Goal: Transaction & Acquisition: Book appointment/travel/reservation

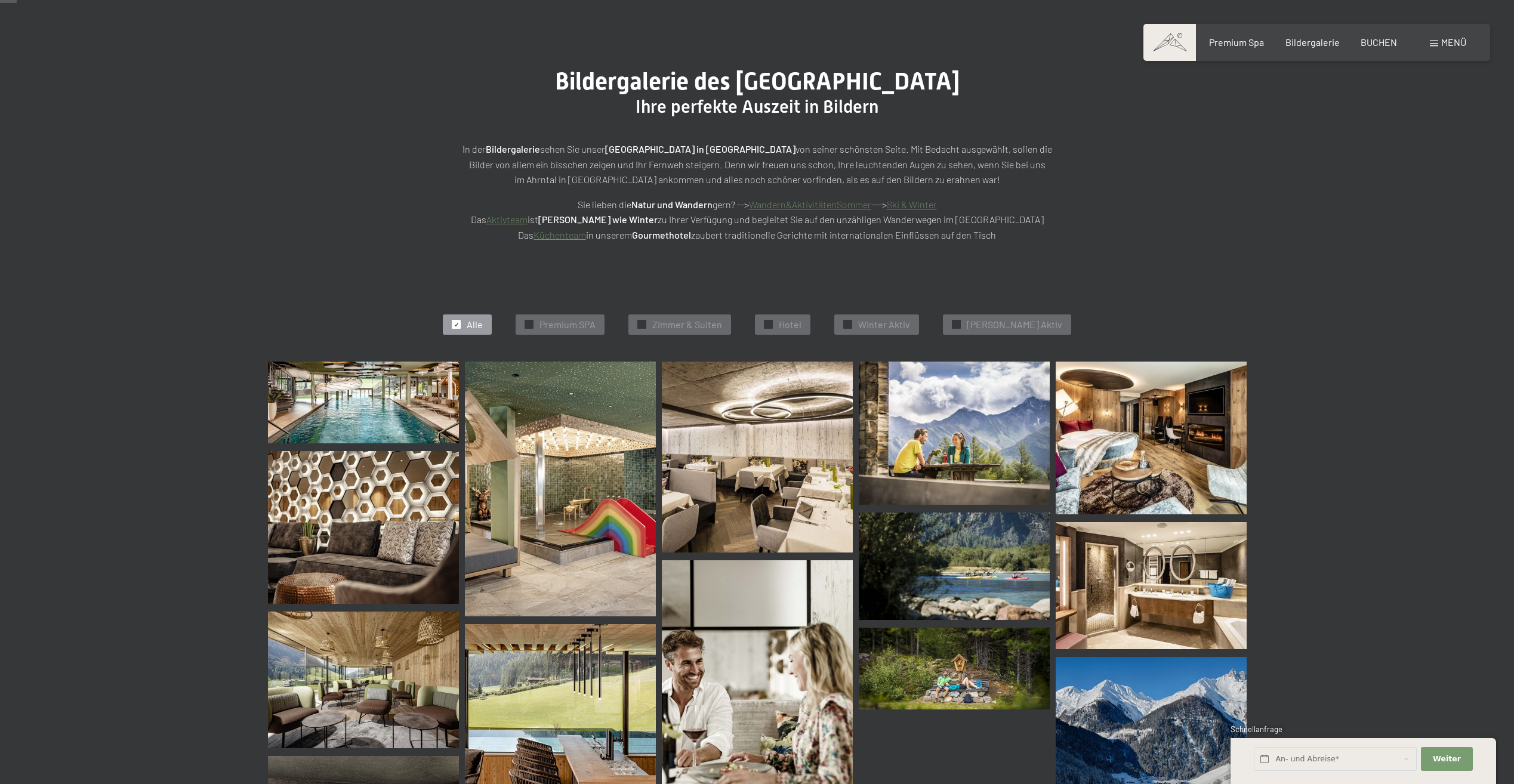
scroll to position [179, 0]
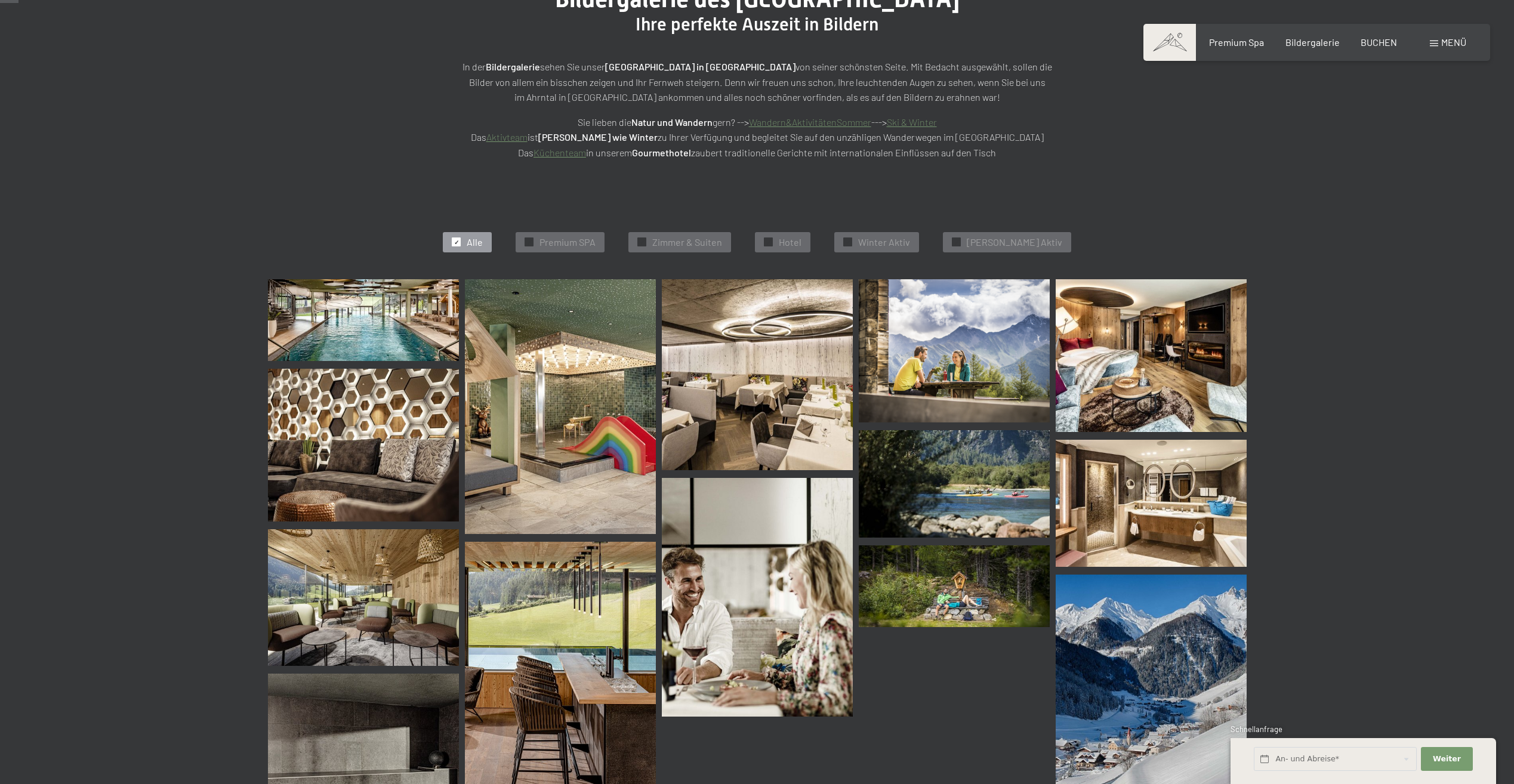
click at [386, 317] on img at bounding box center [363, 320] width 191 height 82
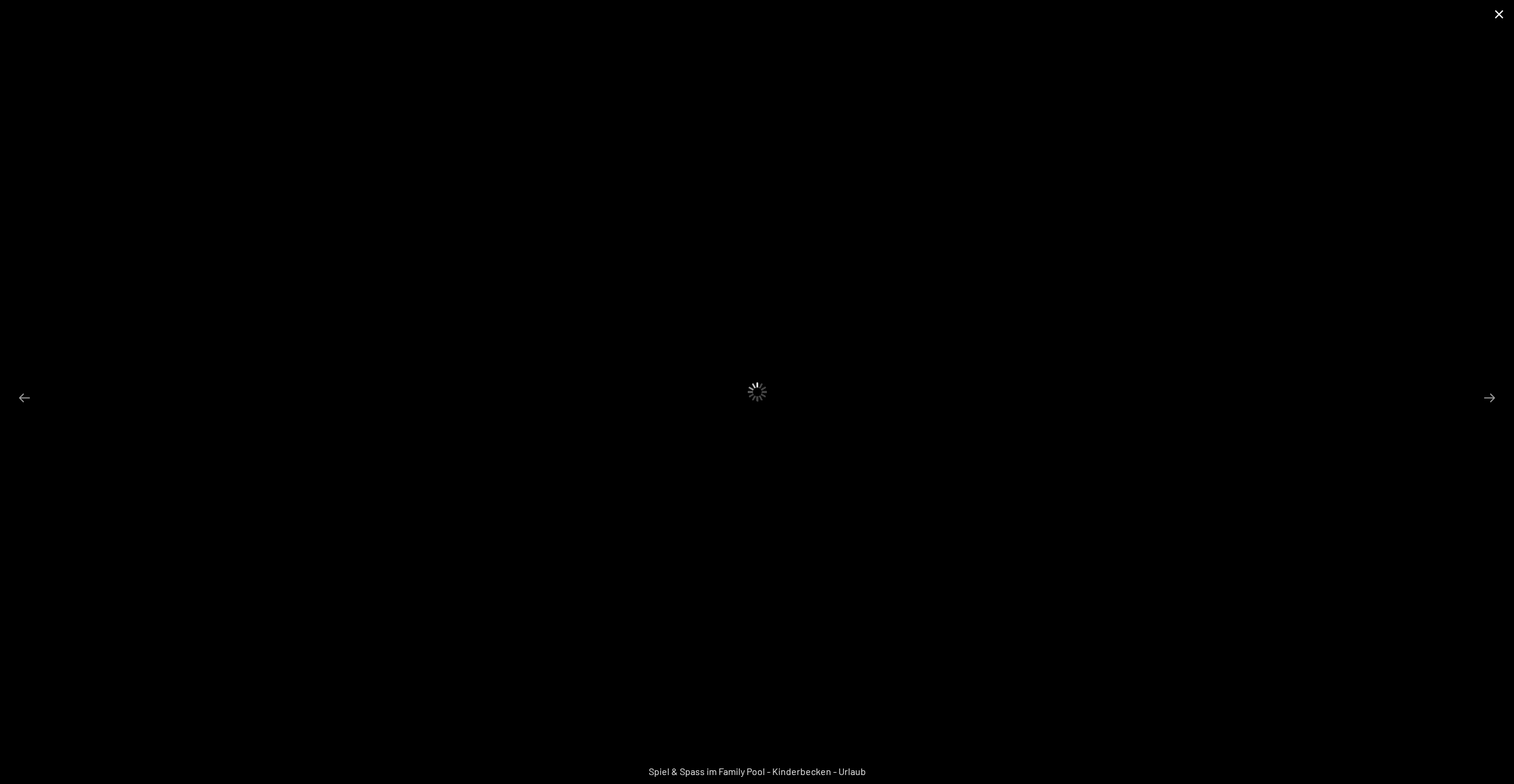
click at [1502, 13] on button "Close gallery" at bounding box center [1500, 14] width 30 height 28
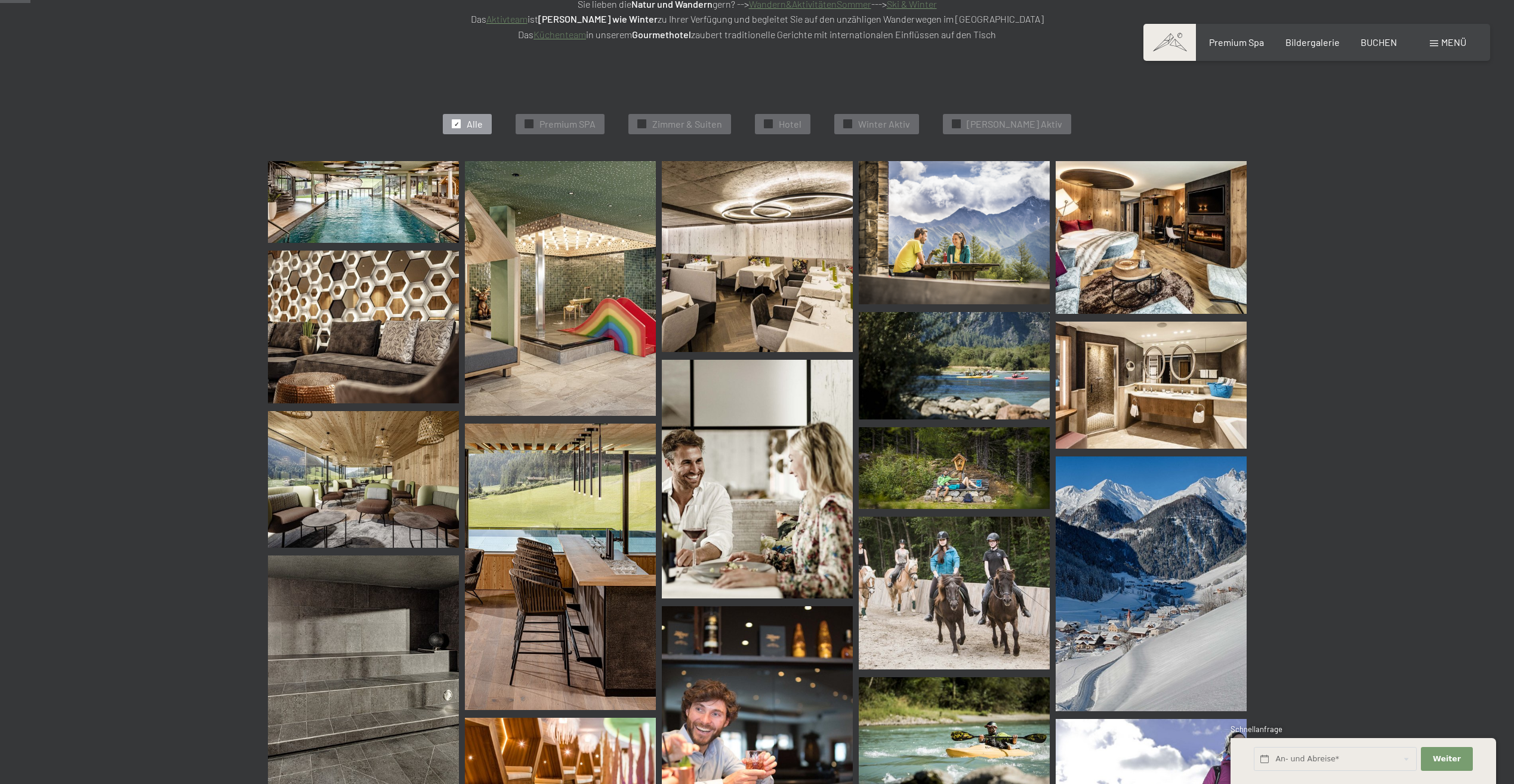
scroll to position [238, 0]
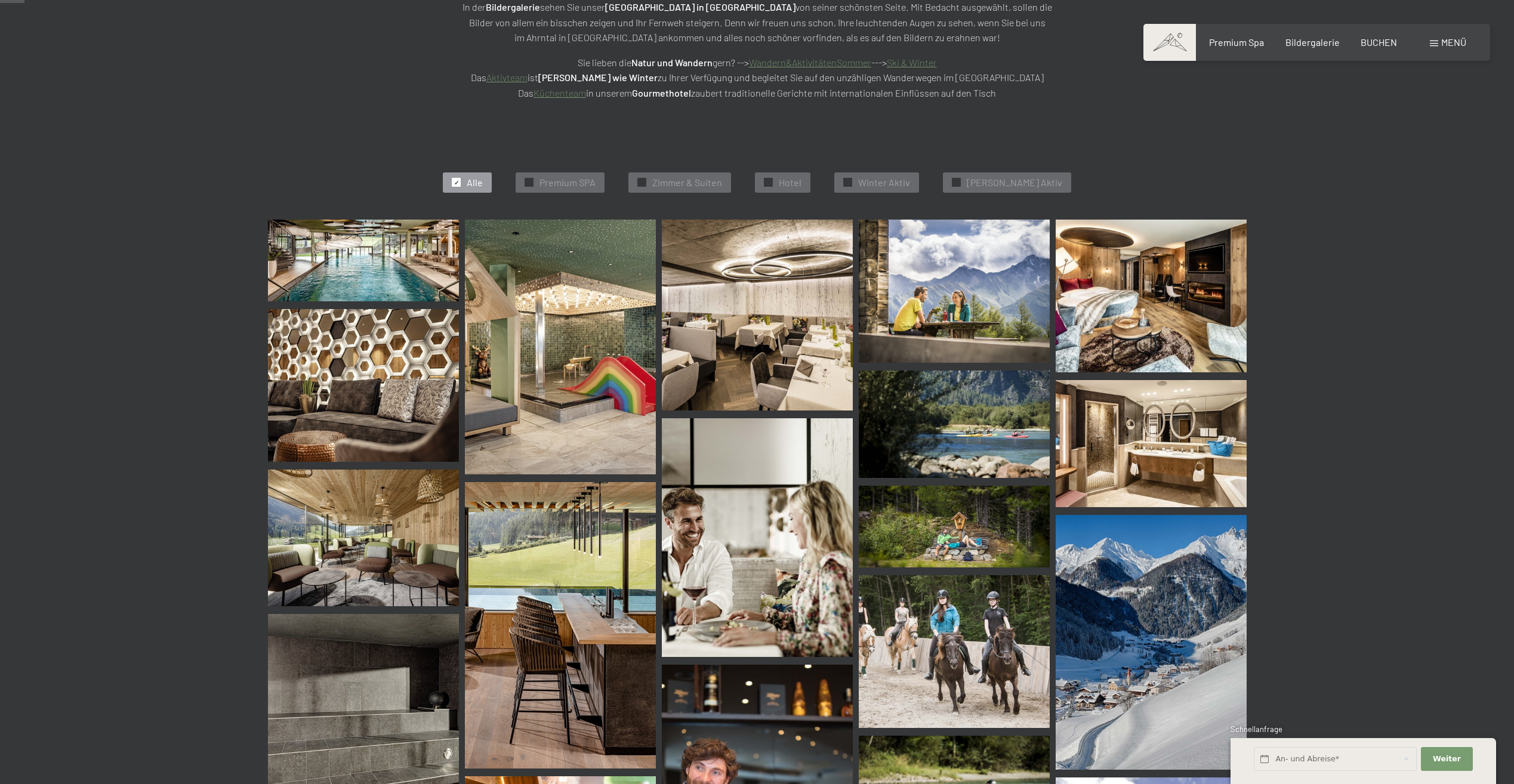
click at [366, 273] on img at bounding box center [363, 260] width 191 height 82
click at [910, 182] on span "Winter Aktiv" at bounding box center [884, 182] width 52 height 13
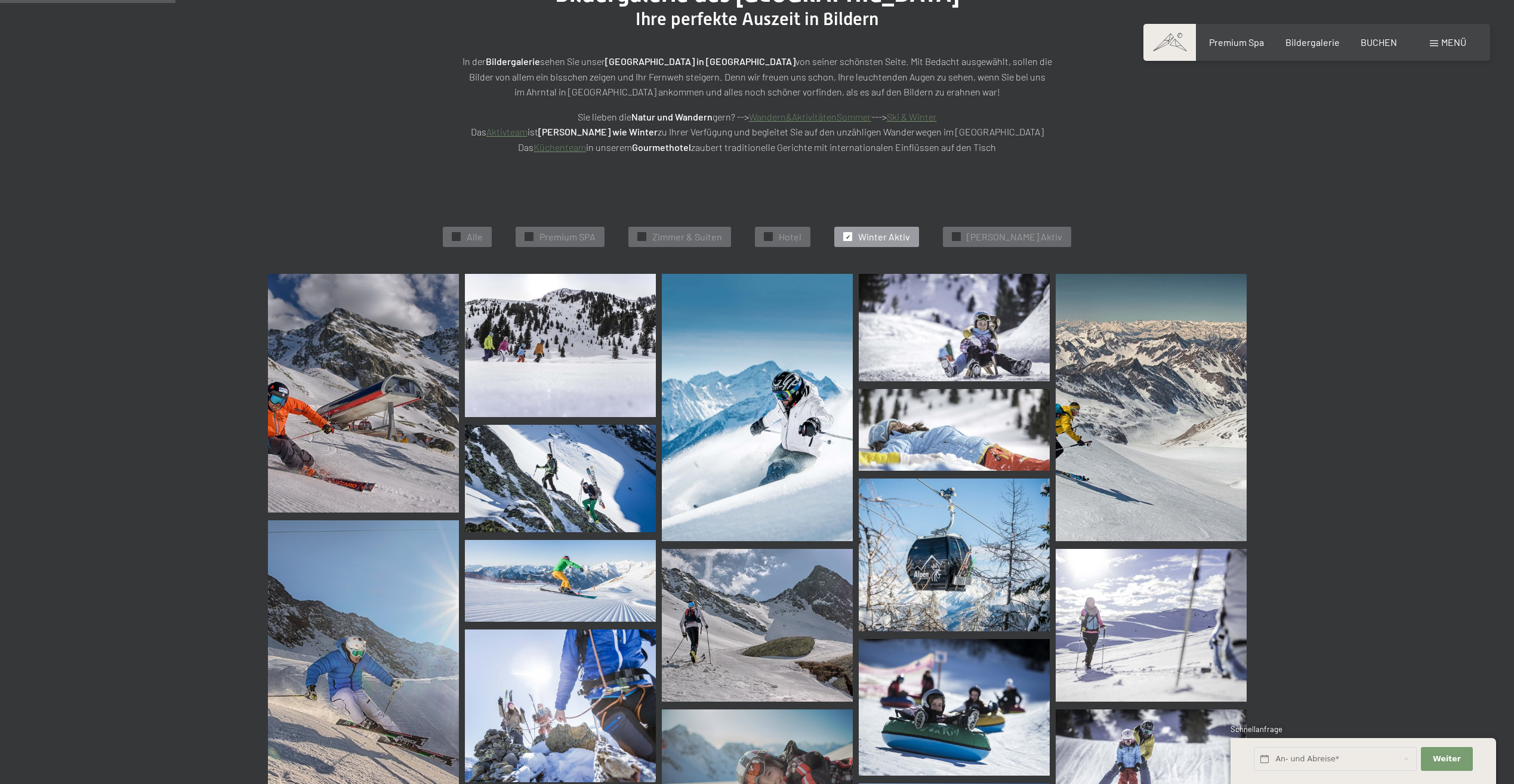
scroll to position [0, 0]
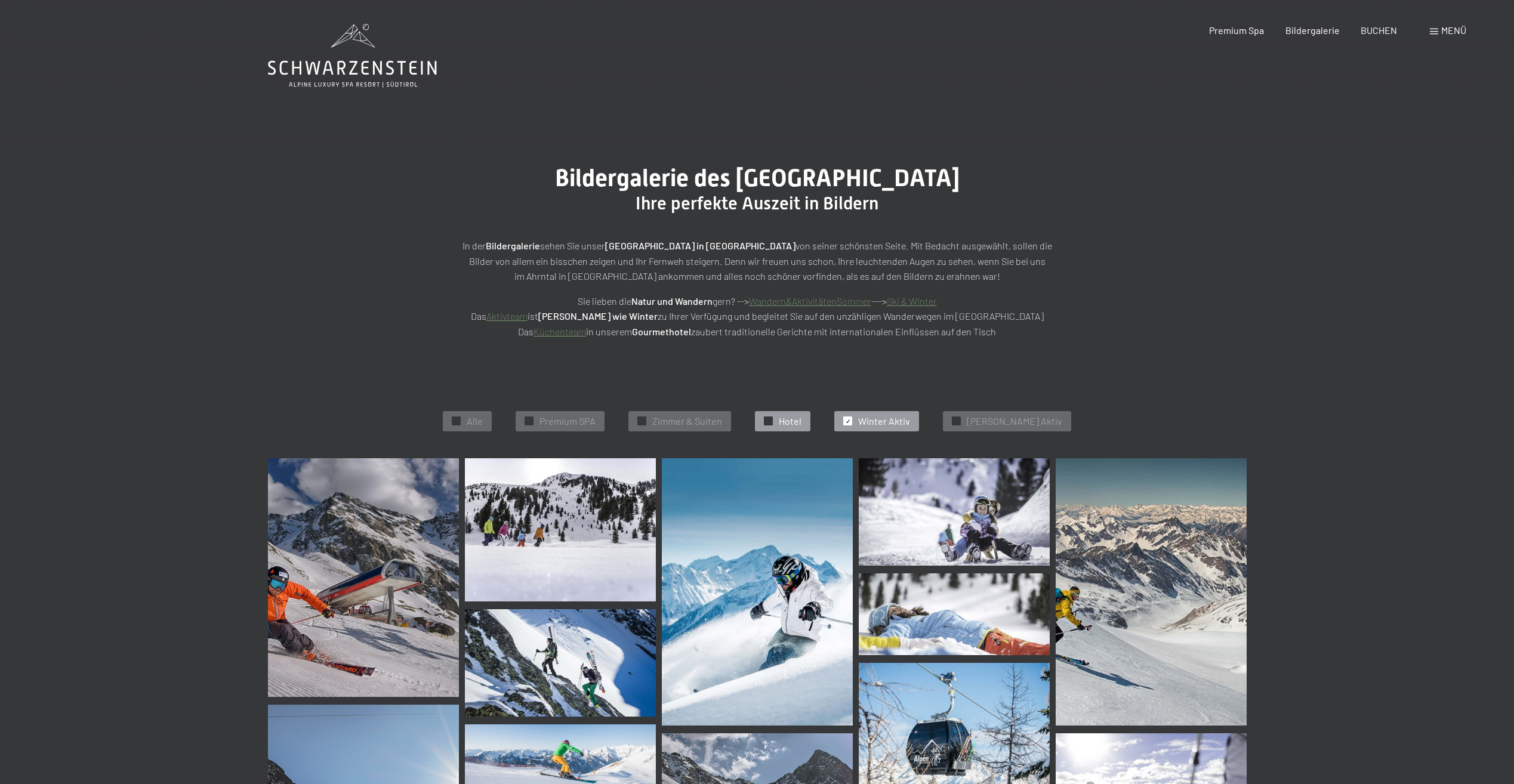
click at [802, 426] on span "Hotel" at bounding box center [790, 421] width 23 height 13
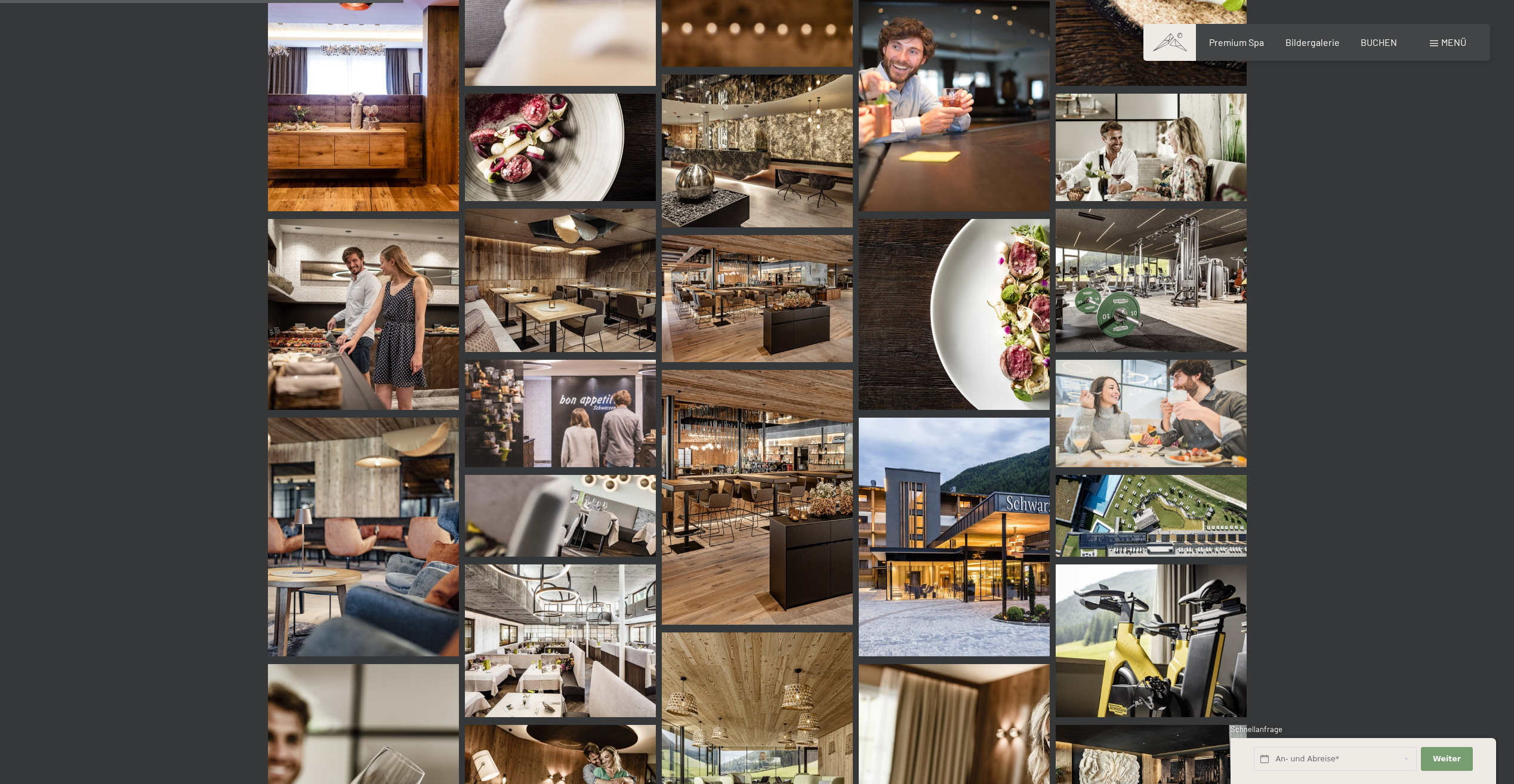
scroll to position [539, 0]
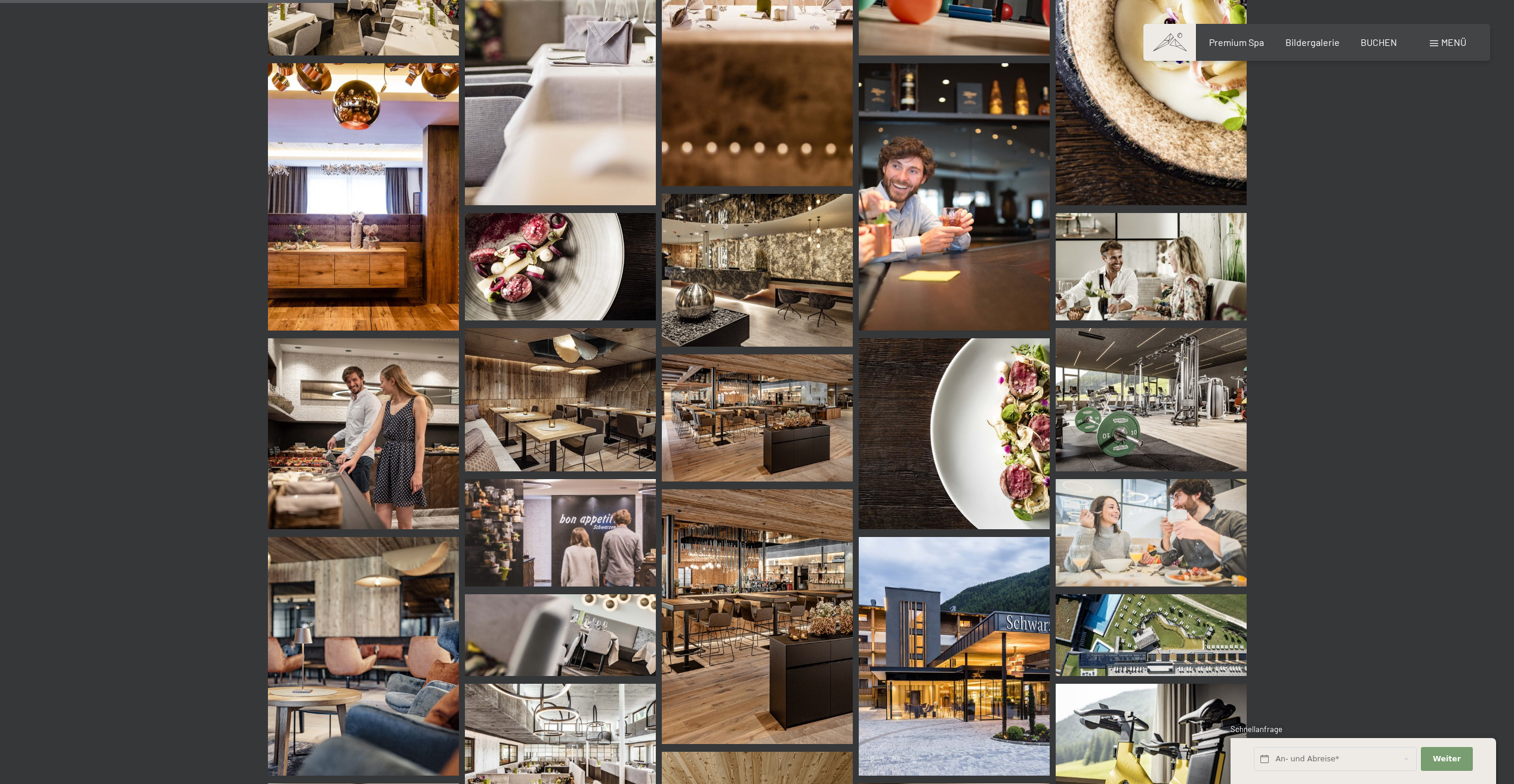
click at [1131, 408] on img at bounding box center [1152, 400] width 191 height 144
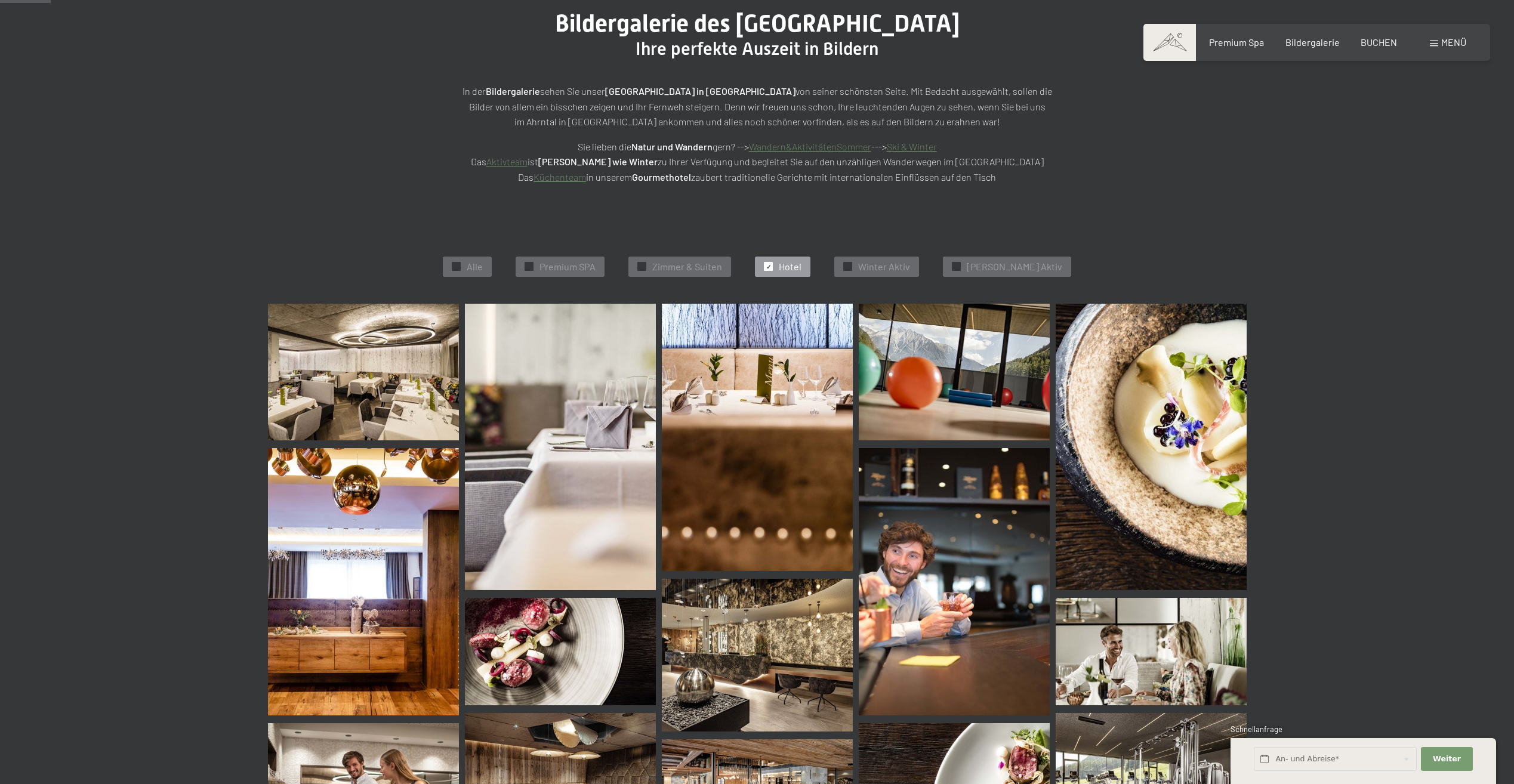
scroll to position [62, 0]
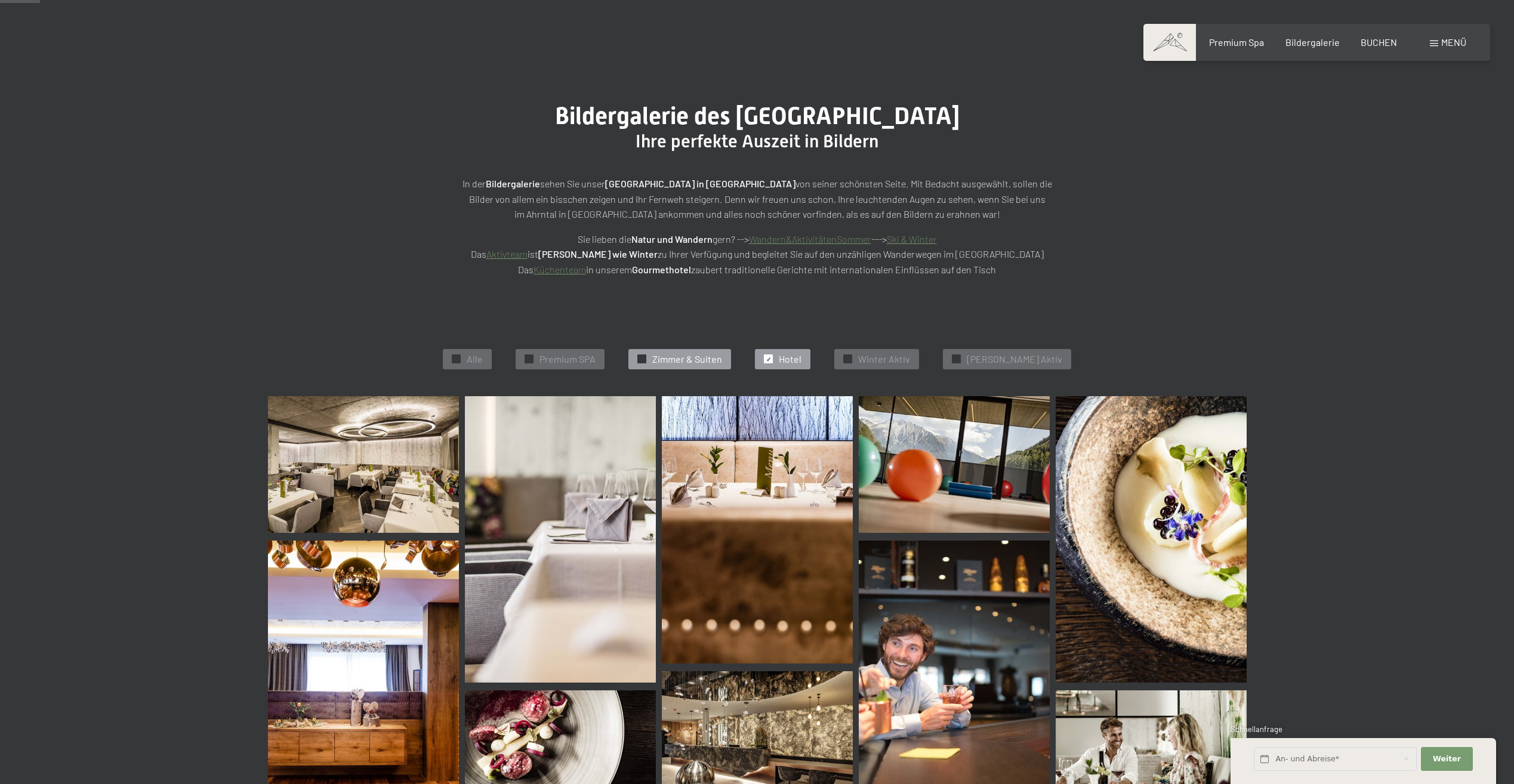
click at [718, 359] on span "Zimmer & Suiten" at bounding box center [687, 359] width 70 height 13
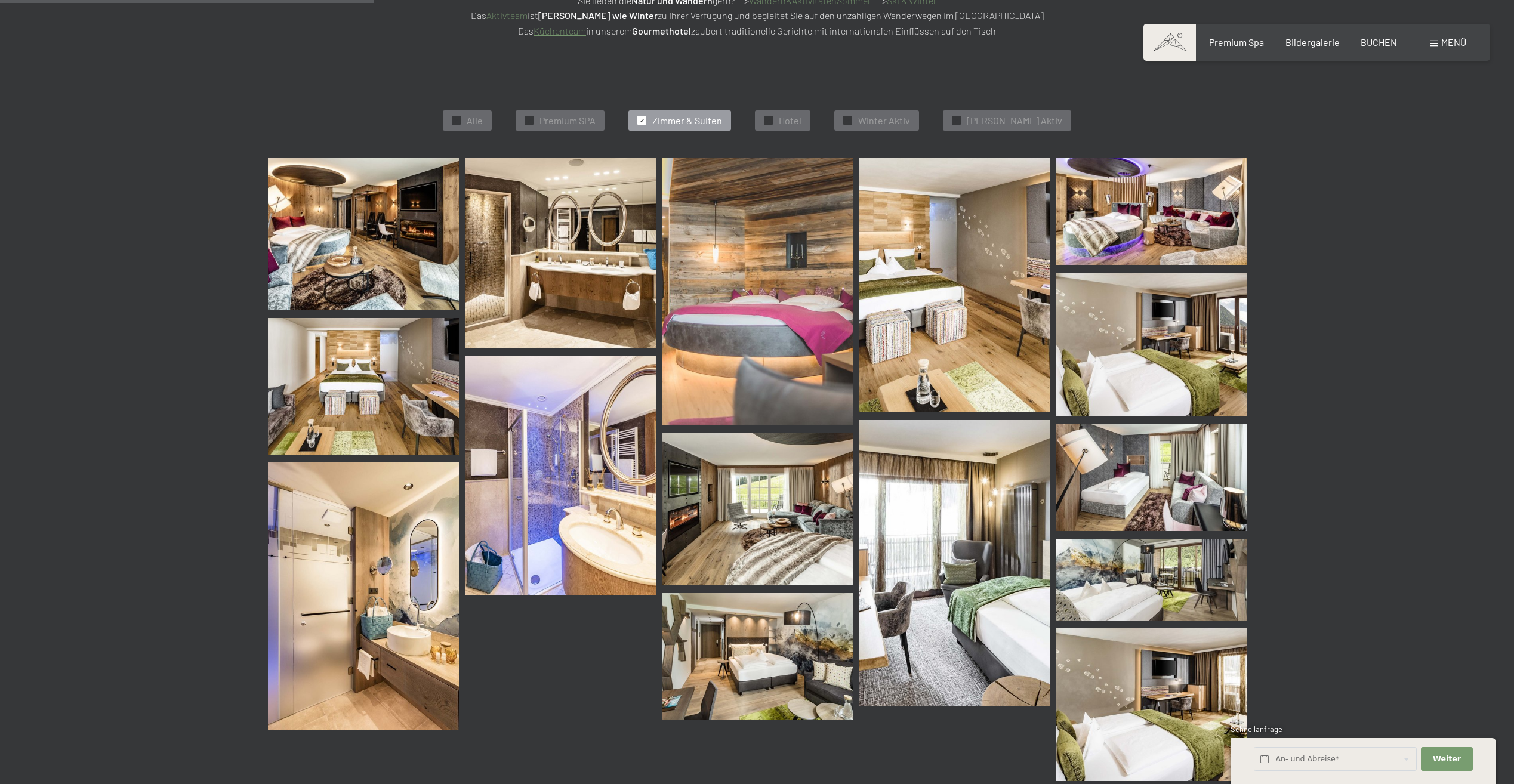
scroll to position [3, 0]
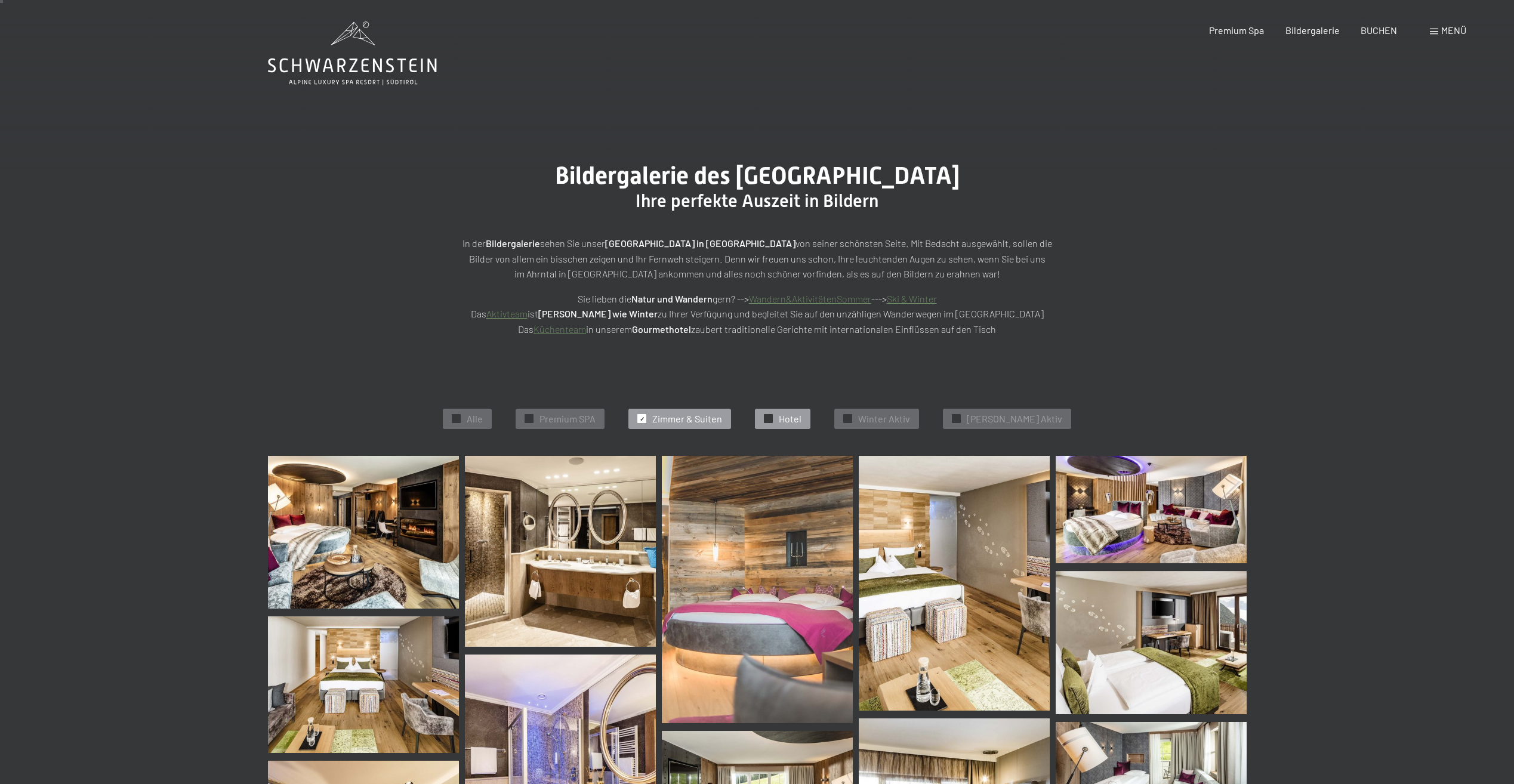
click at [802, 415] on span "Hotel" at bounding box center [790, 419] width 23 height 13
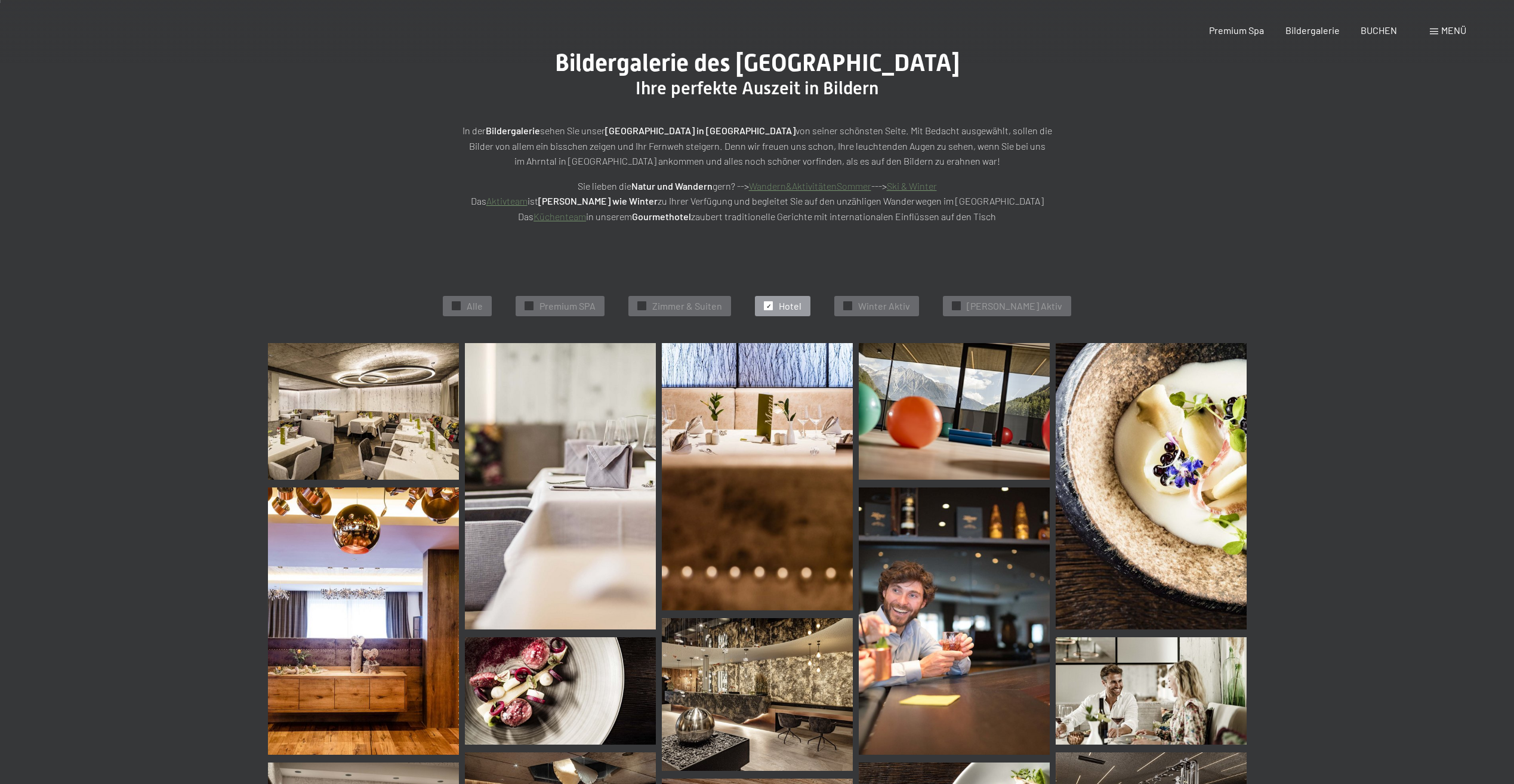
scroll to position [0, 0]
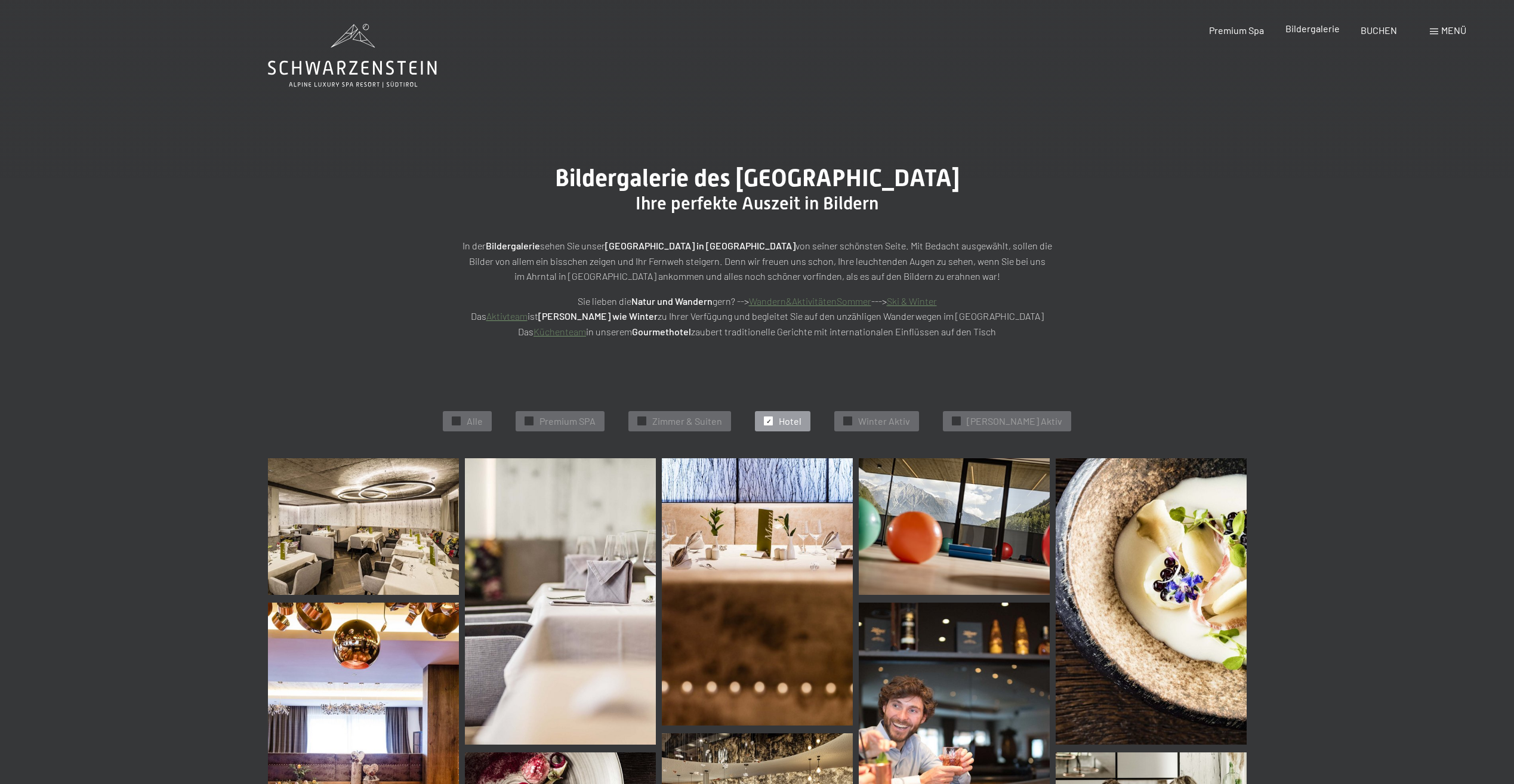
click at [1297, 27] on span "Bildergalerie" at bounding box center [1312, 28] width 54 height 12
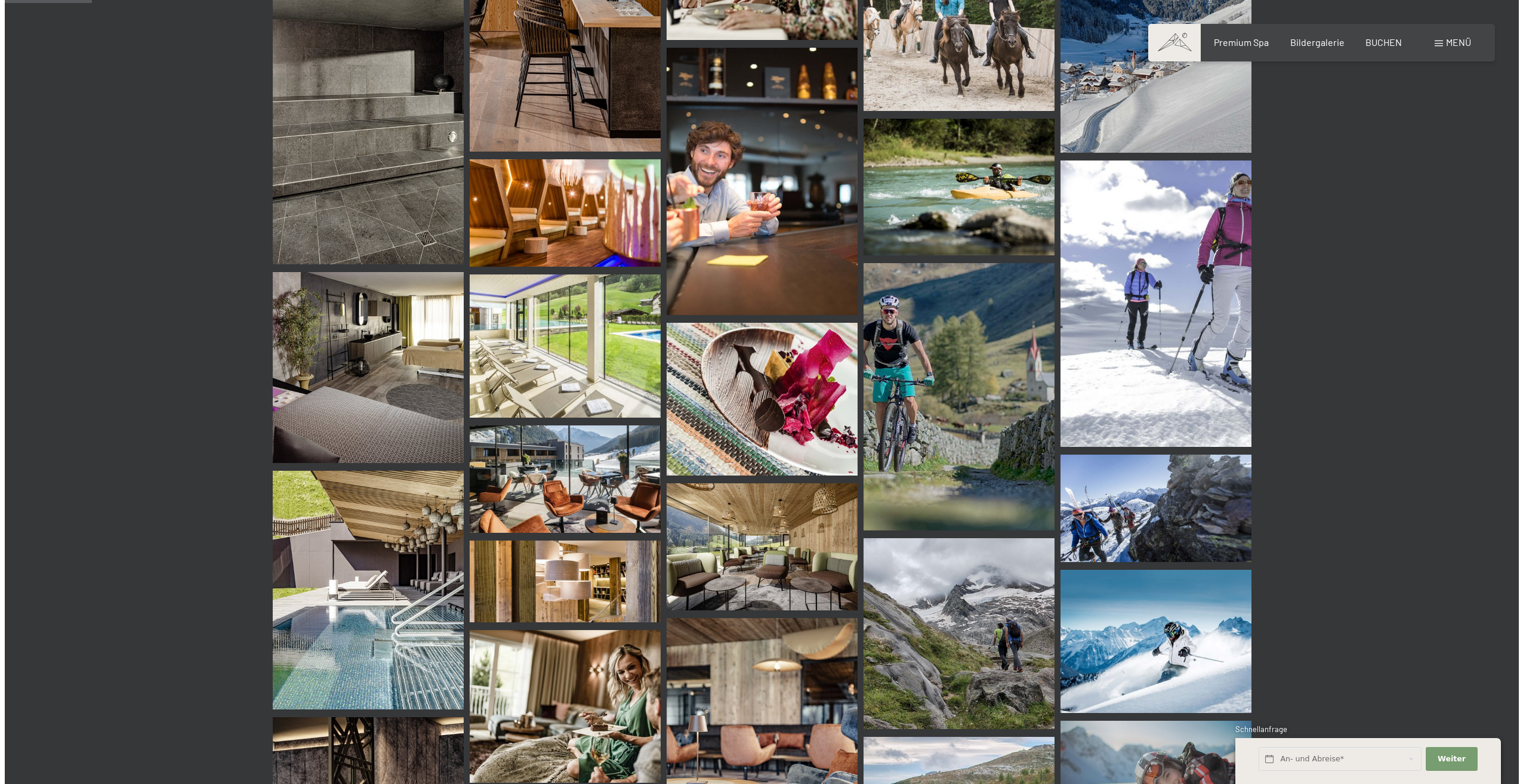
scroll to position [776, 0]
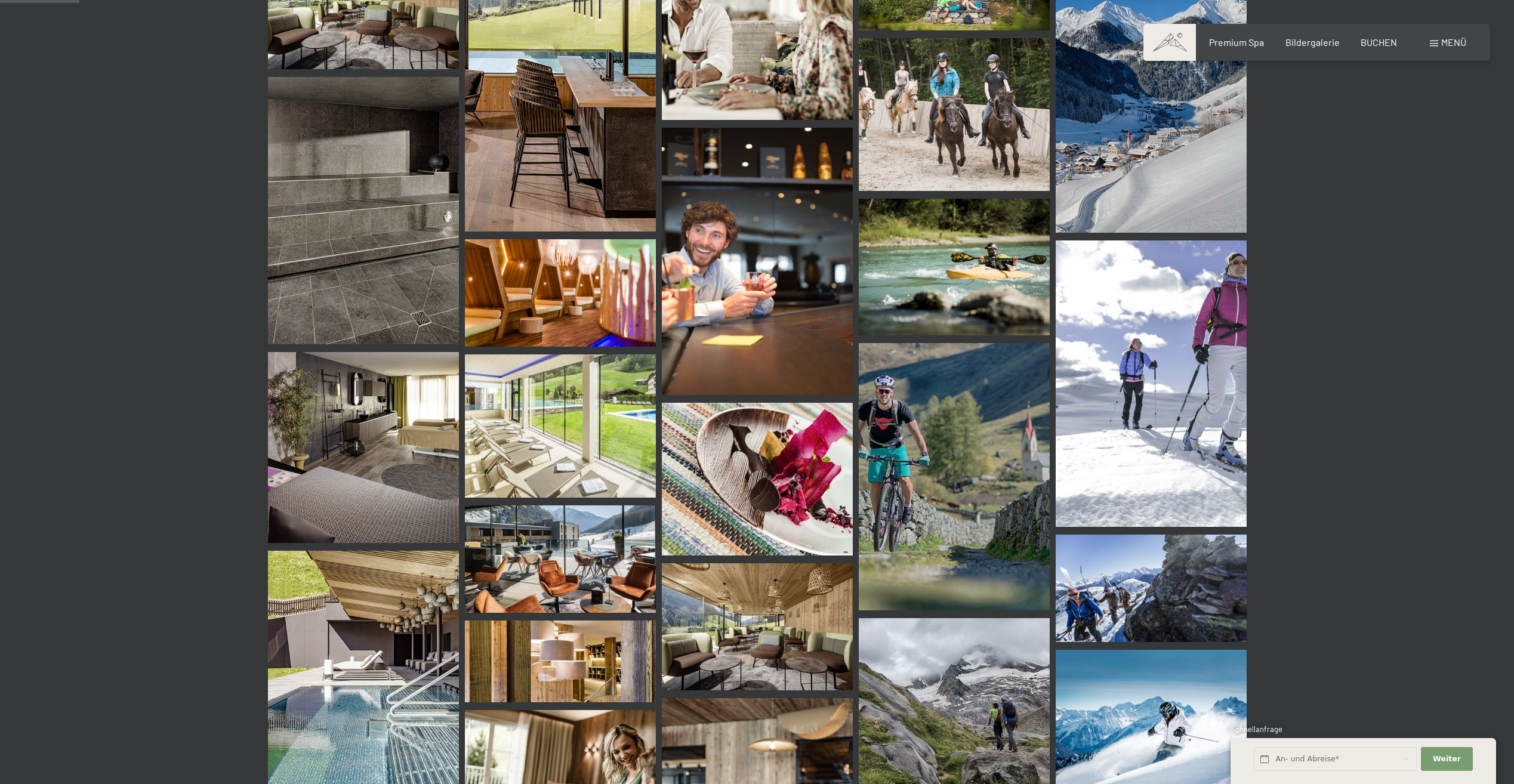
click at [1429, 43] on div "Buchen Anfragen Premium Spa Bildergalerie BUCHEN Menü DE IT EN Gutschein Bilder…" at bounding box center [1317, 42] width 299 height 13
click at [1437, 45] on span at bounding box center [1433, 43] width 8 height 6
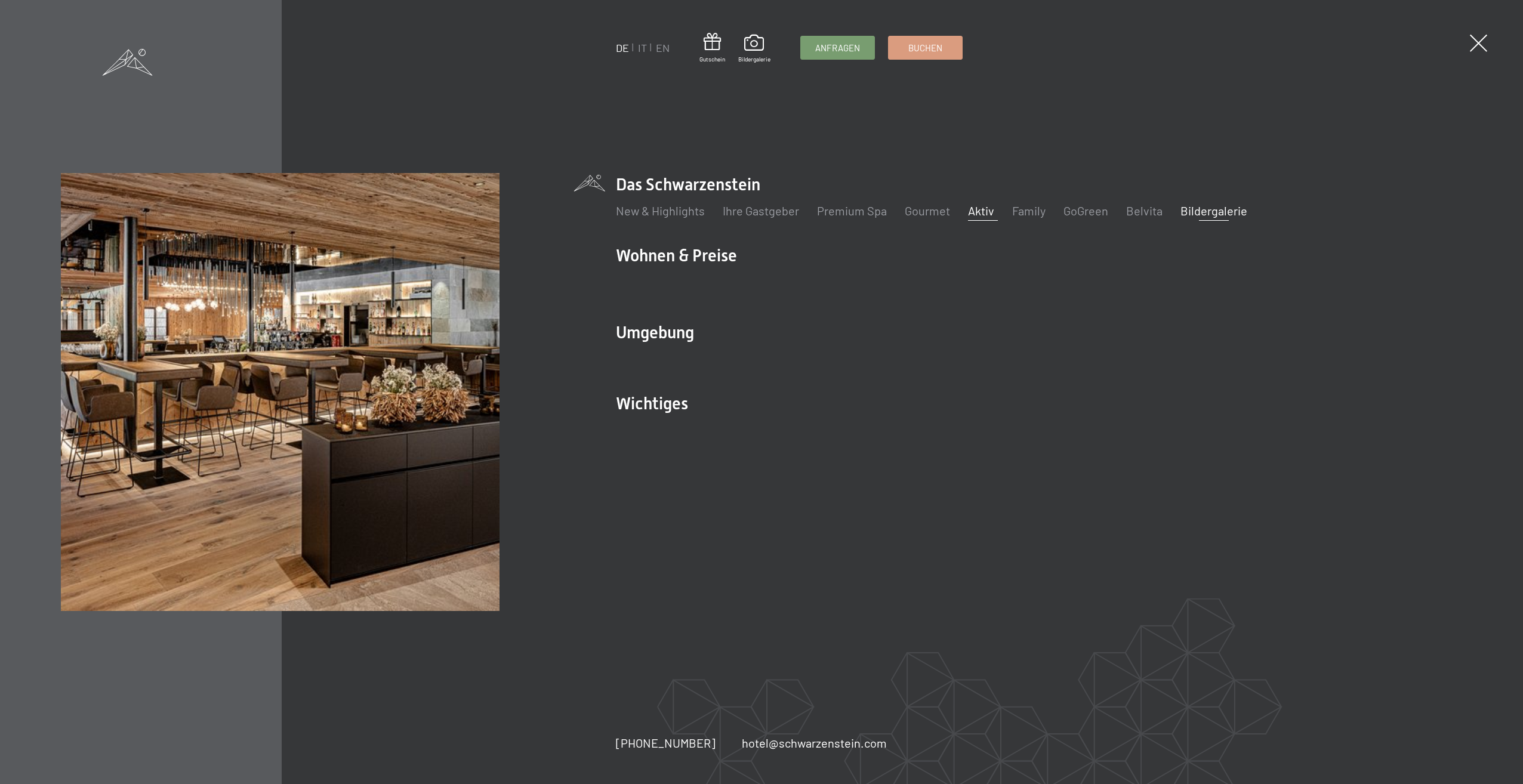
click at [974, 213] on link "Aktiv" at bounding box center [982, 211] width 27 height 14
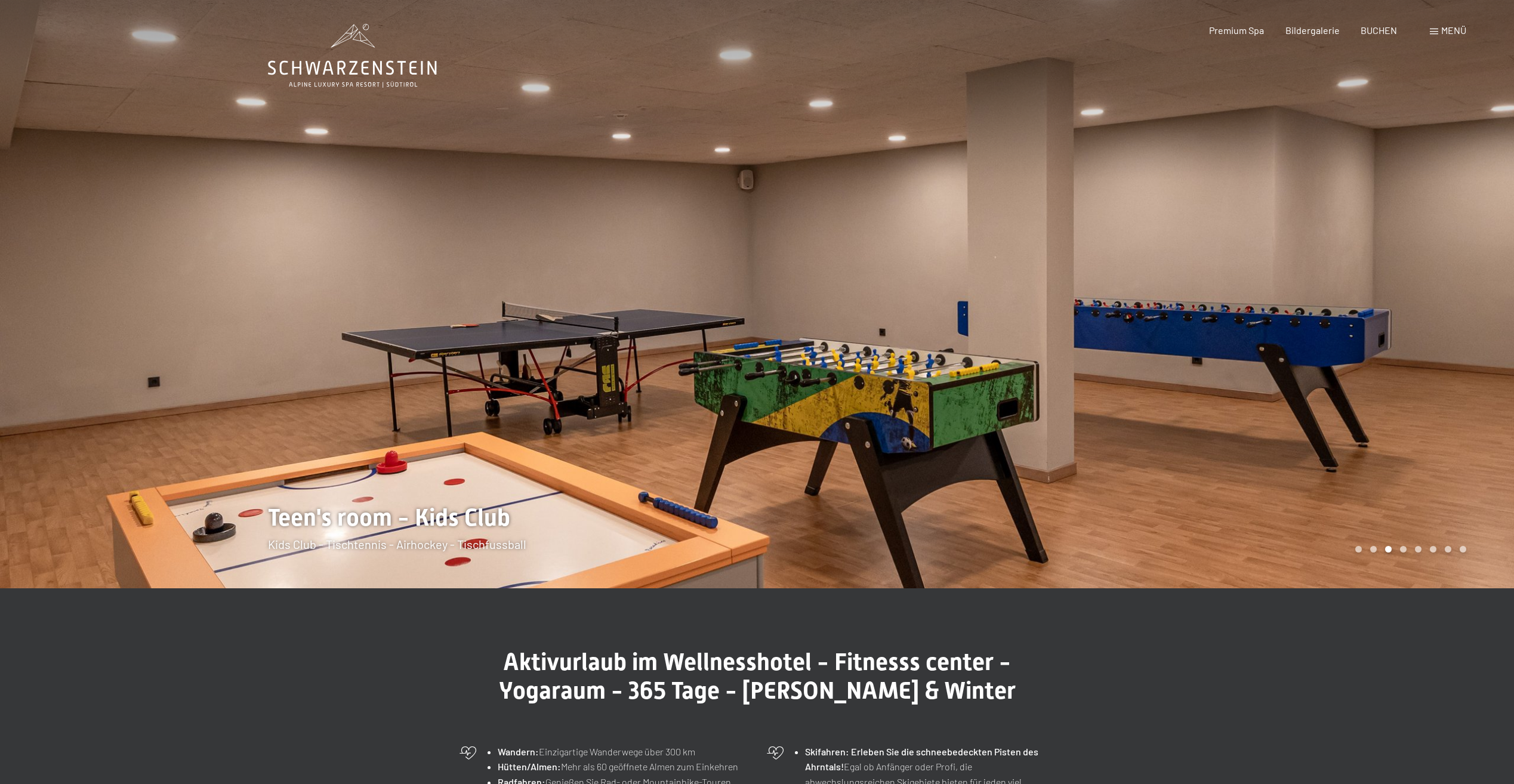
click at [1403, 549] on div "Carousel Page 4" at bounding box center [1403, 548] width 6 height 6
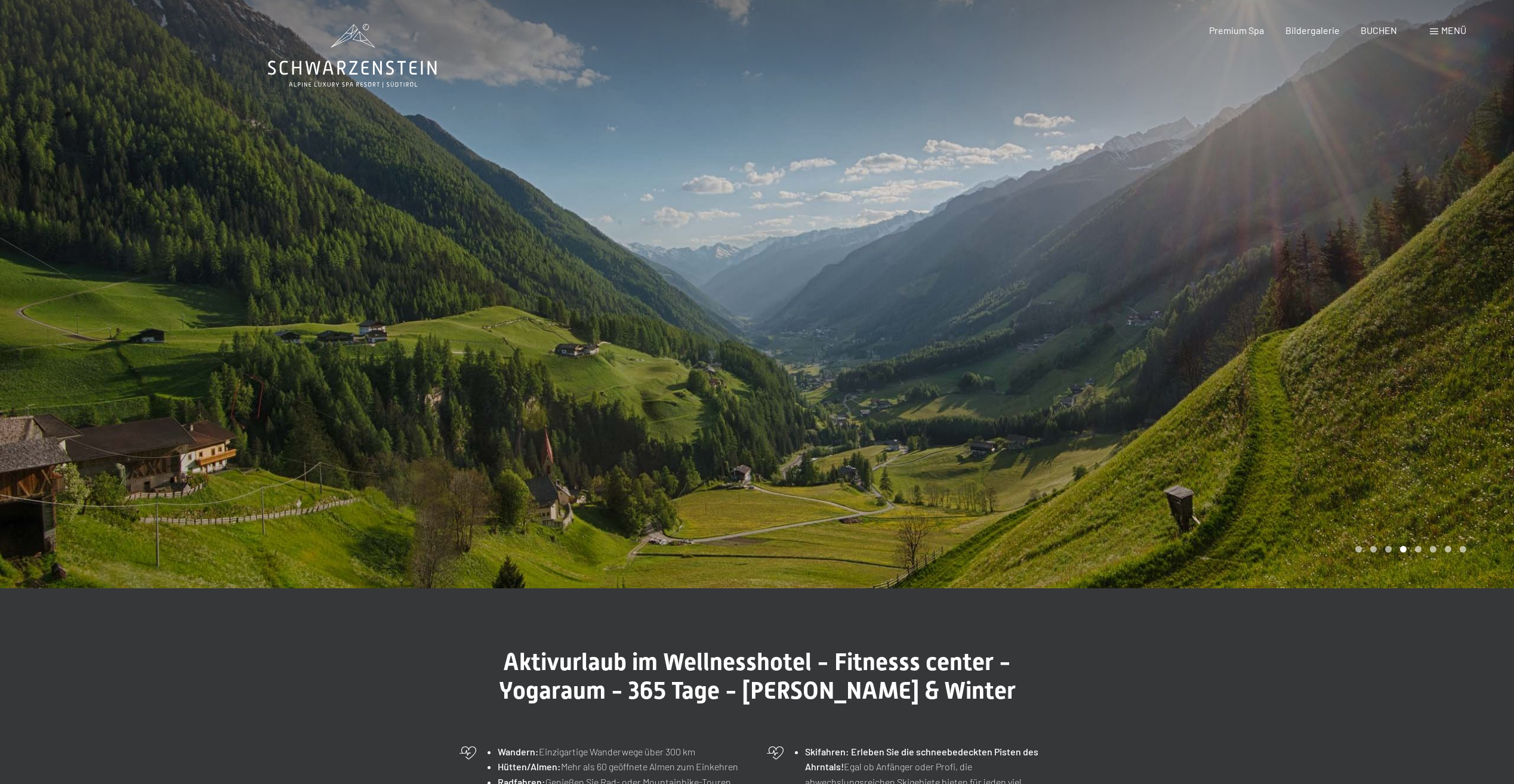
click at [1419, 549] on div "Carousel Page 5" at bounding box center [1417, 548] width 6 height 6
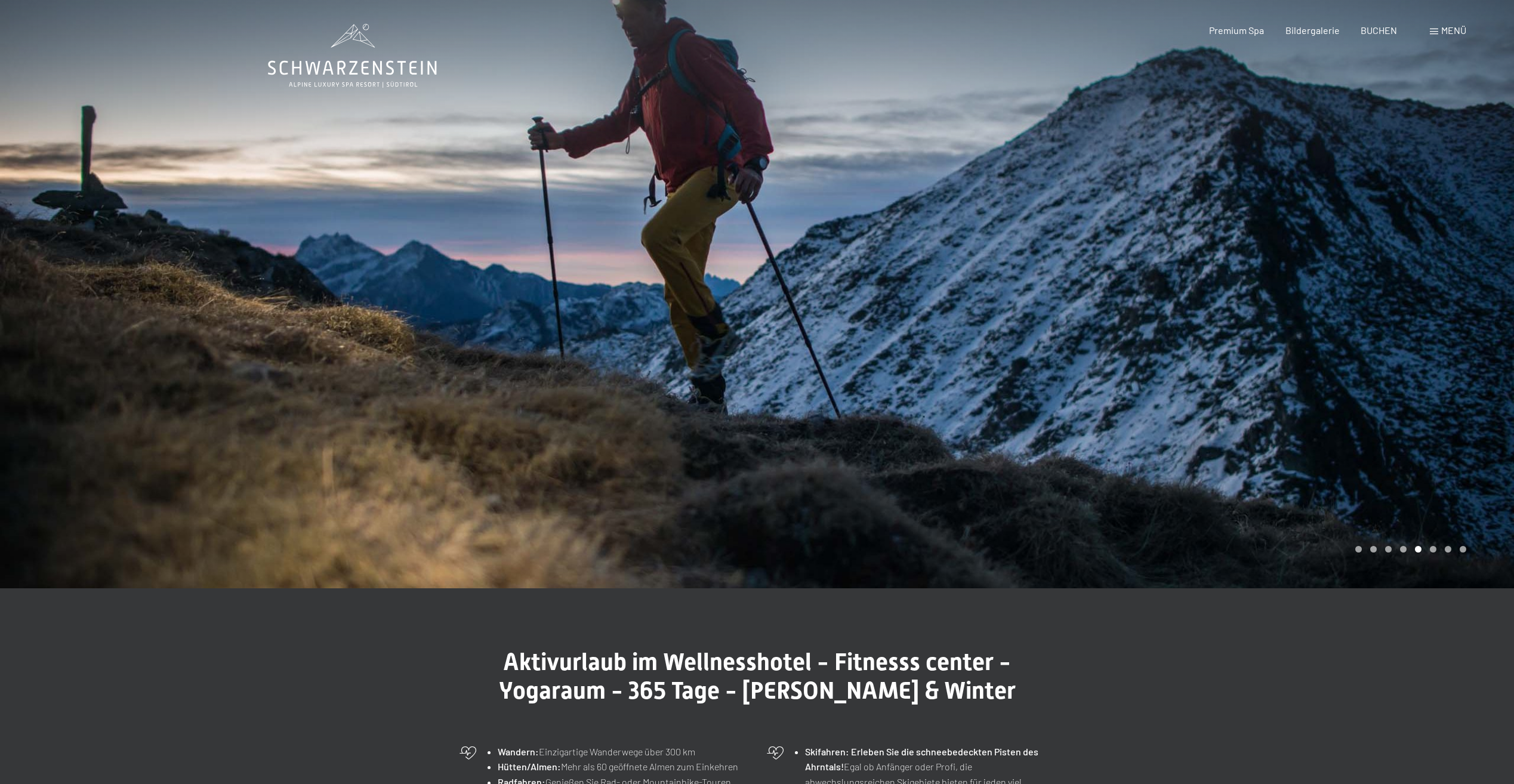
click at [1432, 549] on div "Carousel Page 6" at bounding box center [1432, 548] width 6 height 6
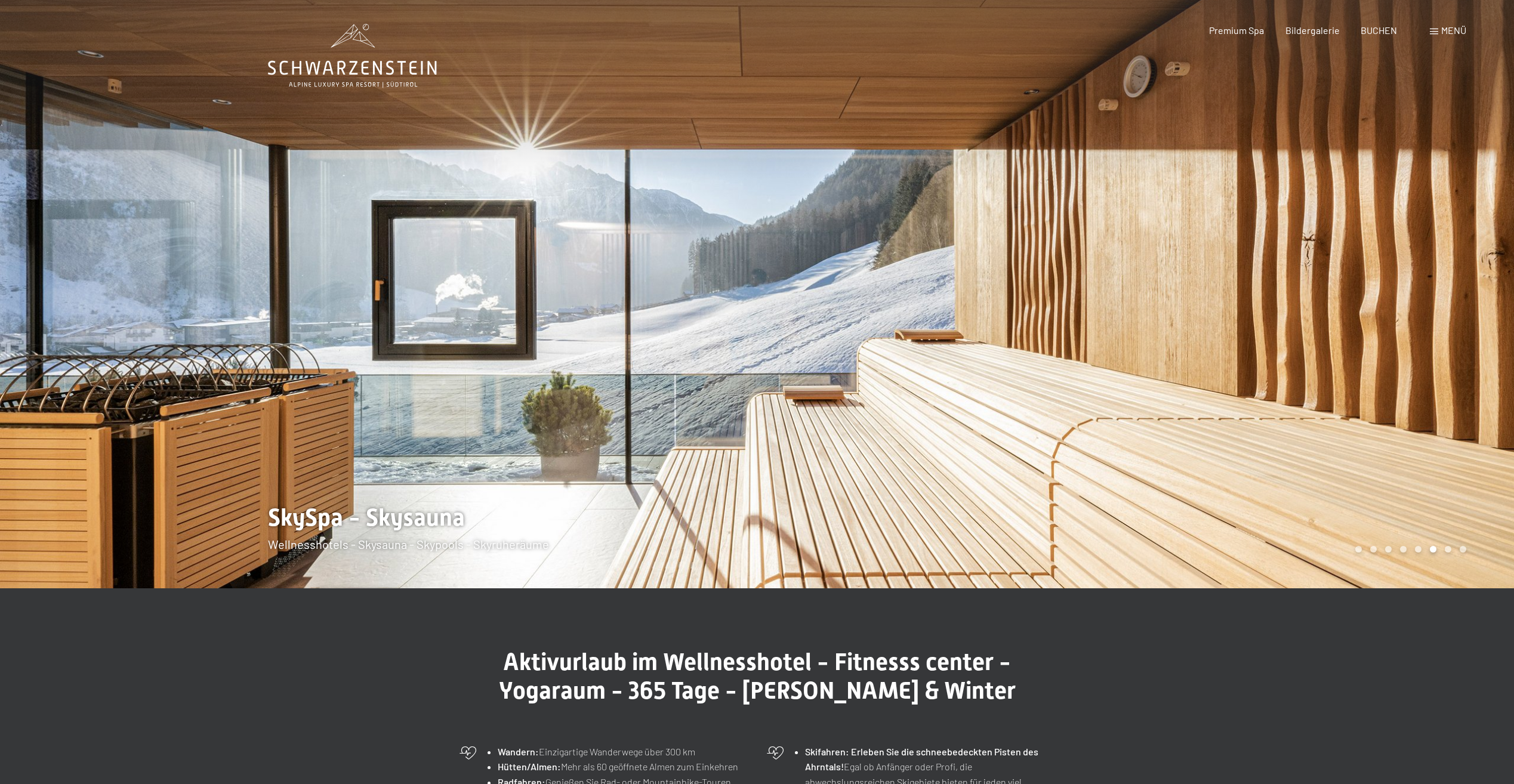
click at [1450, 550] on div "Carousel Page 7" at bounding box center [1448, 548] width 6 height 6
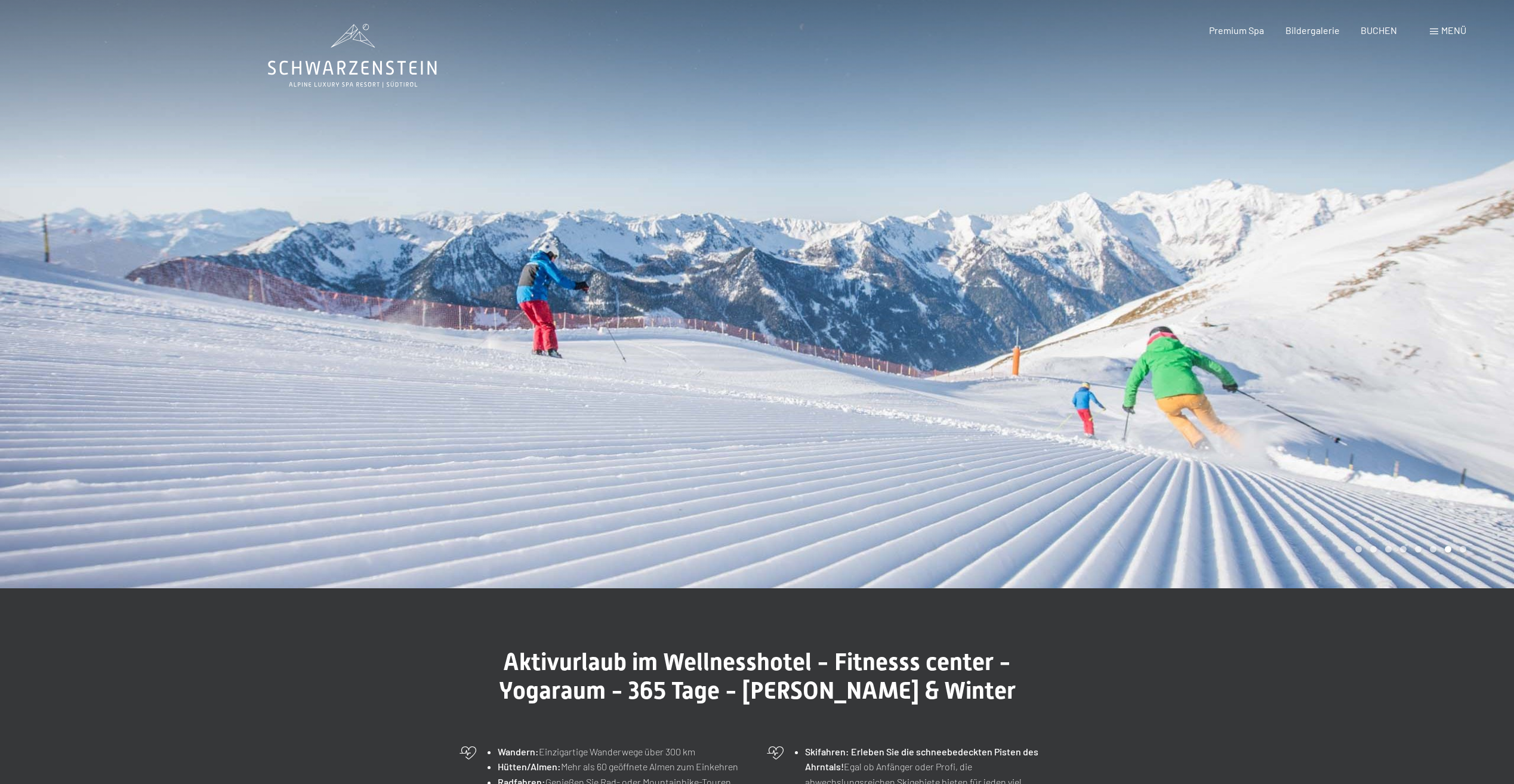
click at [1432, 549] on div "Carousel Page 6" at bounding box center [1432, 548] width 6 height 6
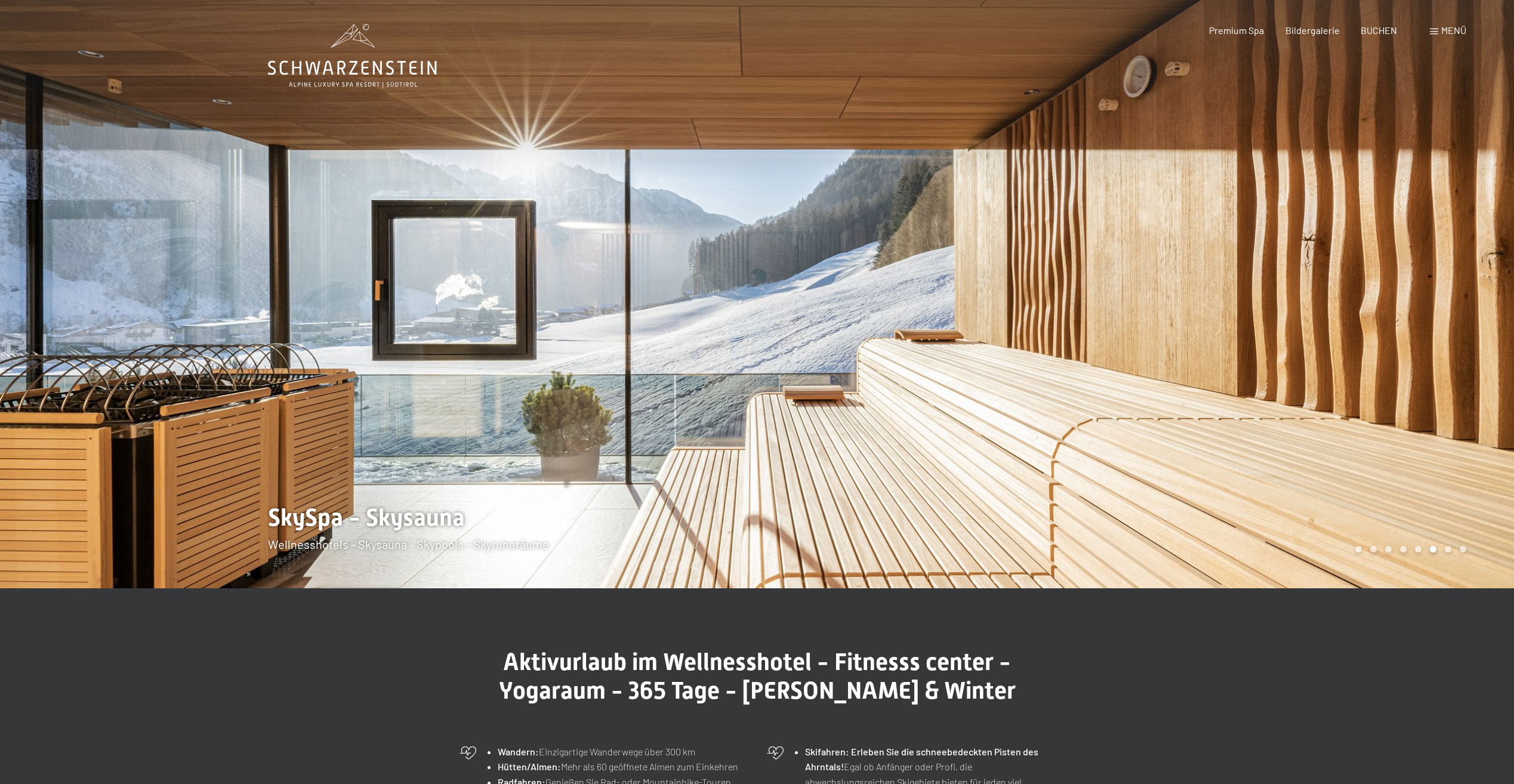
click at [1464, 547] on div "Carousel Page 8" at bounding box center [1463, 548] width 6 height 6
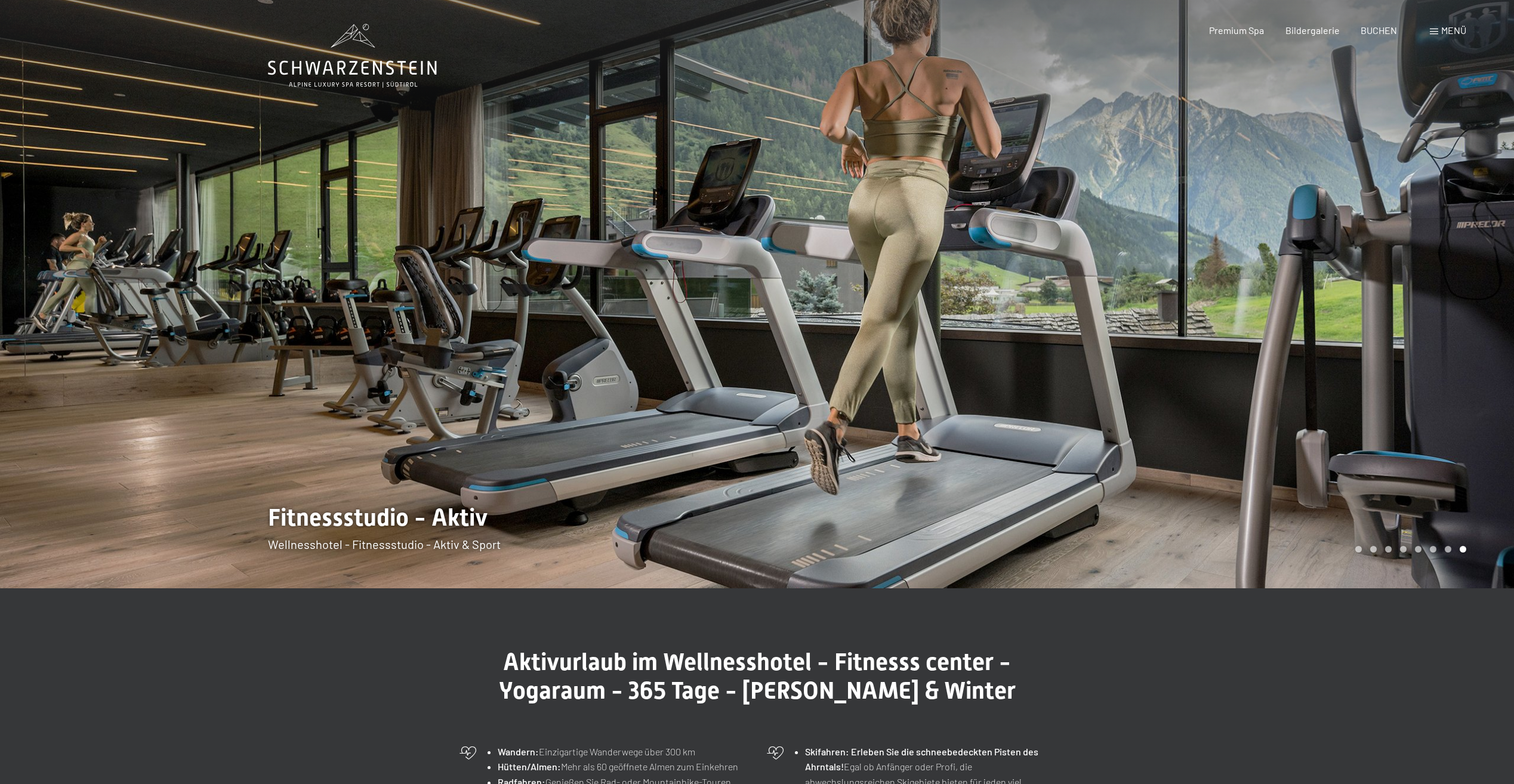
click at [1438, 31] on span at bounding box center [1433, 31] width 8 height 6
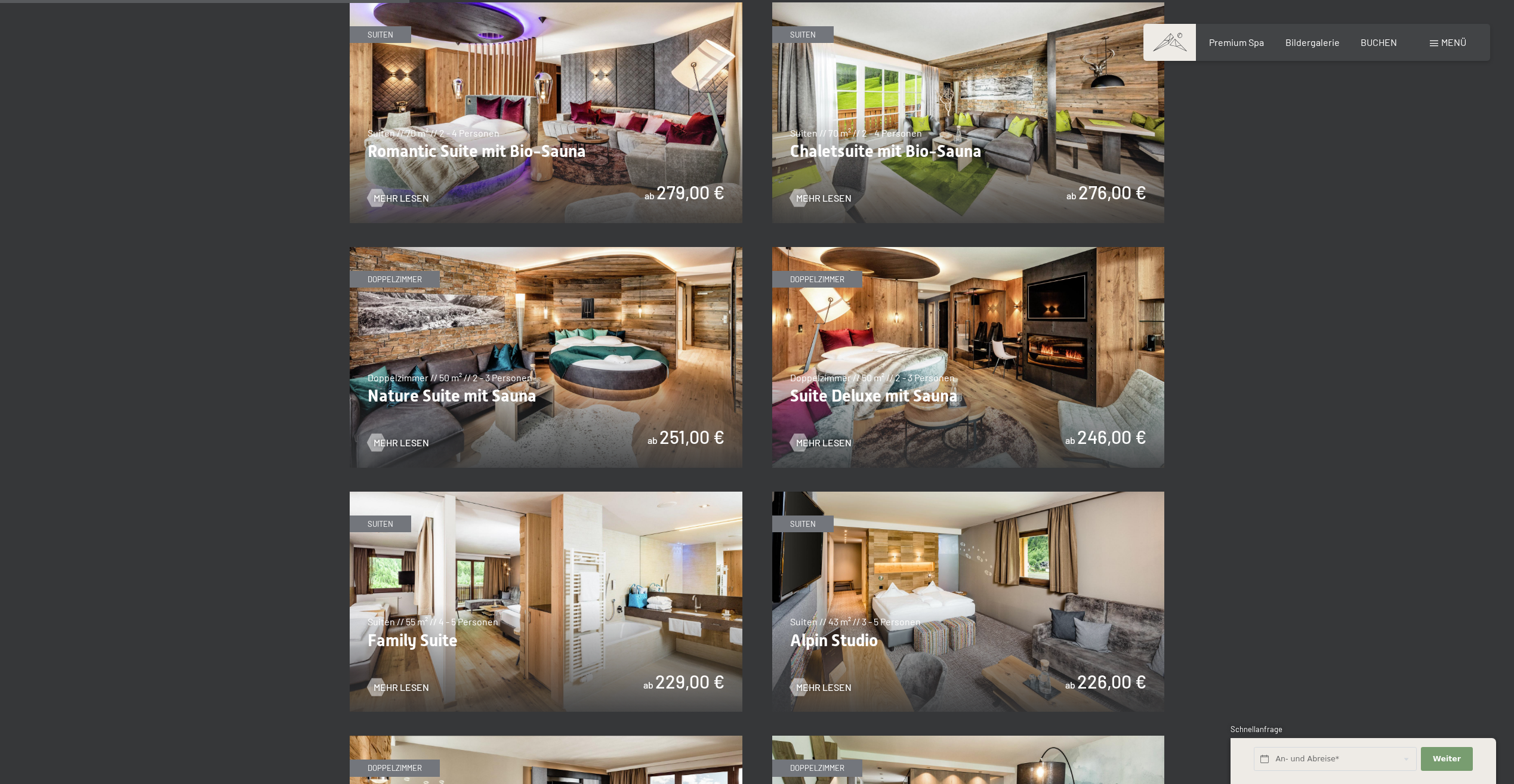
scroll to position [1014, 0]
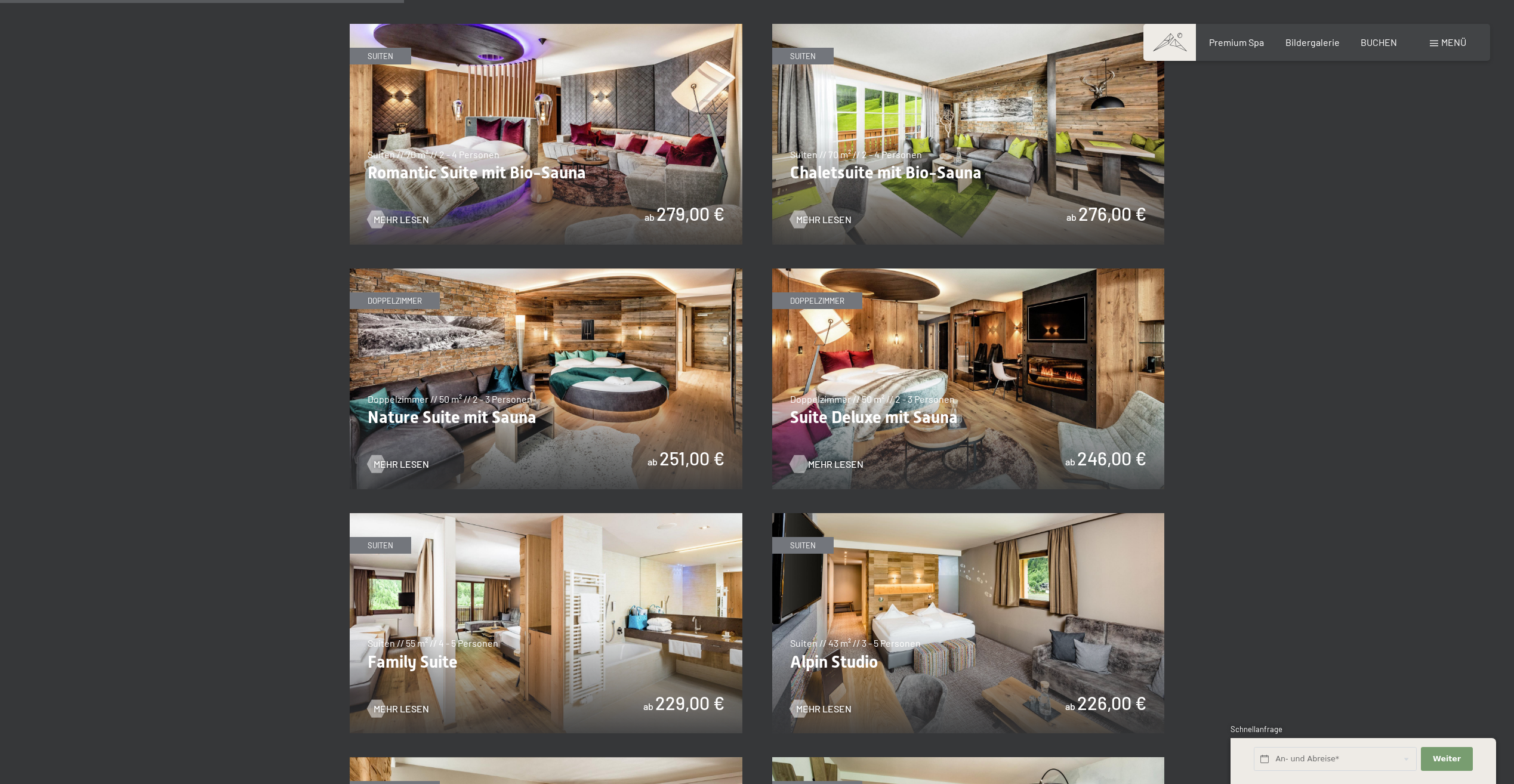
click at [834, 462] on span "Mehr Lesen" at bounding box center [835, 464] width 56 height 13
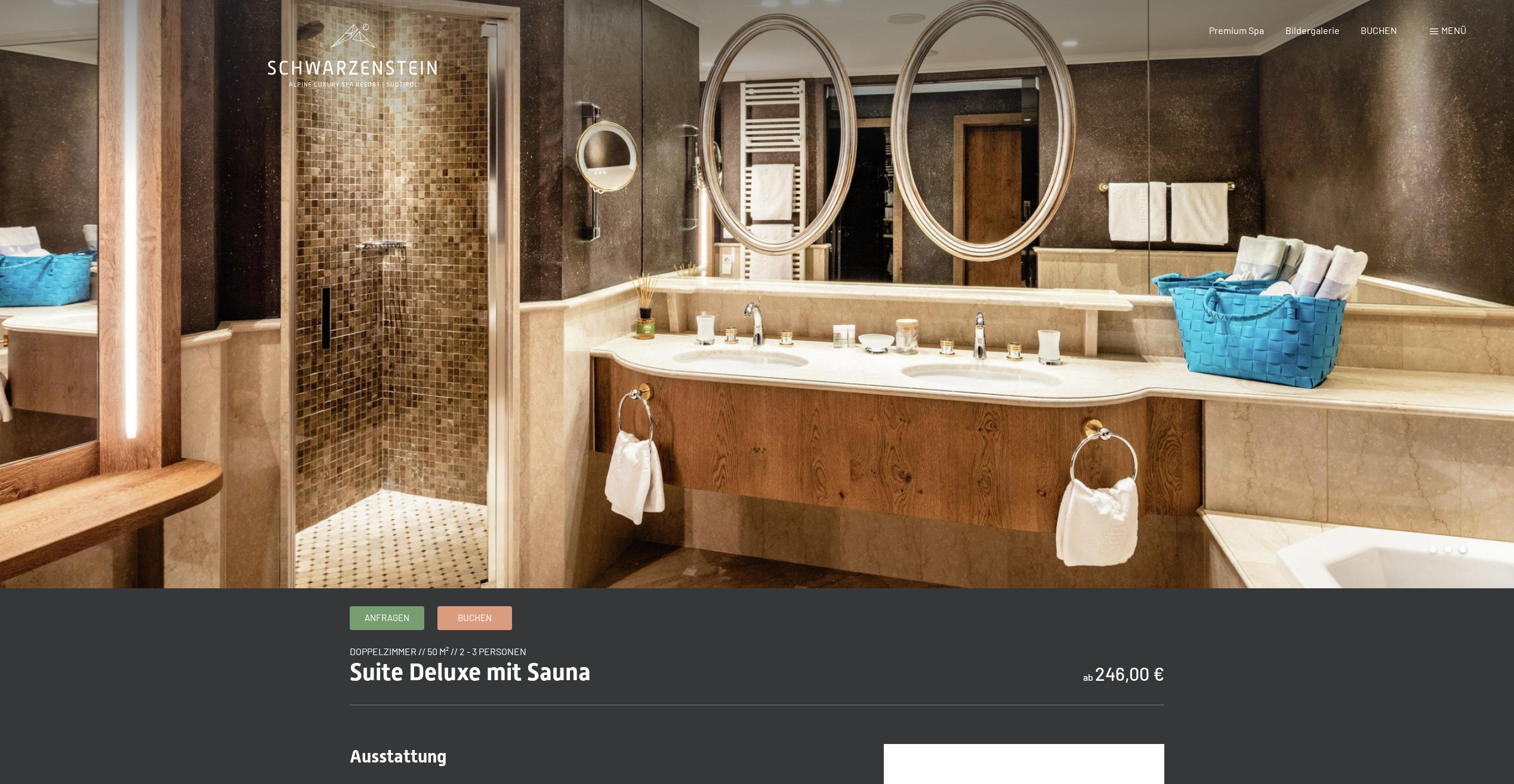
click at [1136, 463] on div at bounding box center [1136, 294] width 757 height 588
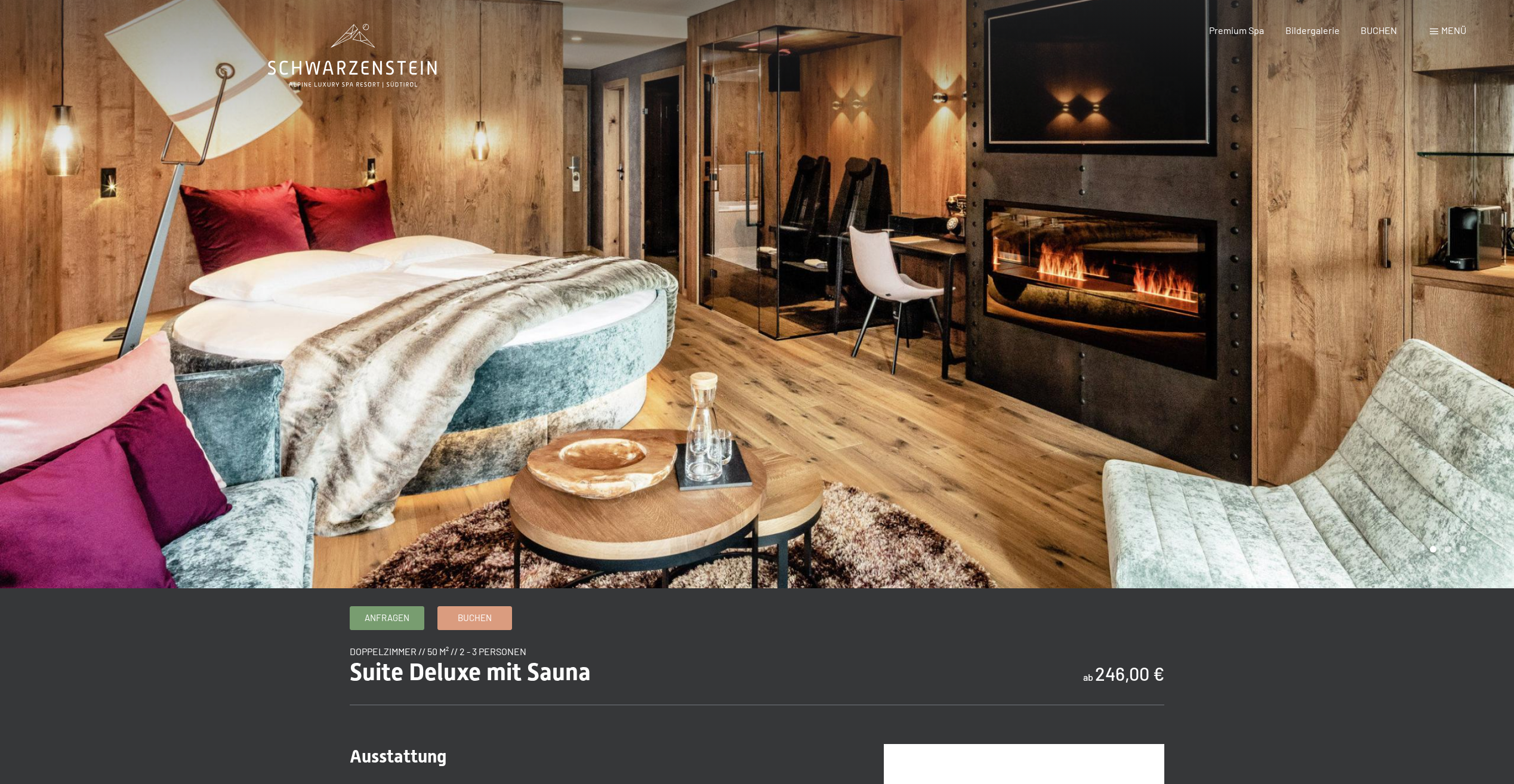
click at [1157, 408] on div at bounding box center [1136, 294] width 757 height 588
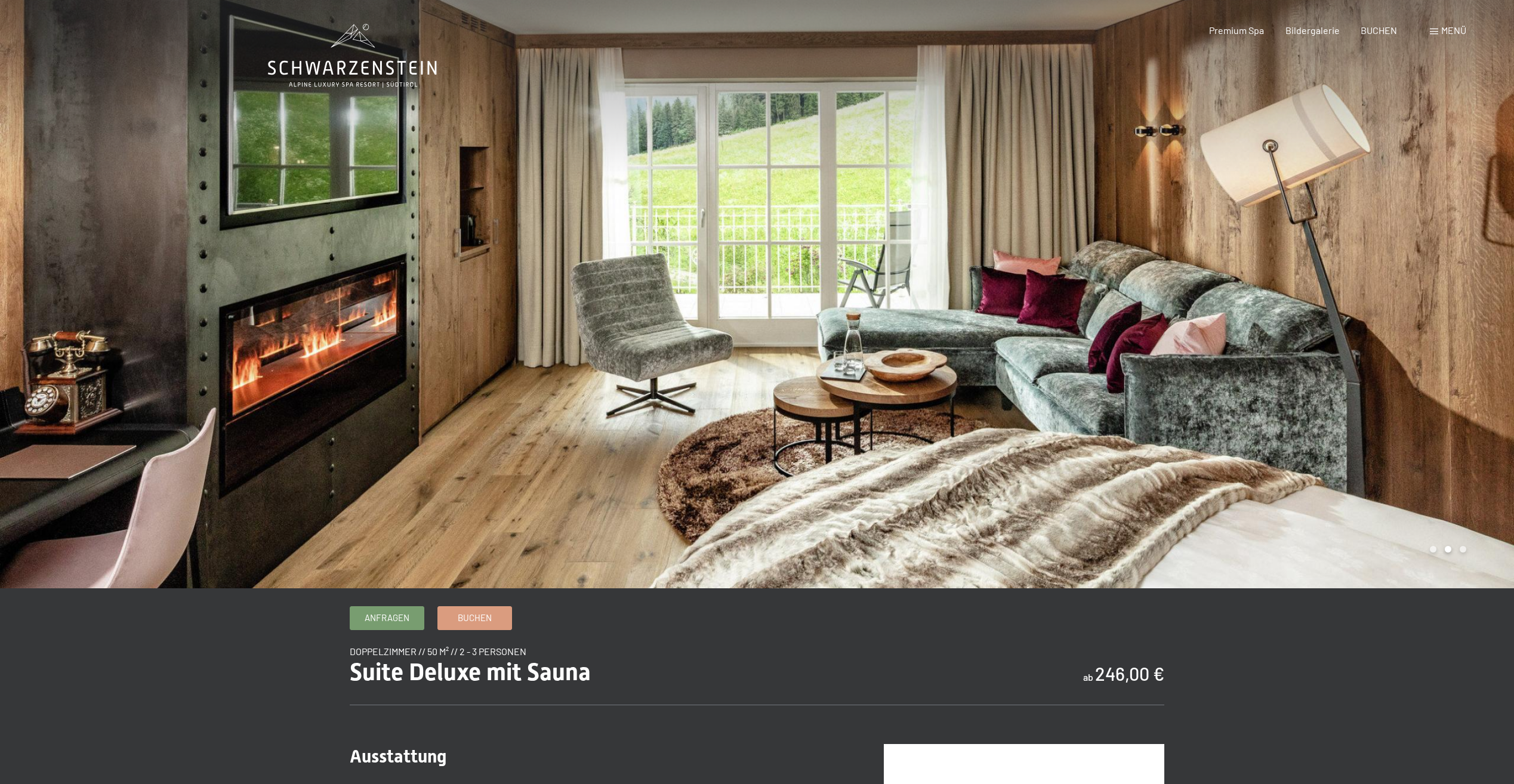
click at [1137, 406] on div at bounding box center [1136, 294] width 757 height 588
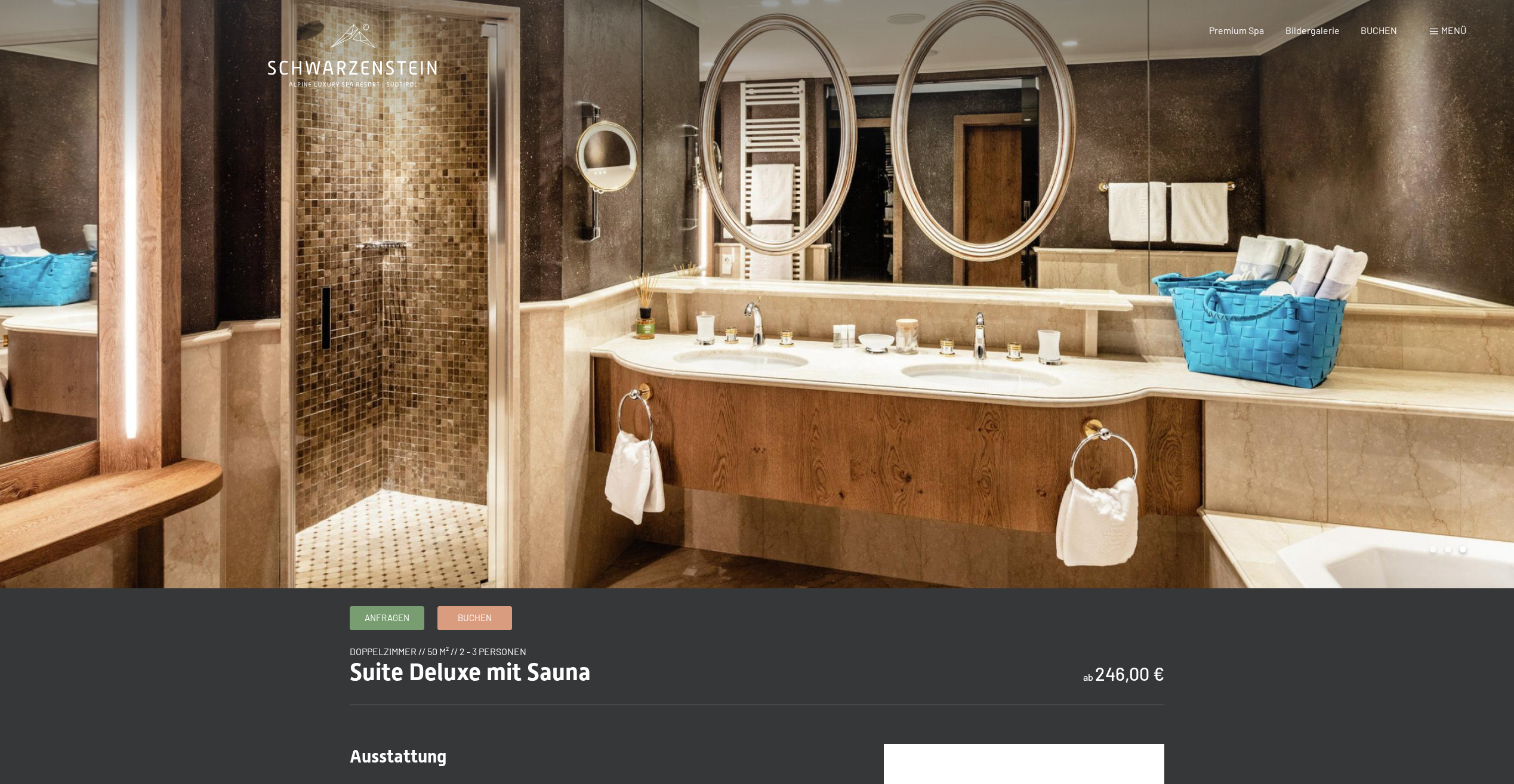
click at [1139, 407] on div at bounding box center [1136, 294] width 757 height 588
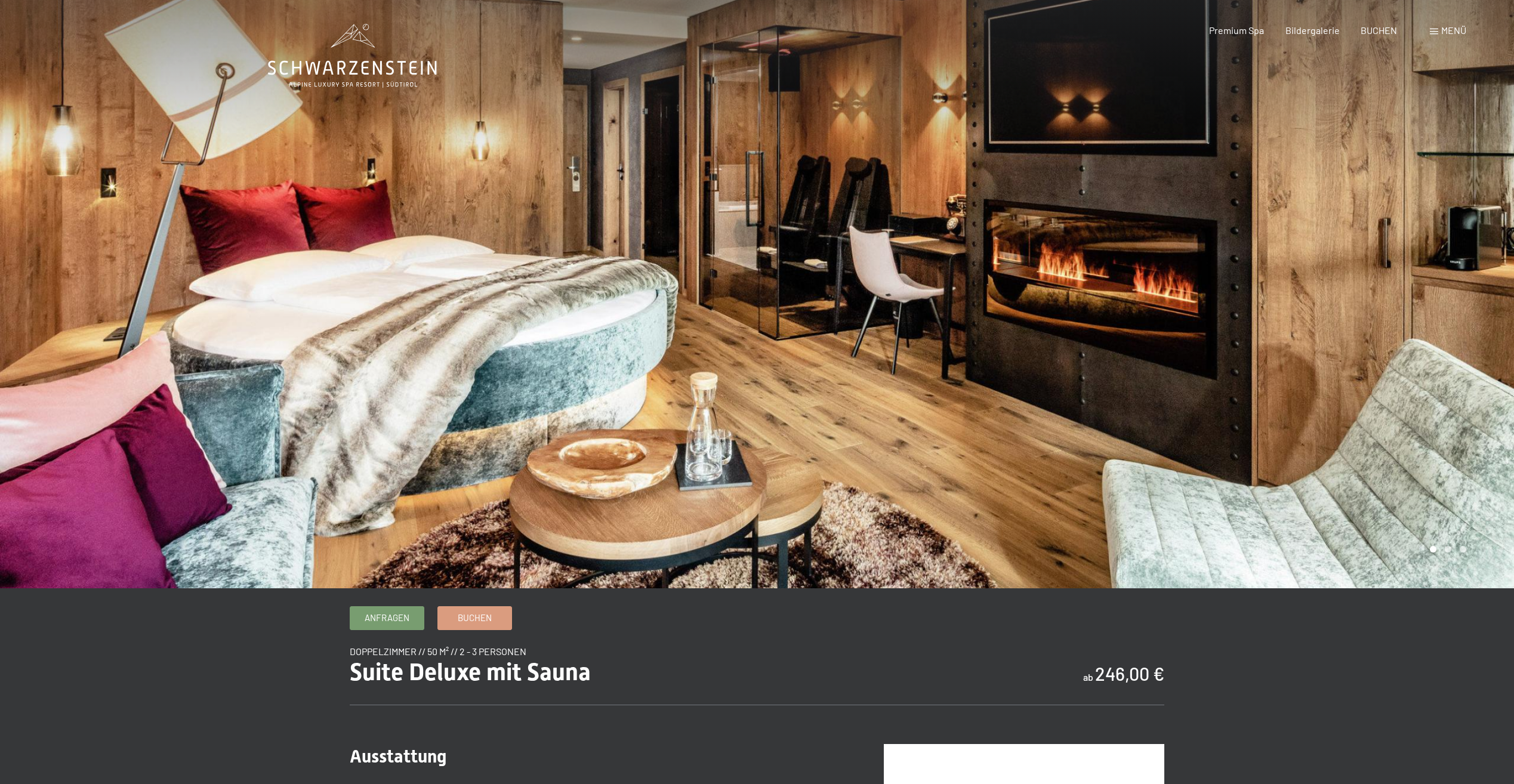
click at [1139, 407] on div at bounding box center [1136, 294] width 757 height 588
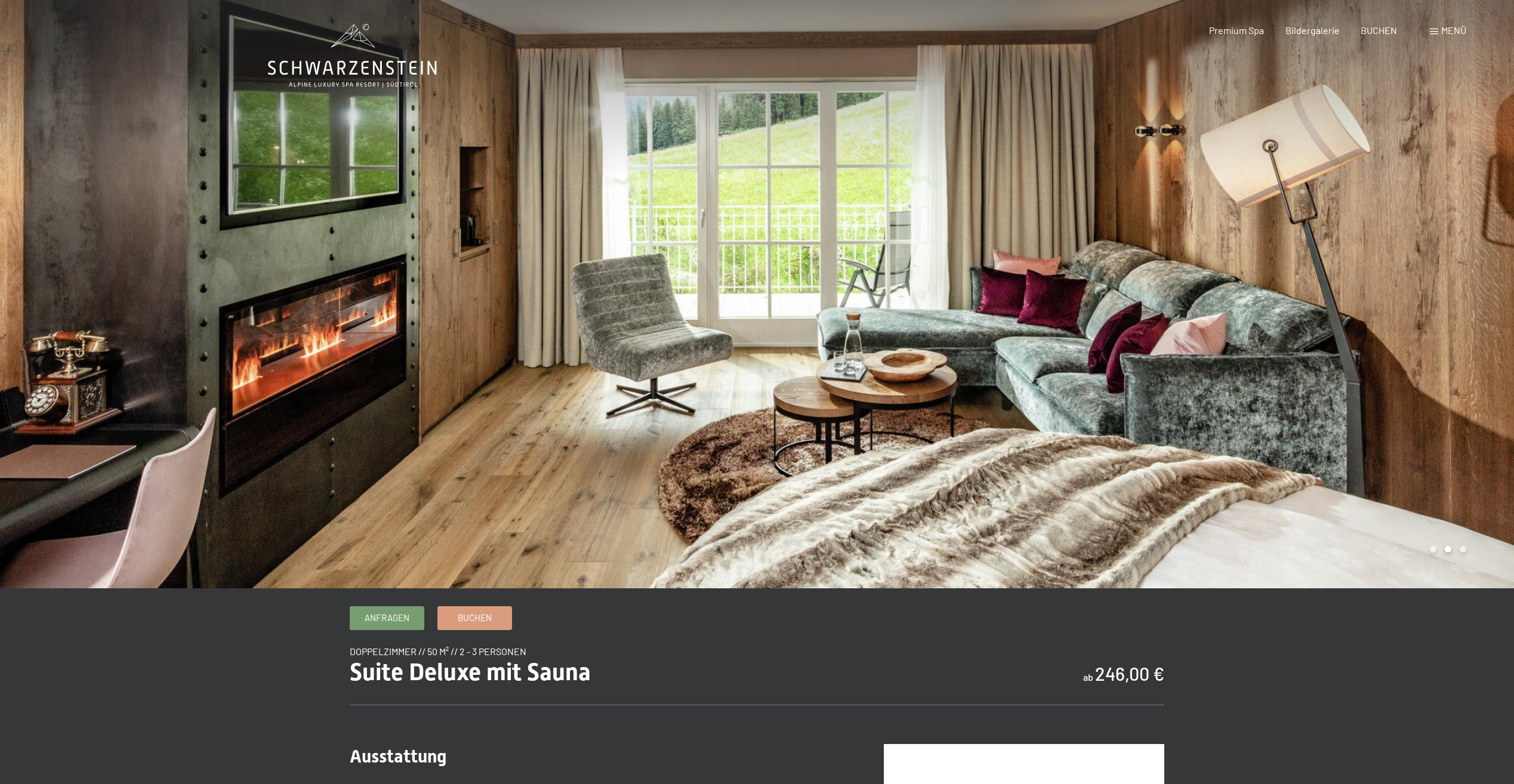
click at [1139, 407] on div at bounding box center [1136, 294] width 757 height 588
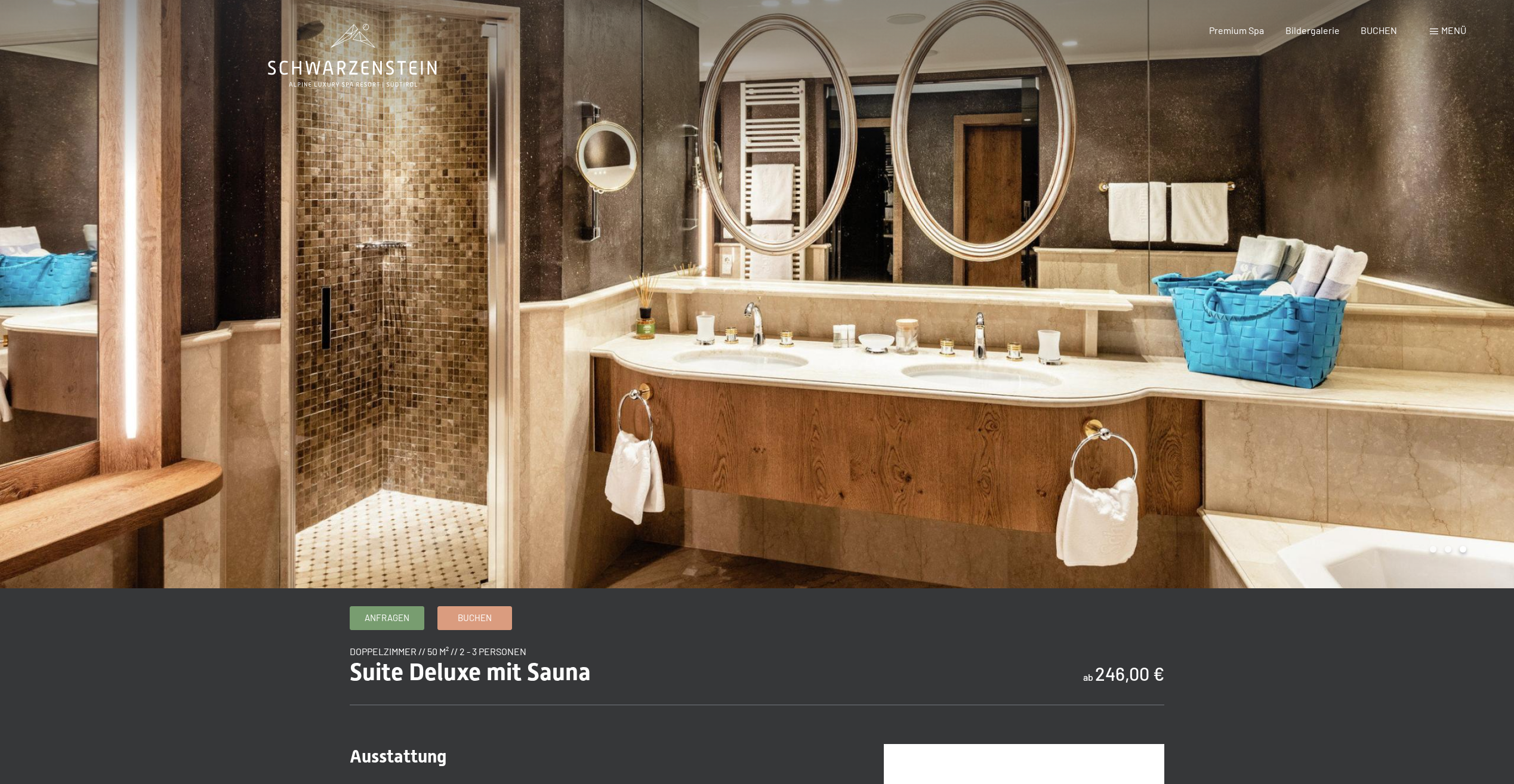
click at [1139, 407] on div at bounding box center [1136, 294] width 757 height 588
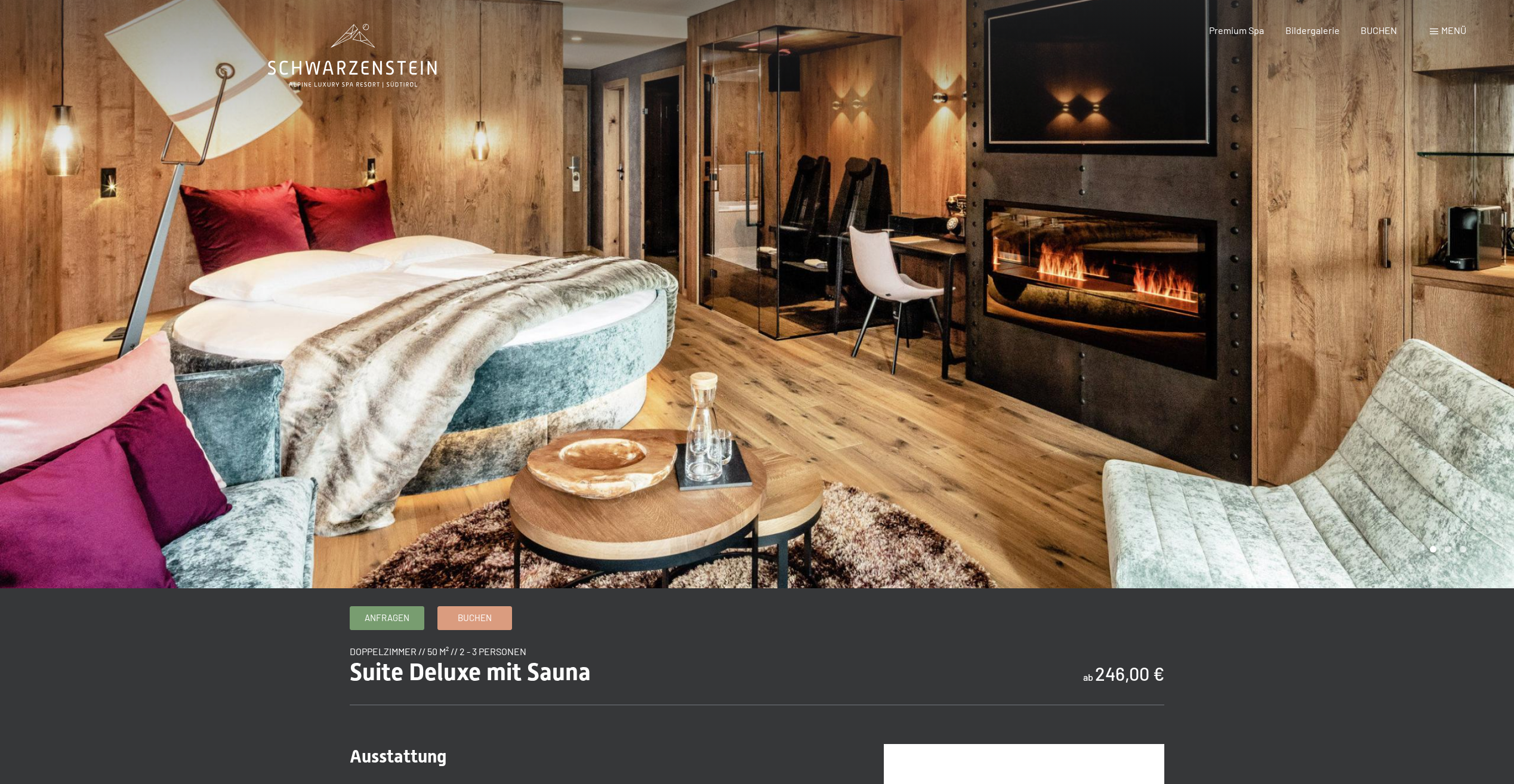
click at [1139, 407] on div at bounding box center [1136, 294] width 757 height 588
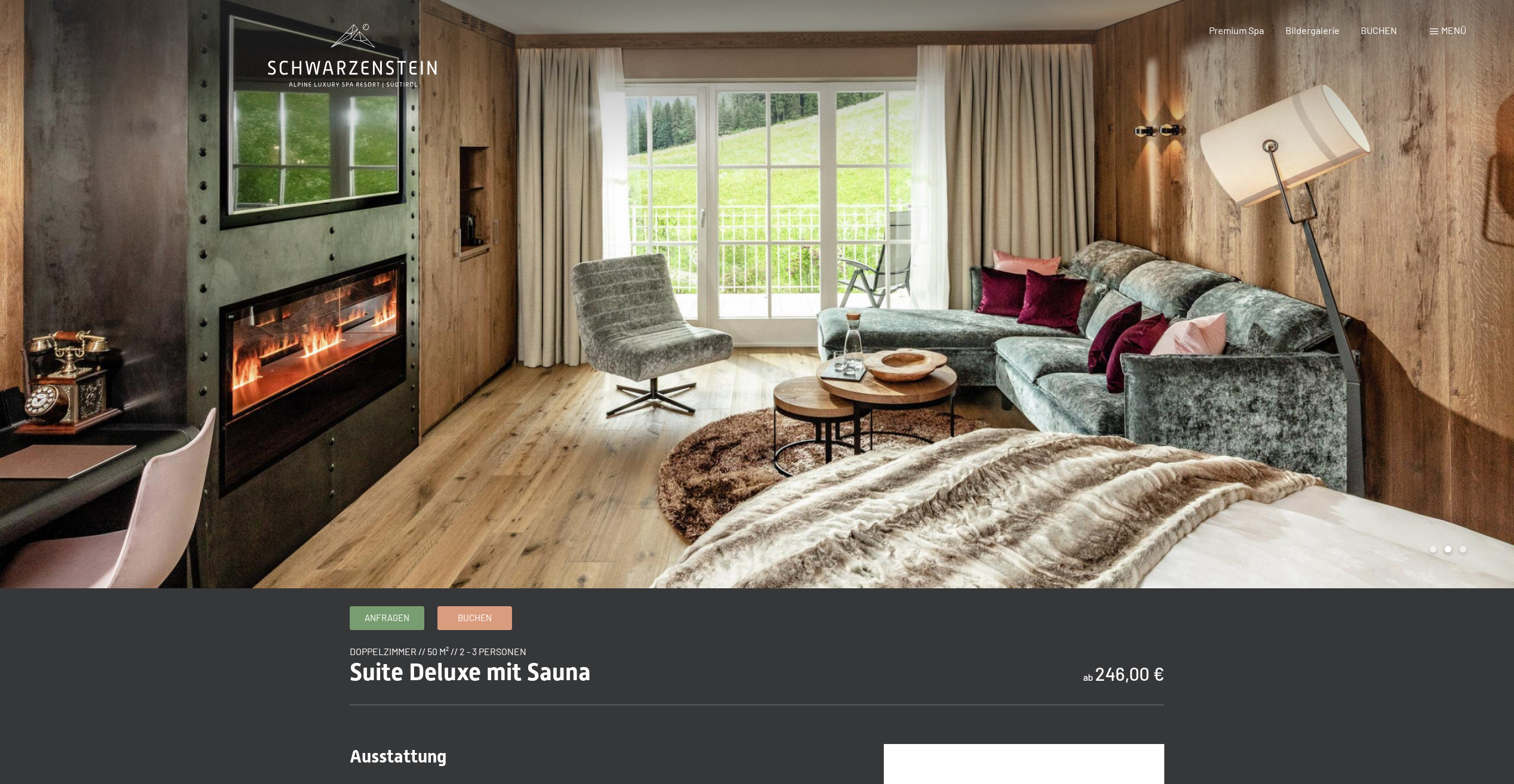
click at [1139, 407] on div at bounding box center [1136, 294] width 757 height 588
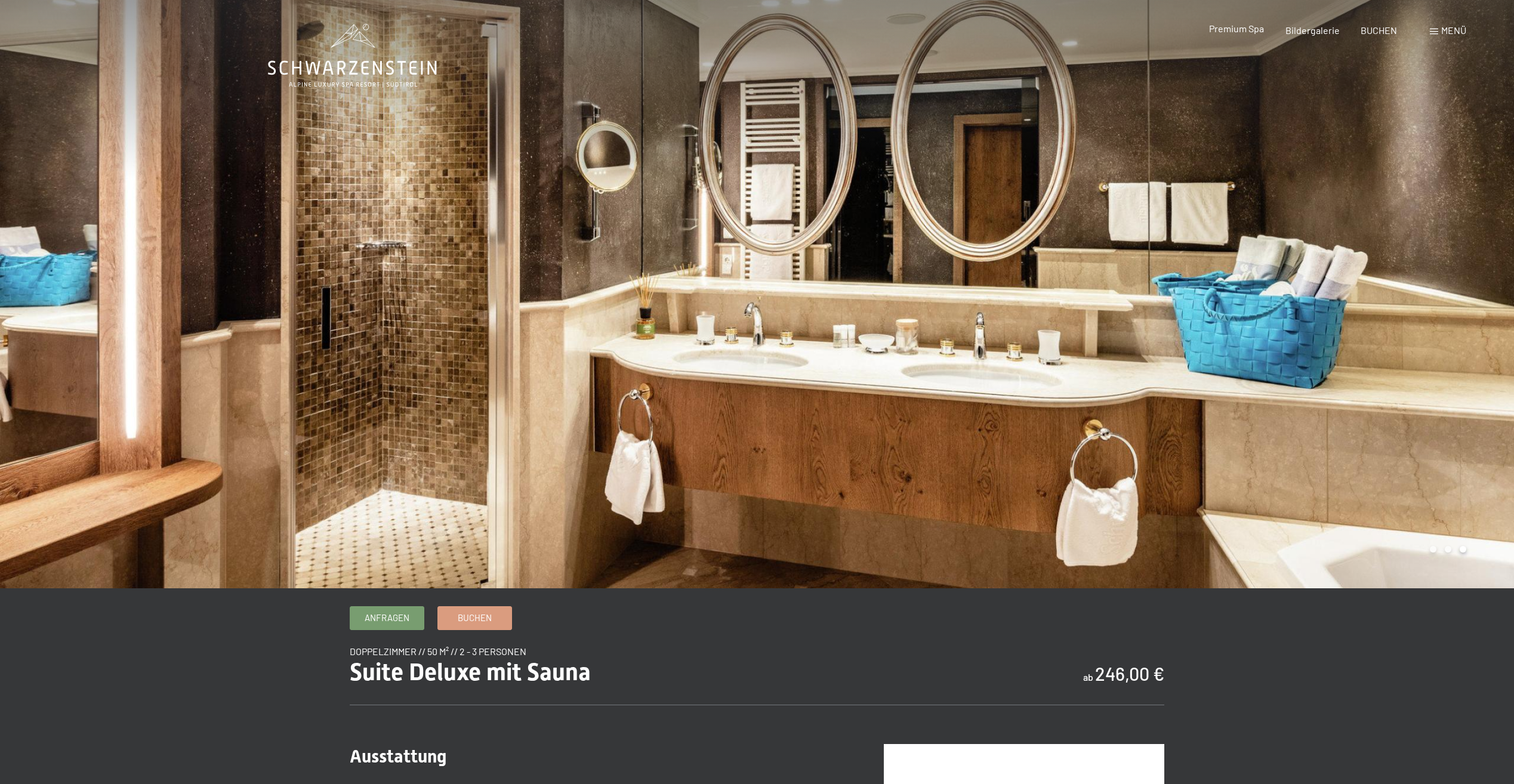
click at [1226, 28] on span "Premium Spa" at bounding box center [1237, 28] width 55 height 12
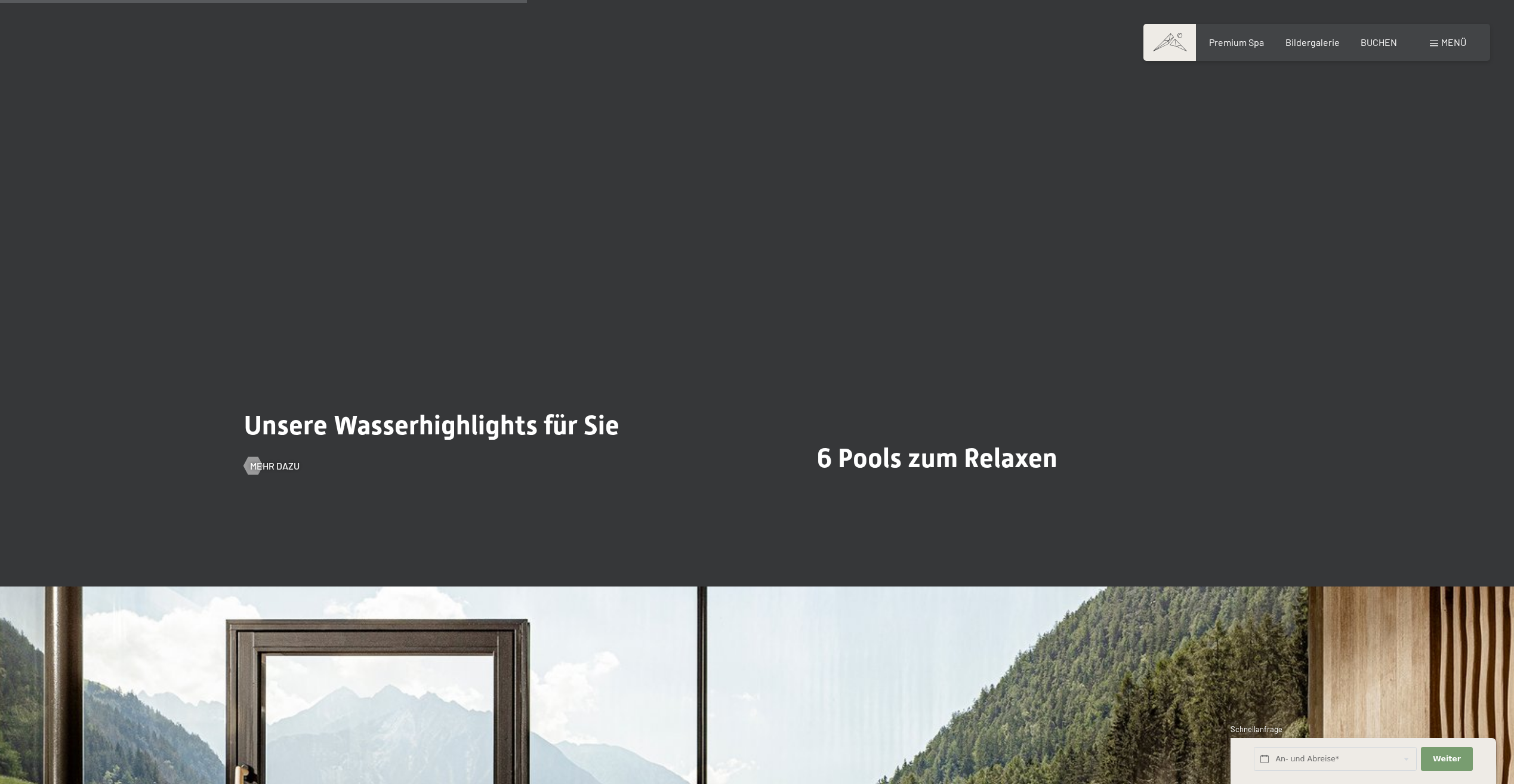
scroll to position [3581, 0]
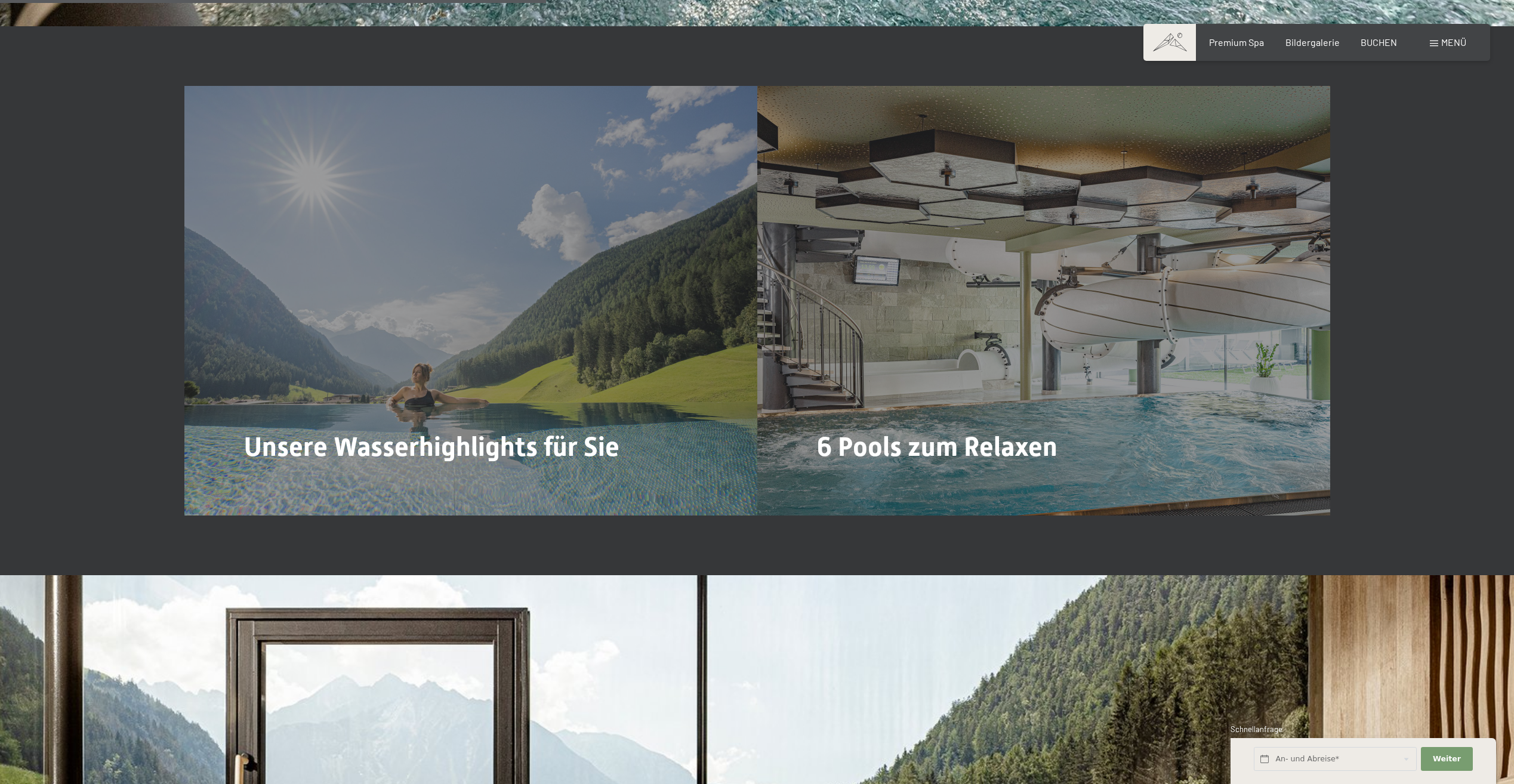
click at [855, 481] on span "Mehr dazu" at bounding box center [848, 487] width 50 height 13
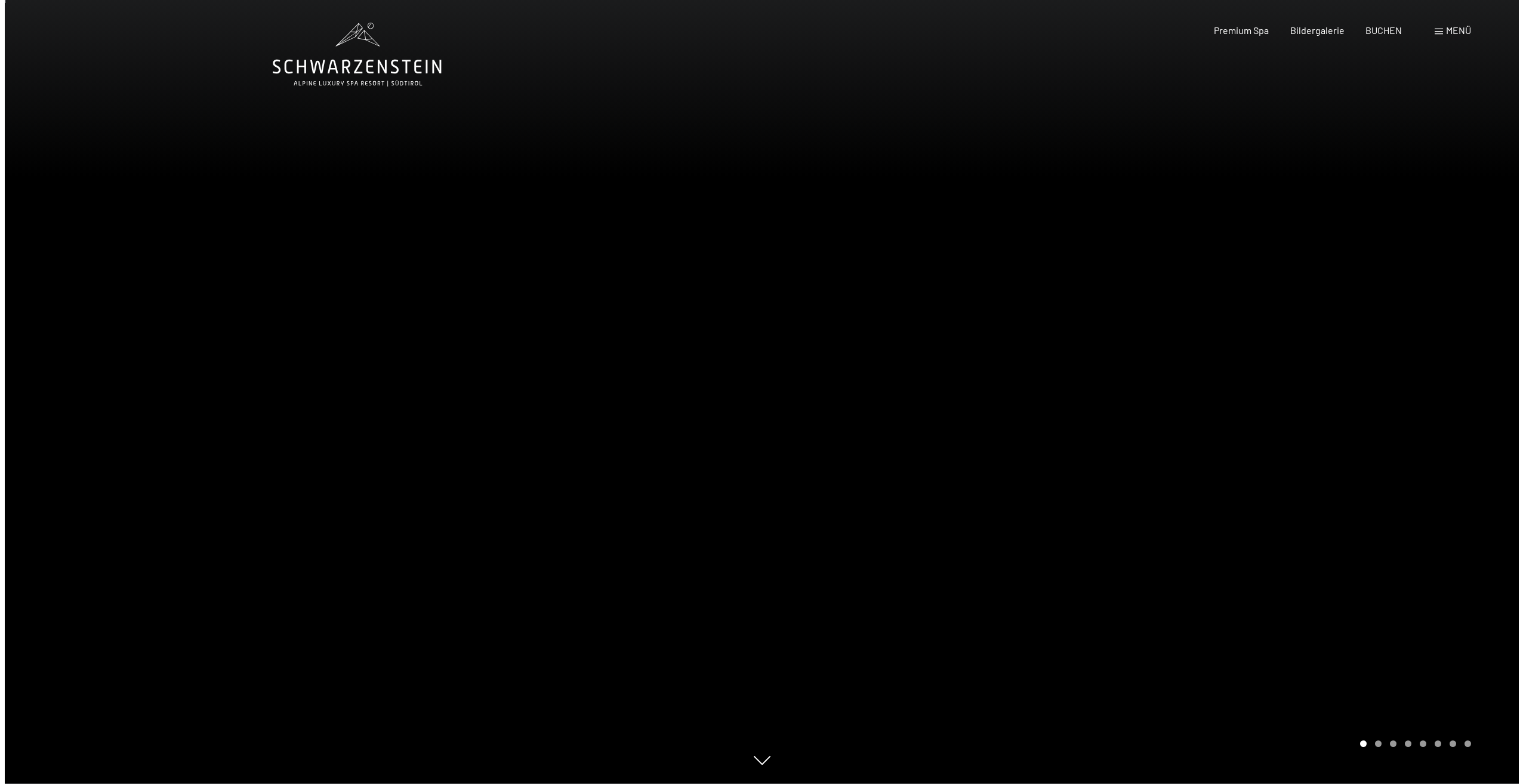
scroll to position [0, 0]
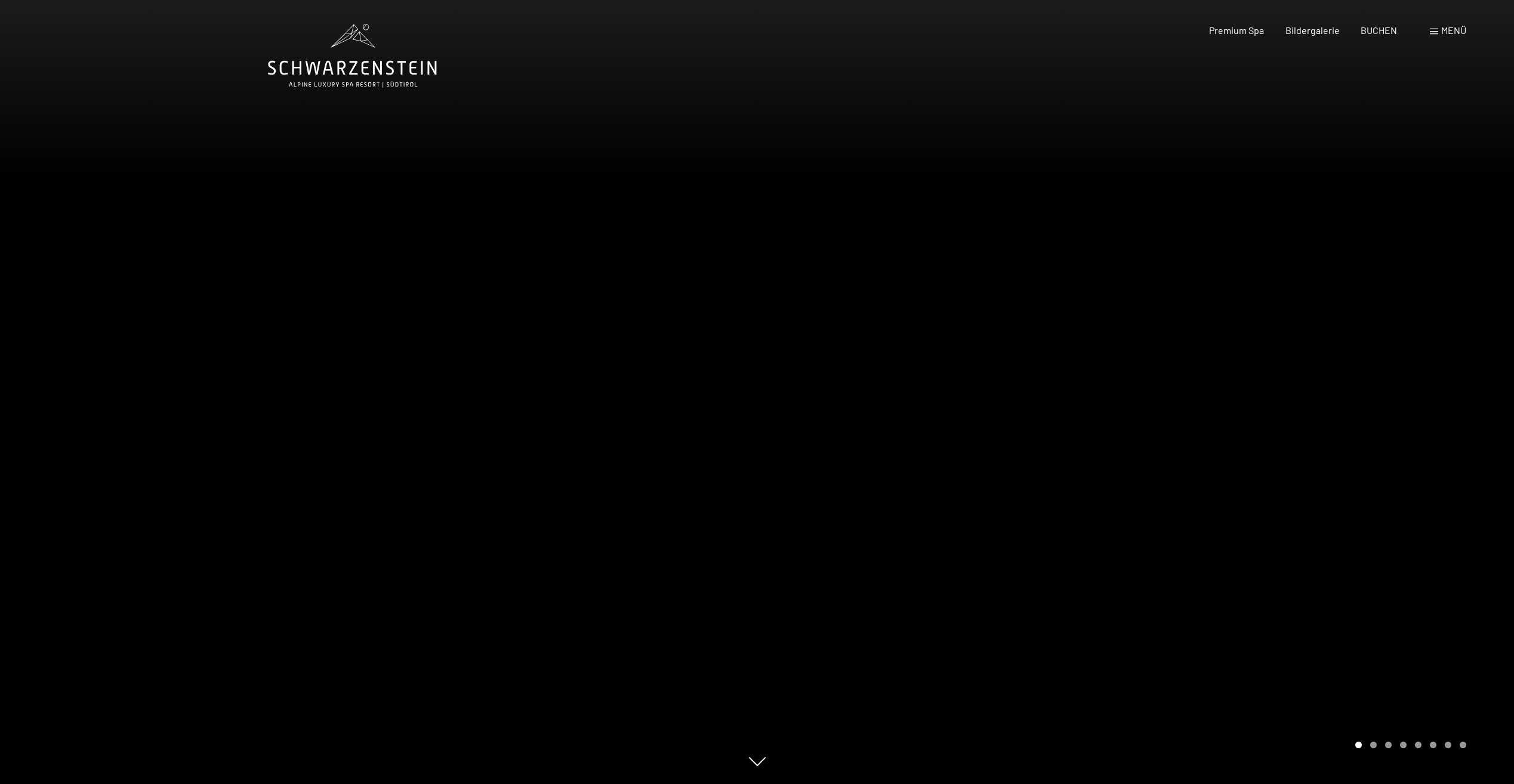
click at [1439, 32] on div "Menü" at bounding box center [1448, 30] width 36 height 13
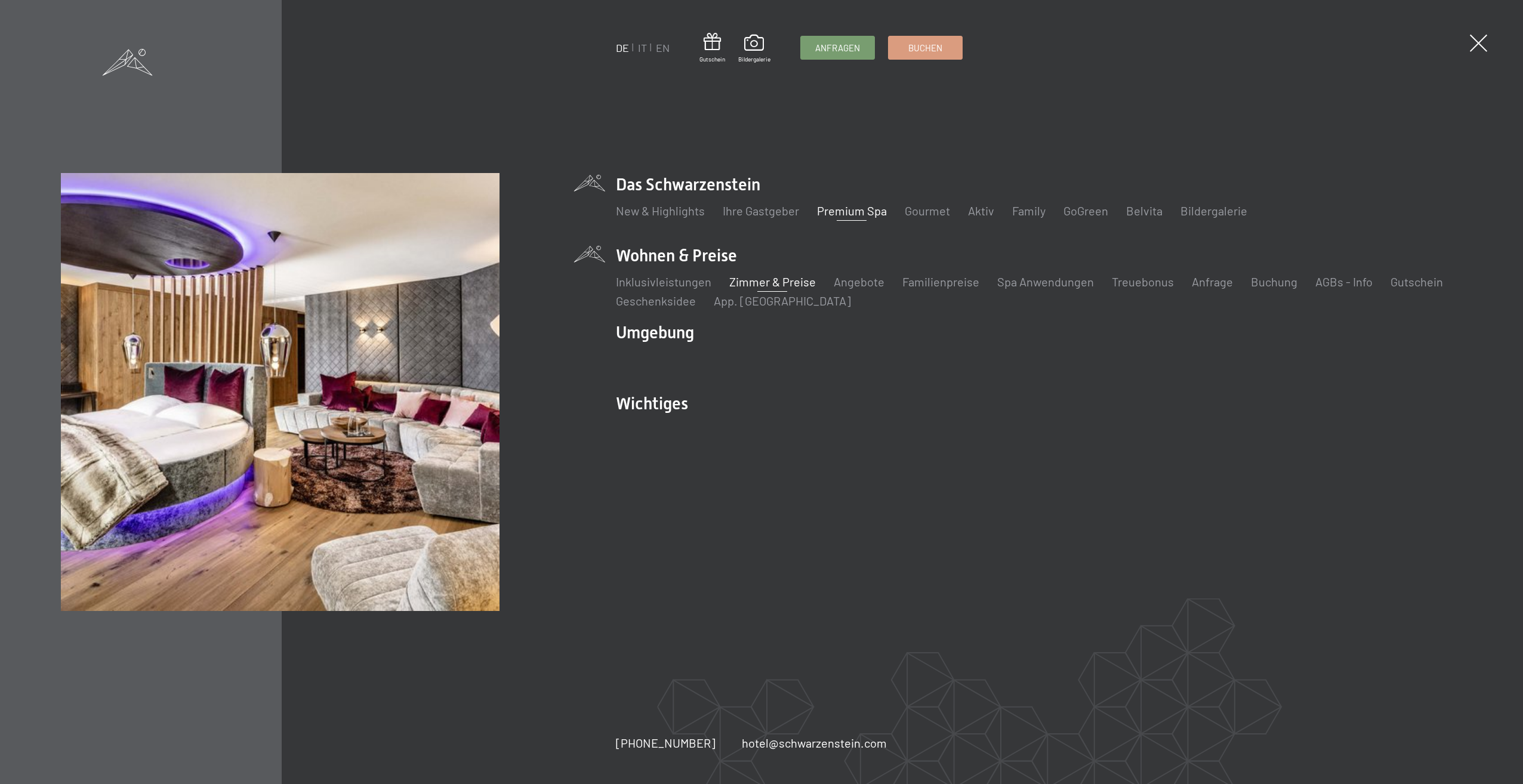
click at [746, 288] on link "Zimmer & Preise" at bounding box center [773, 282] width 87 height 14
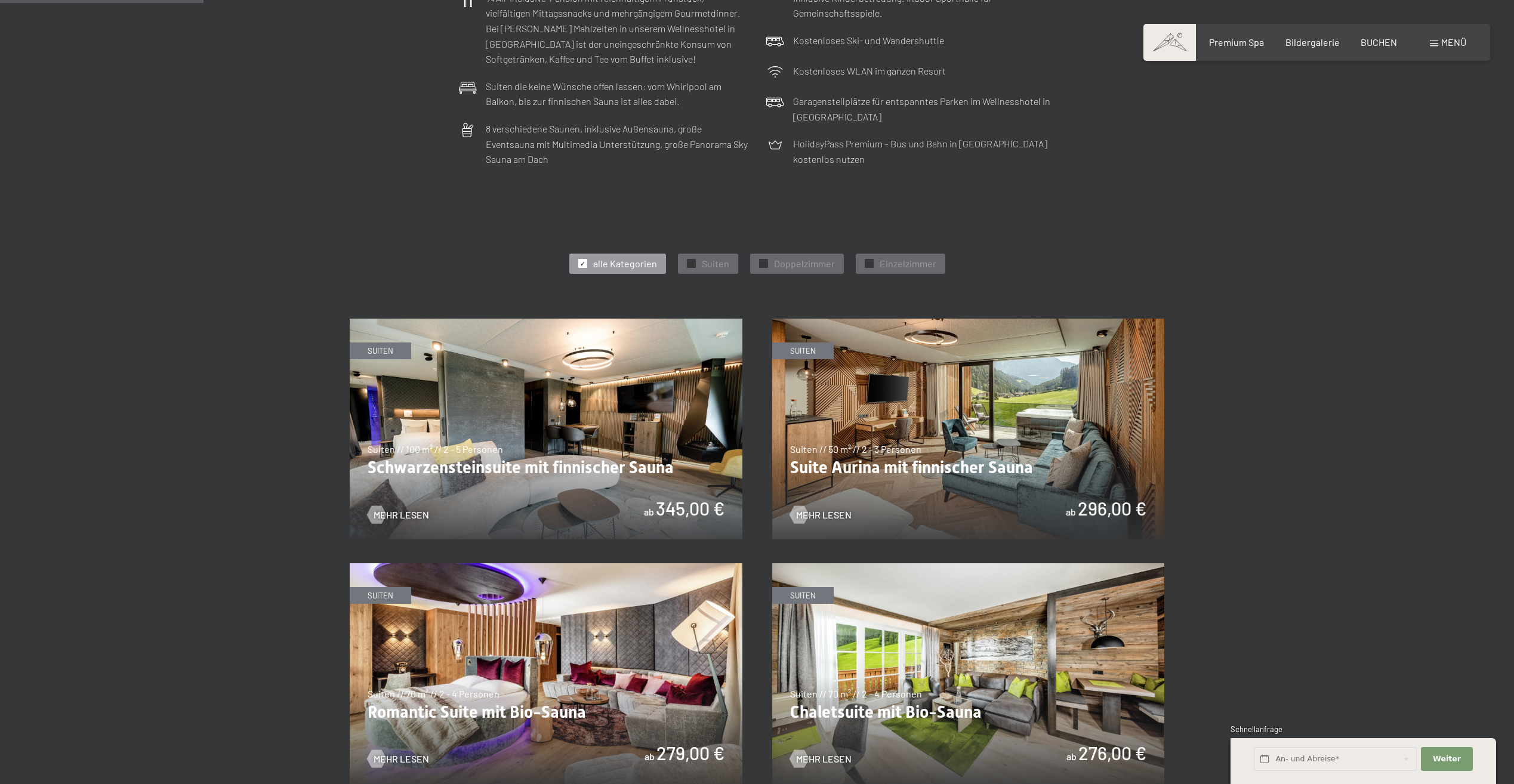
scroll to position [537, 0]
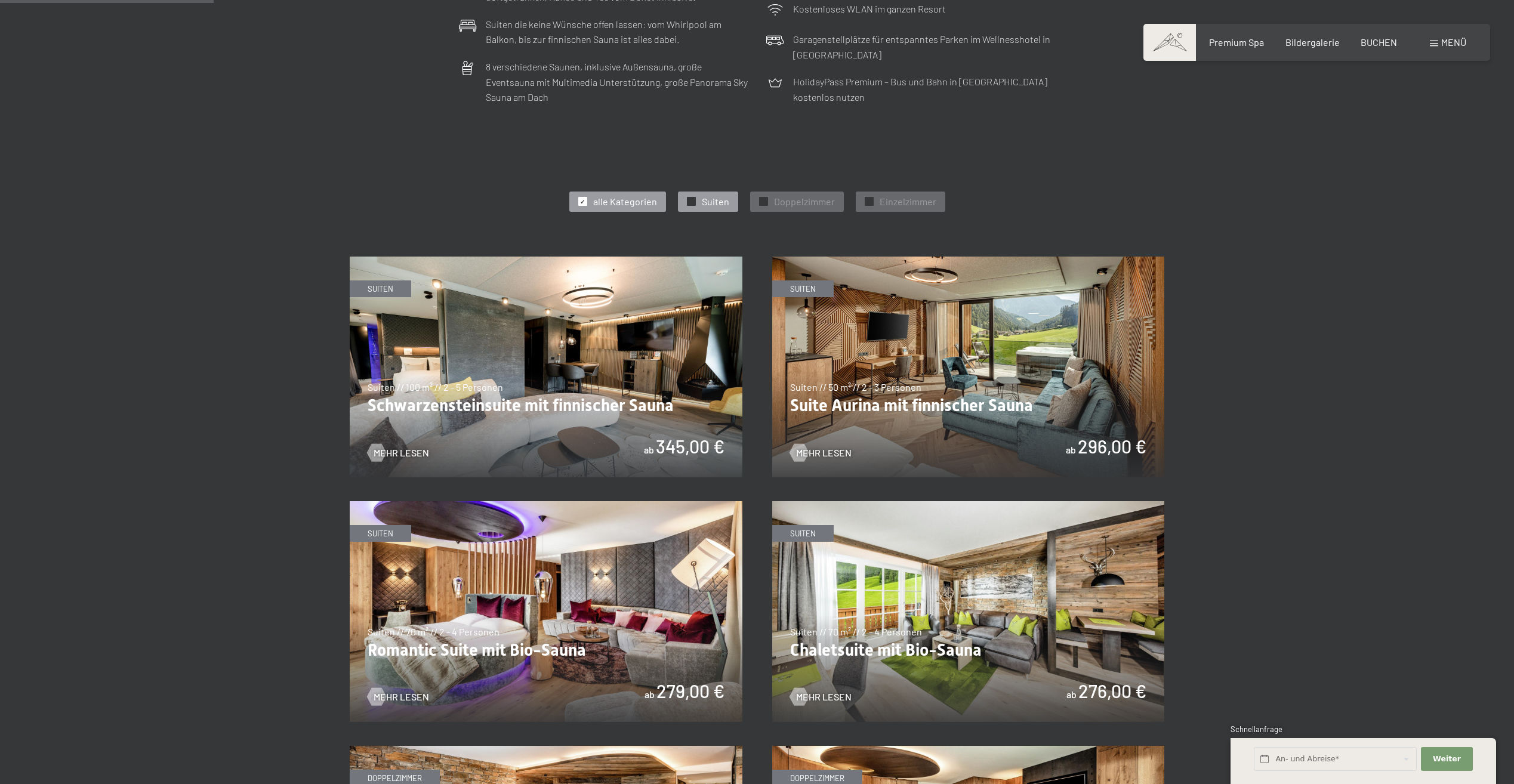
click at [690, 202] on span "✓" at bounding box center [690, 201] width 4 height 8
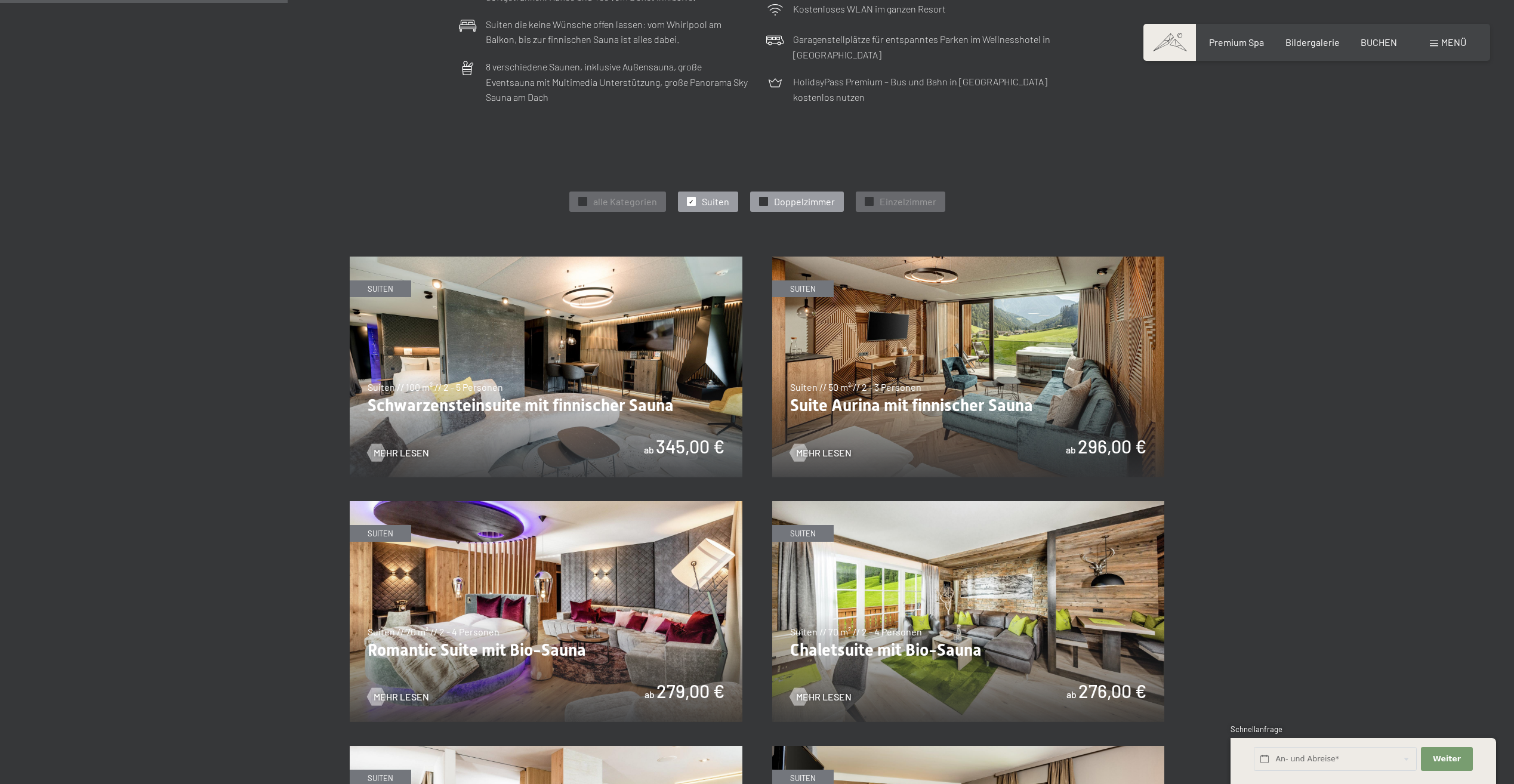
click at [762, 201] on span "✓" at bounding box center [763, 201] width 4 height 8
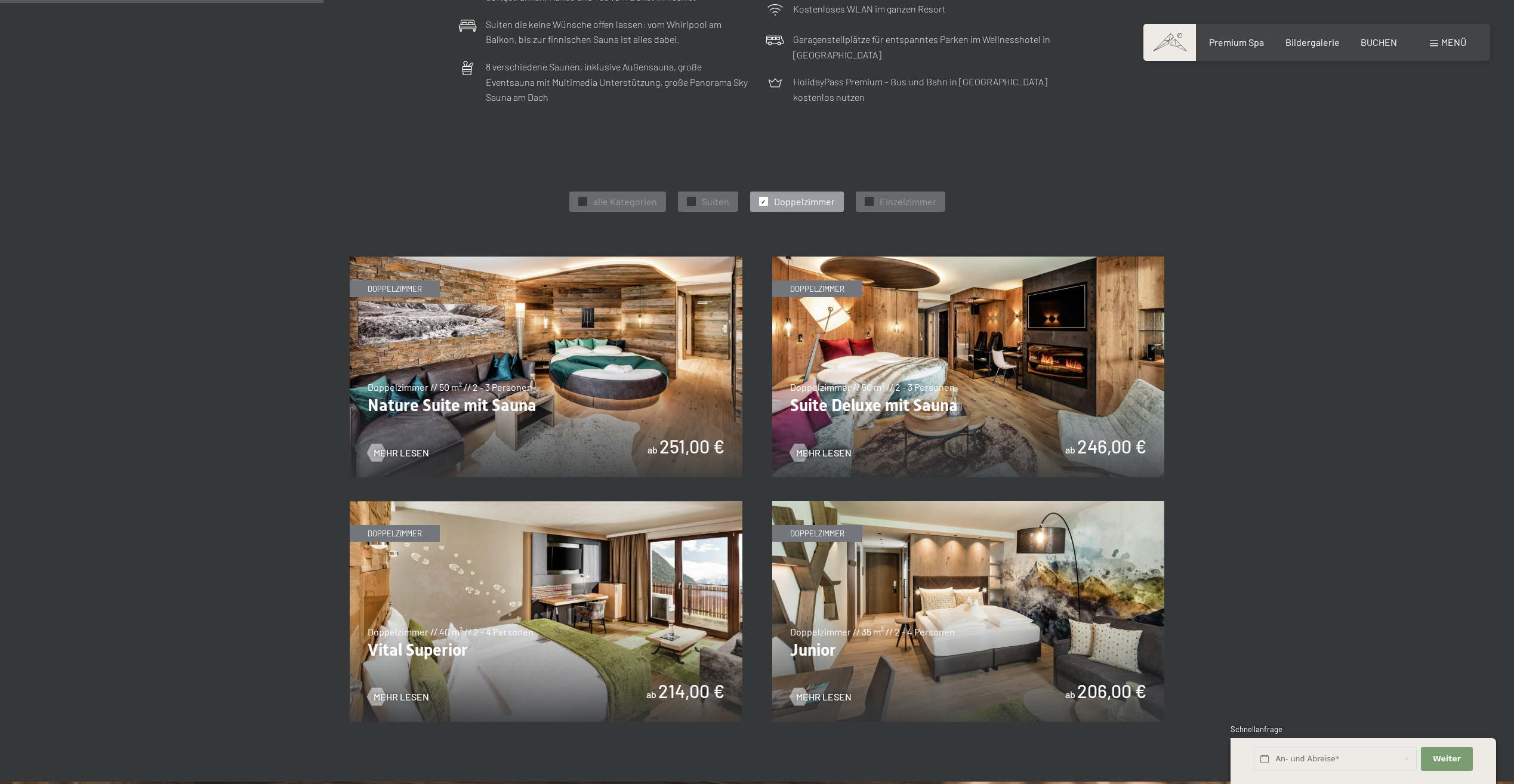
scroll to position [597, 0]
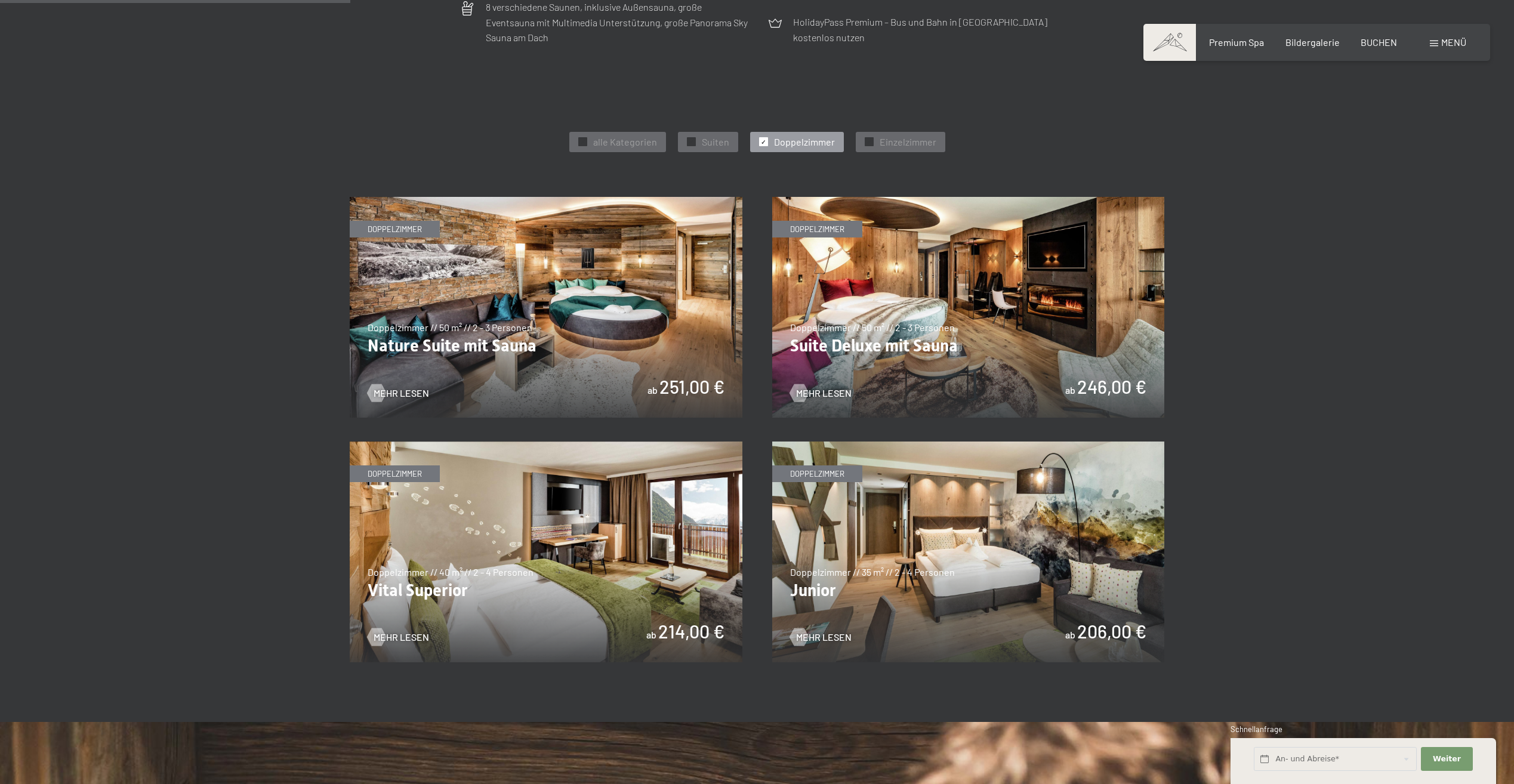
click at [588, 552] on img at bounding box center [546, 552] width 392 height 221
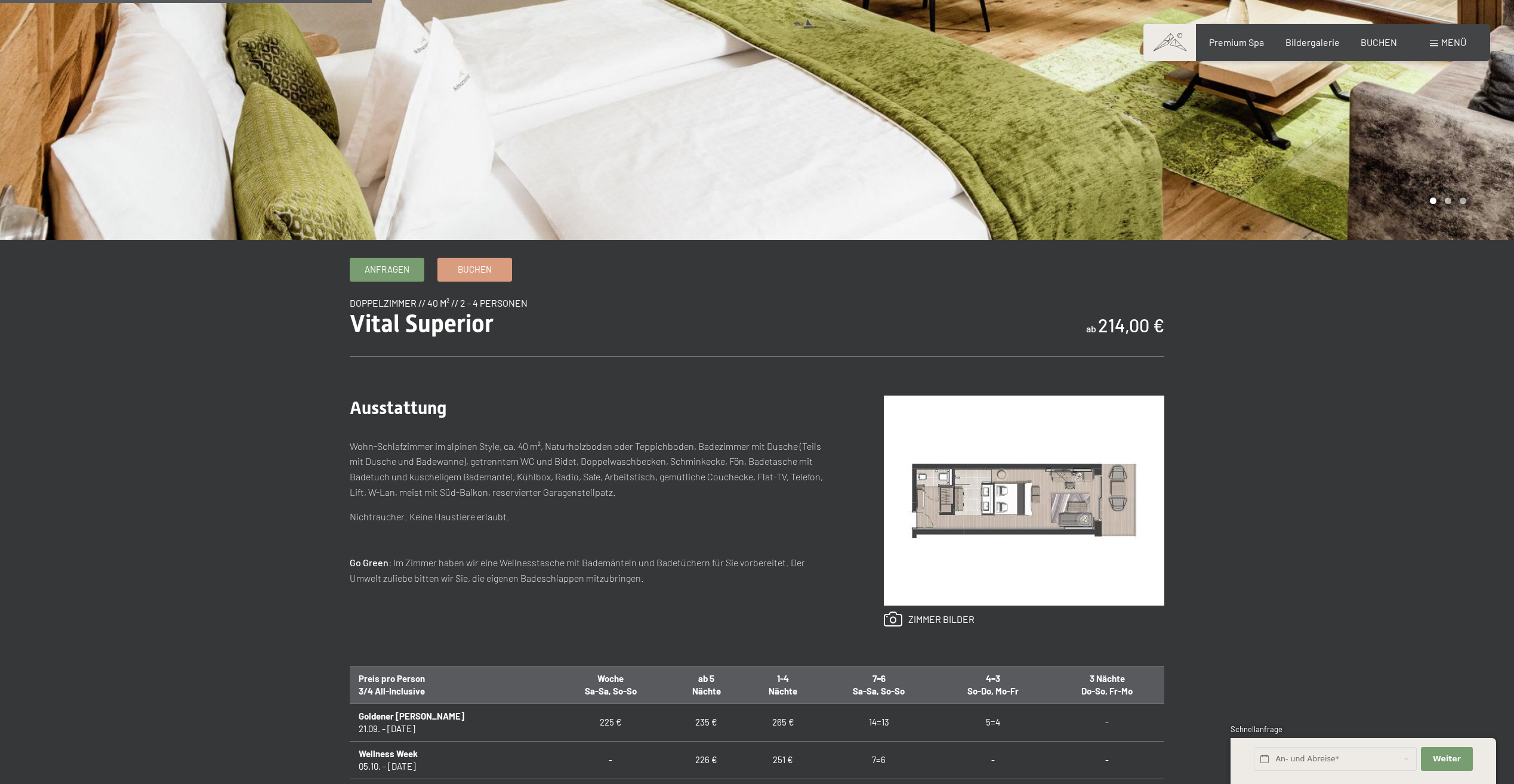
scroll to position [358, 0]
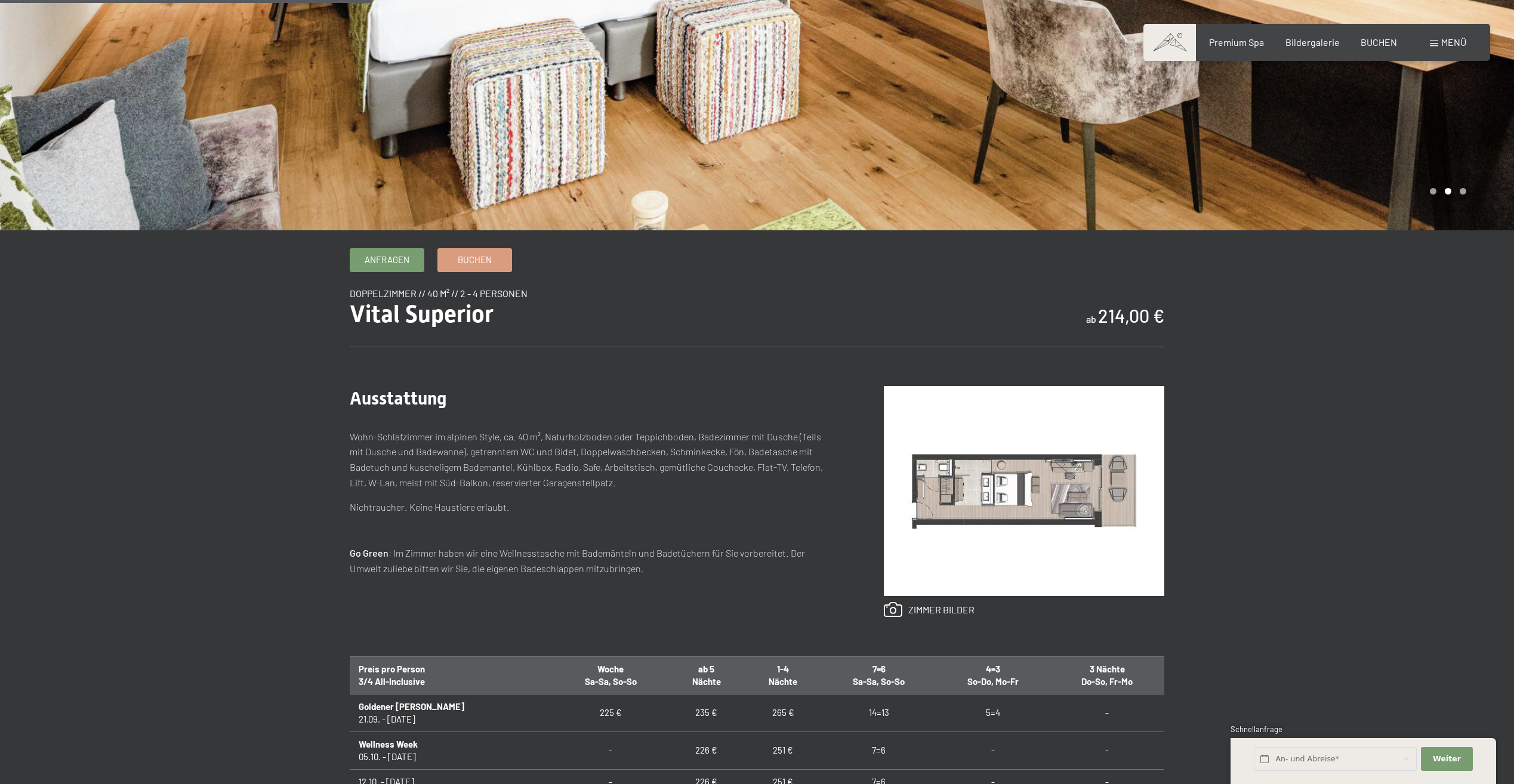
click at [980, 492] on img at bounding box center [1024, 491] width 281 height 210
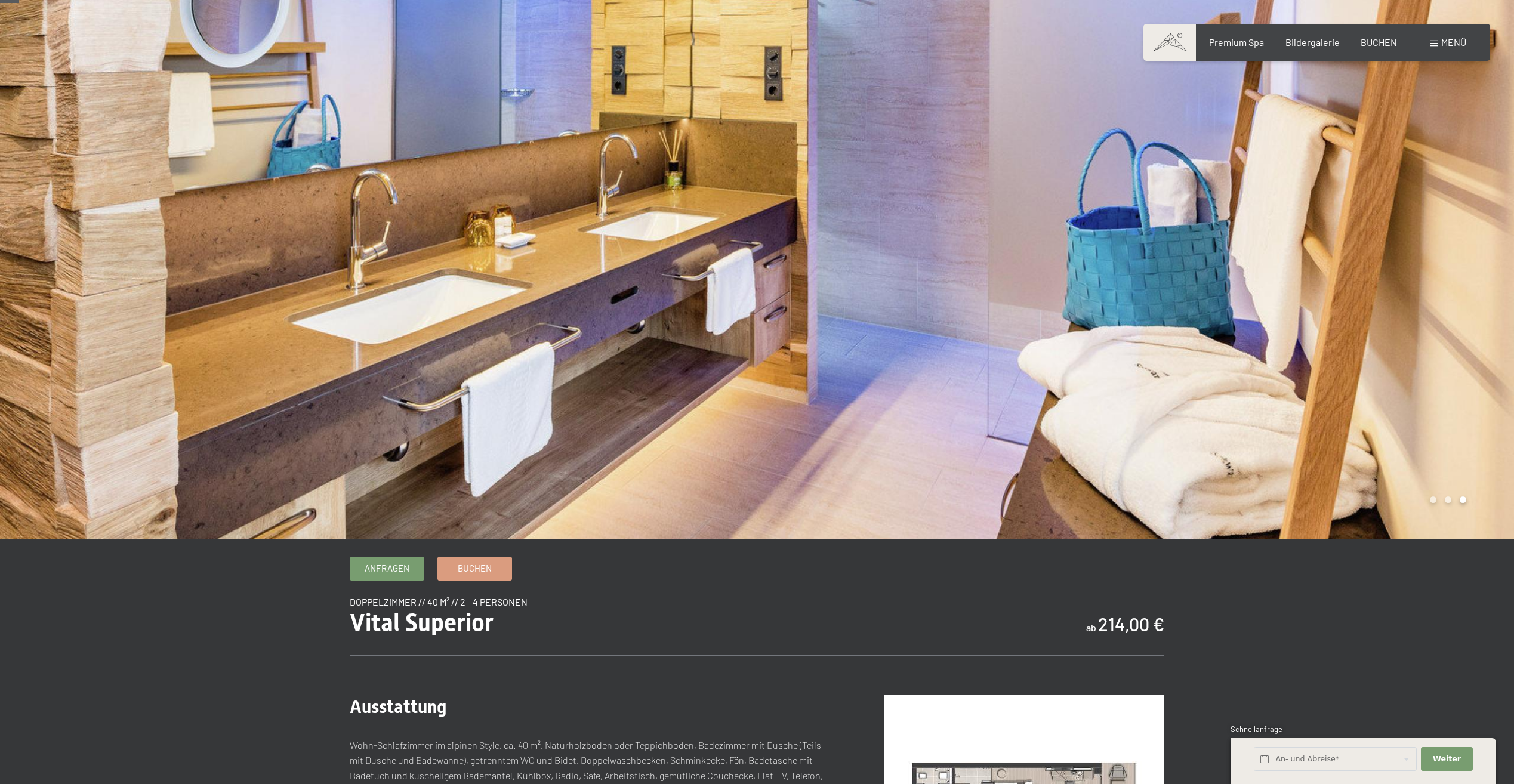
scroll to position [0, 0]
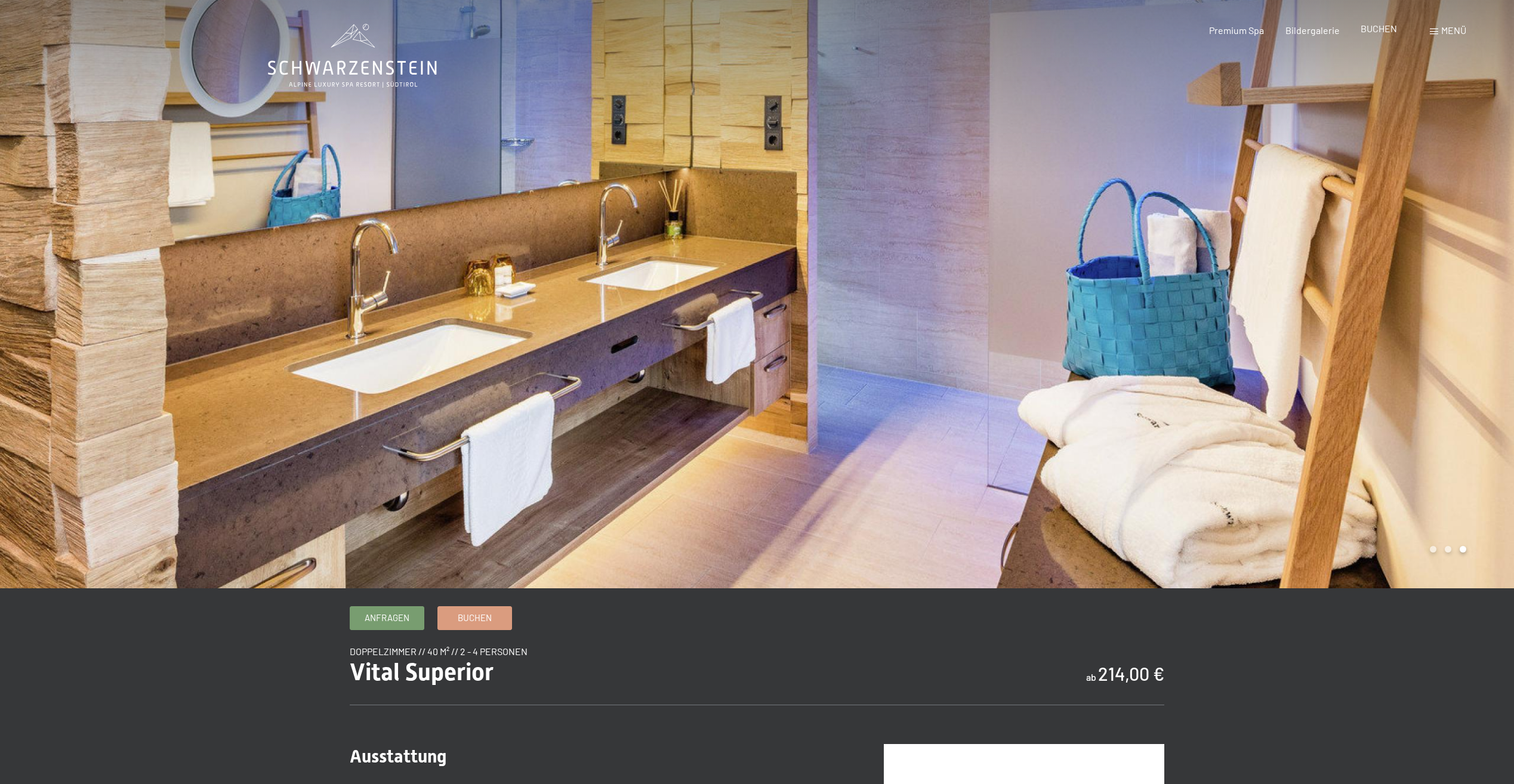
click at [1371, 31] on span "BUCHEN" at bounding box center [1378, 28] width 36 height 12
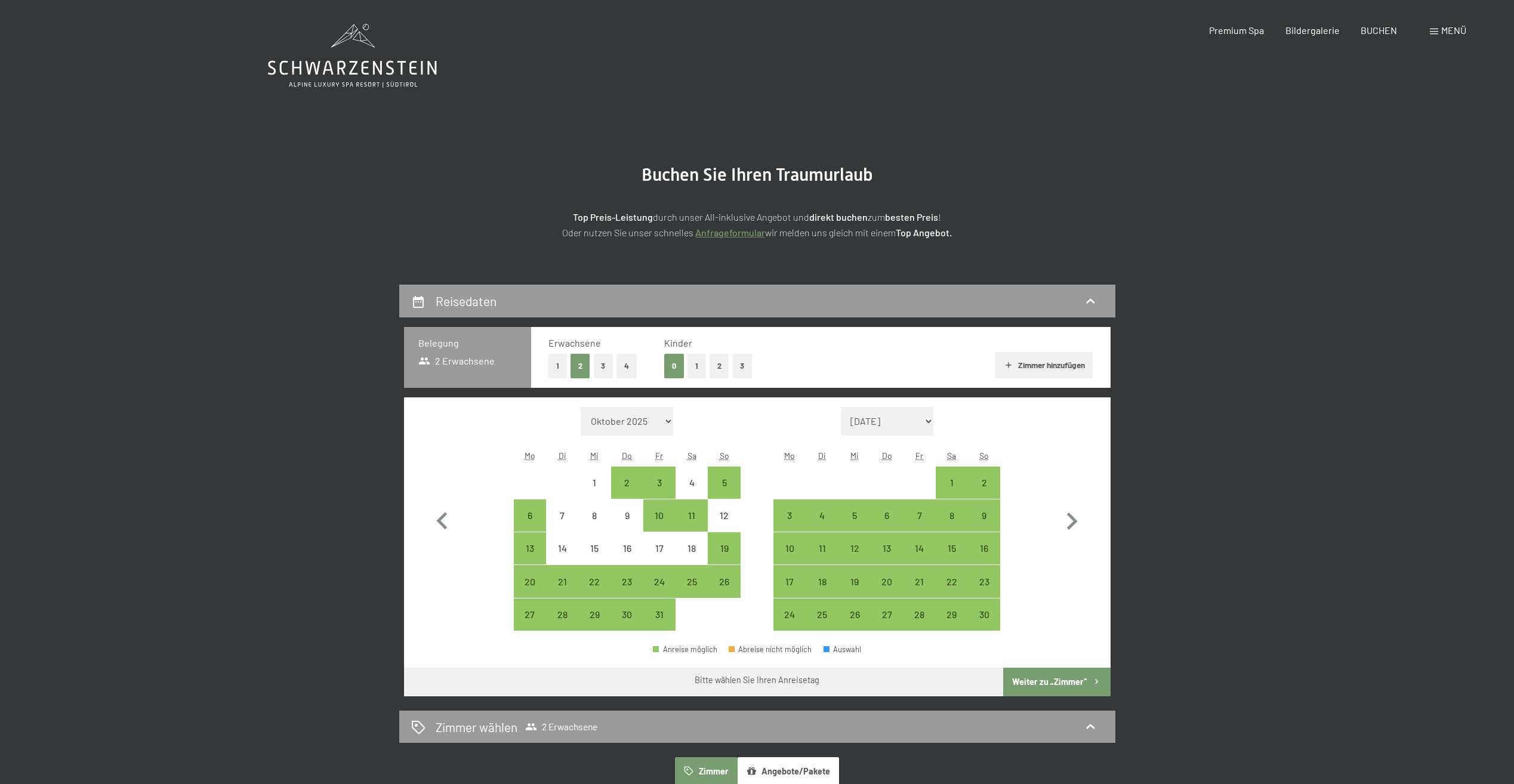
click at [932, 422] on select "[DATE] Dezember 2025 Januar 2026 Februar 2026 März 2026 [DATE] Mai 2026 Juni 20…" at bounding box center [887, 421] width 93 height 28
select select "[DATE]"
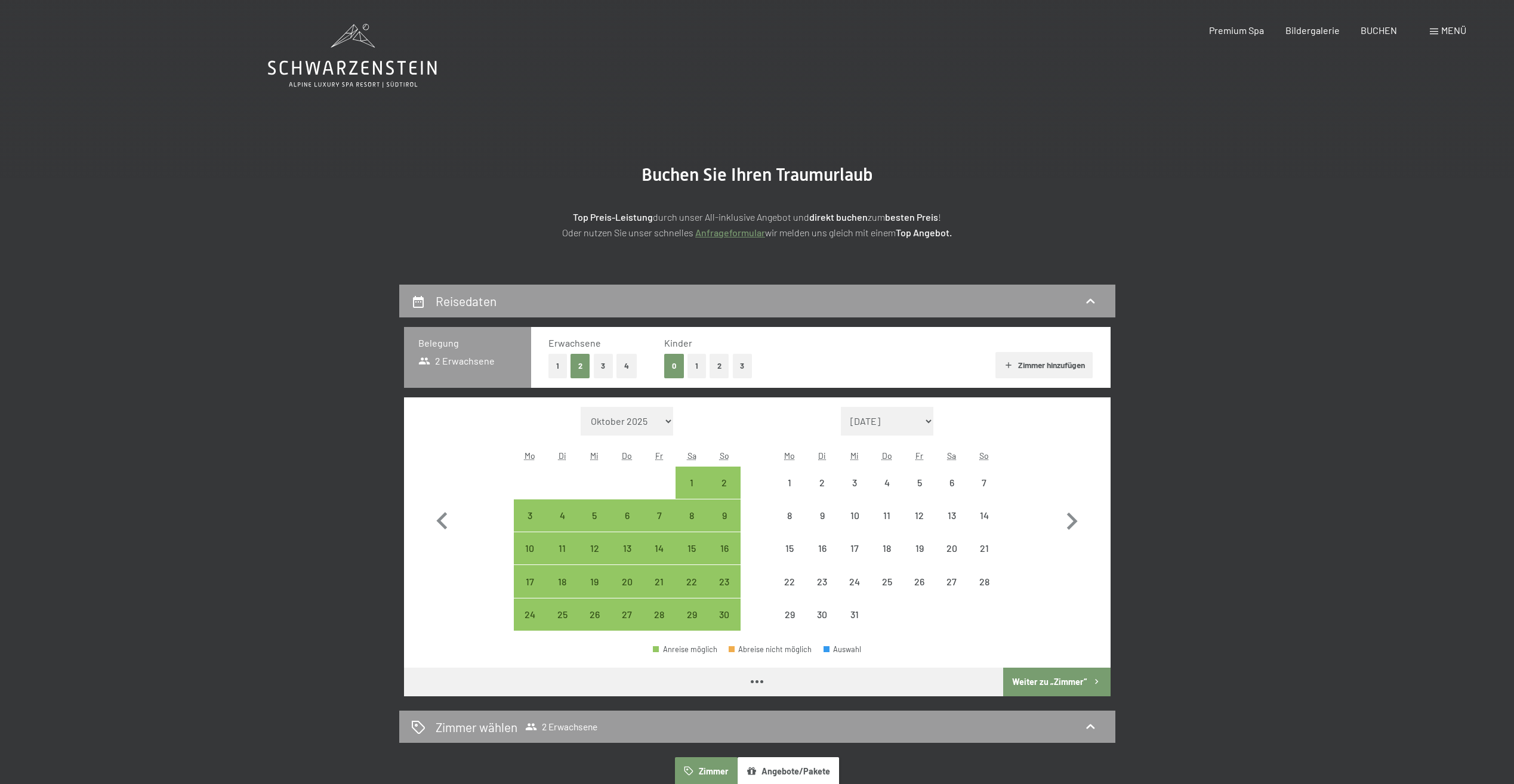
select select "[DATE]"
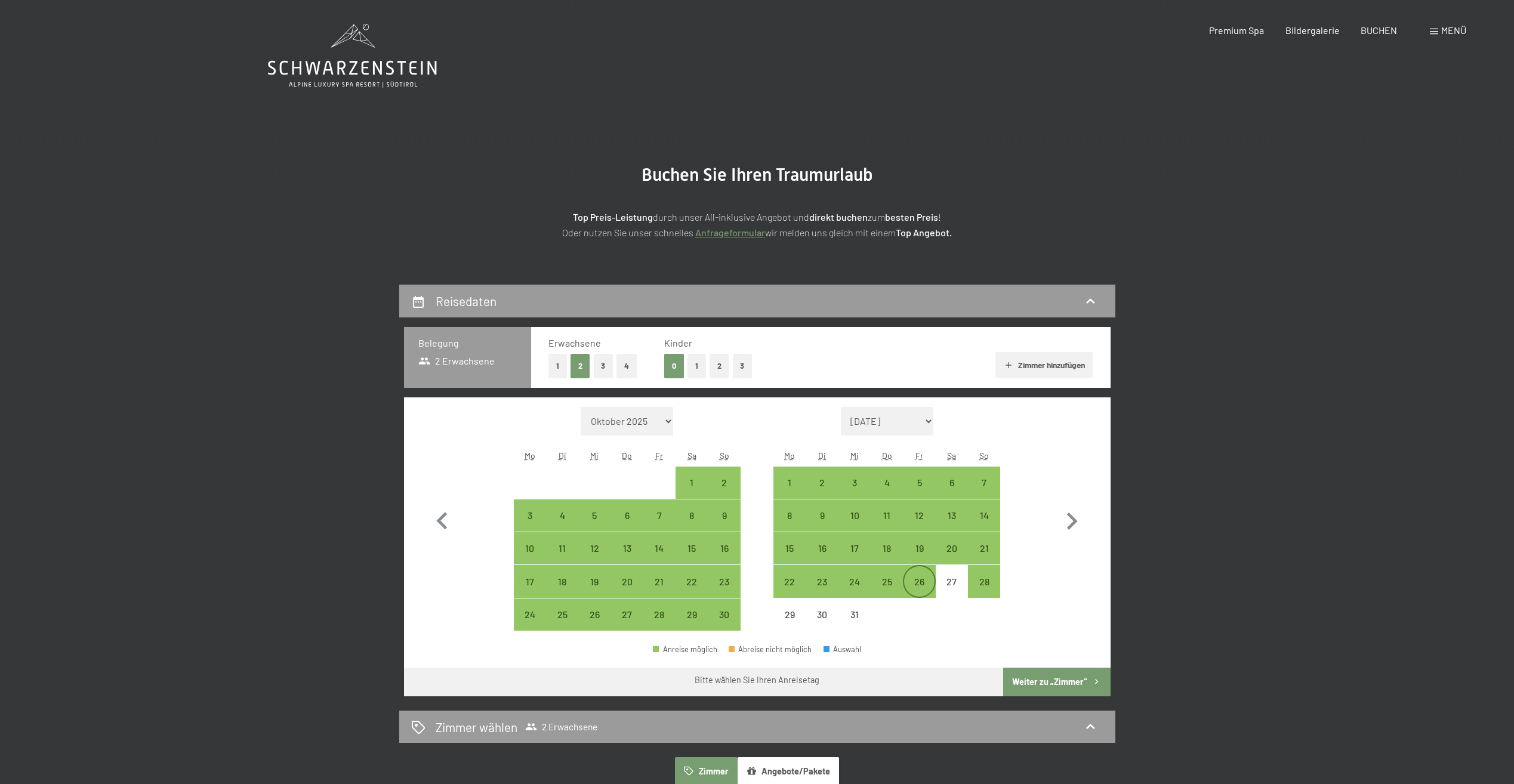
click at [926, 576] on div "26" at bounding box center [920, 581] width 30 height 30
select select "[DATE]"
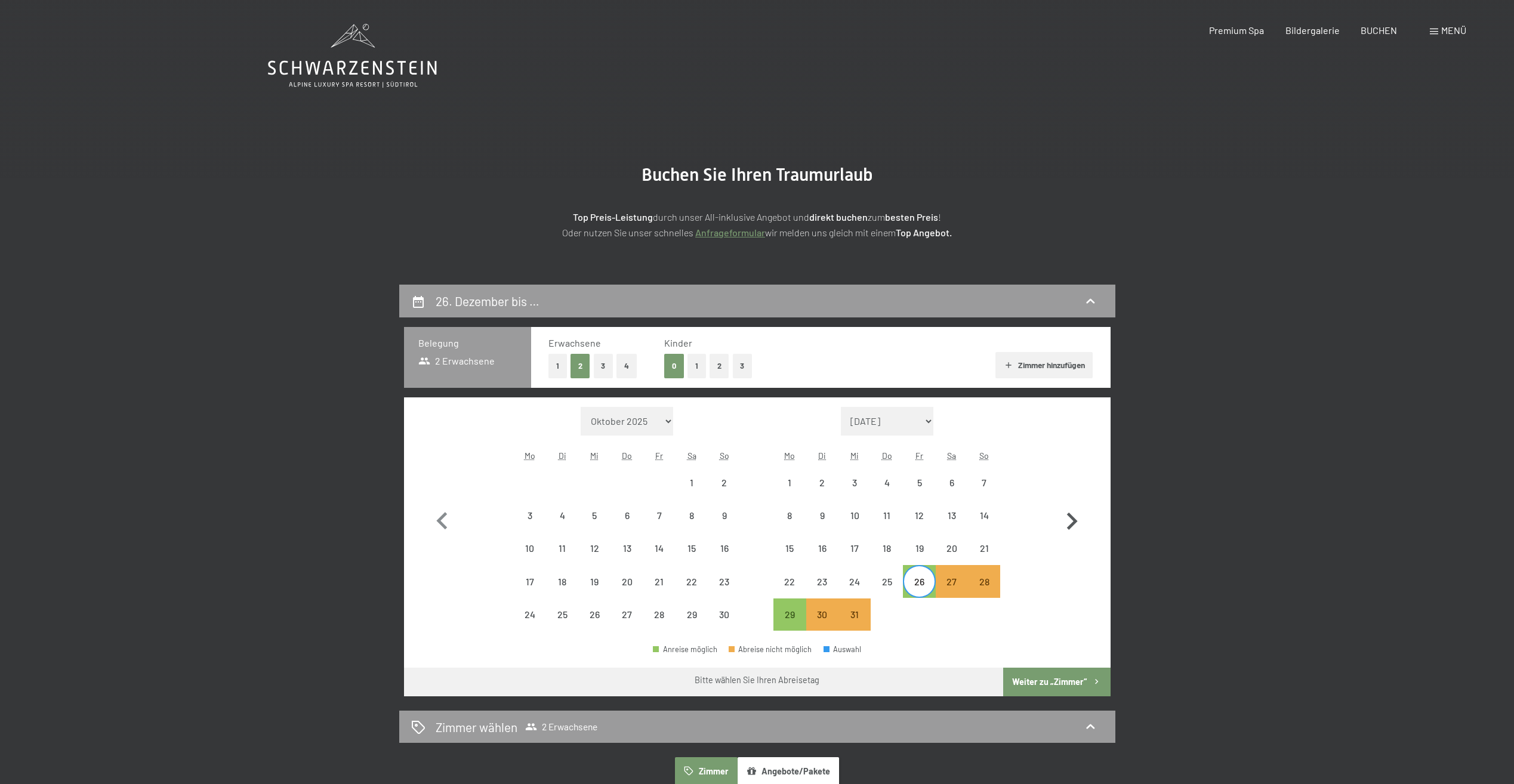
click at [1071, 524] on icon "button" at bounding box center [1071, 521] width 35 height 35
select select "[DATE]"
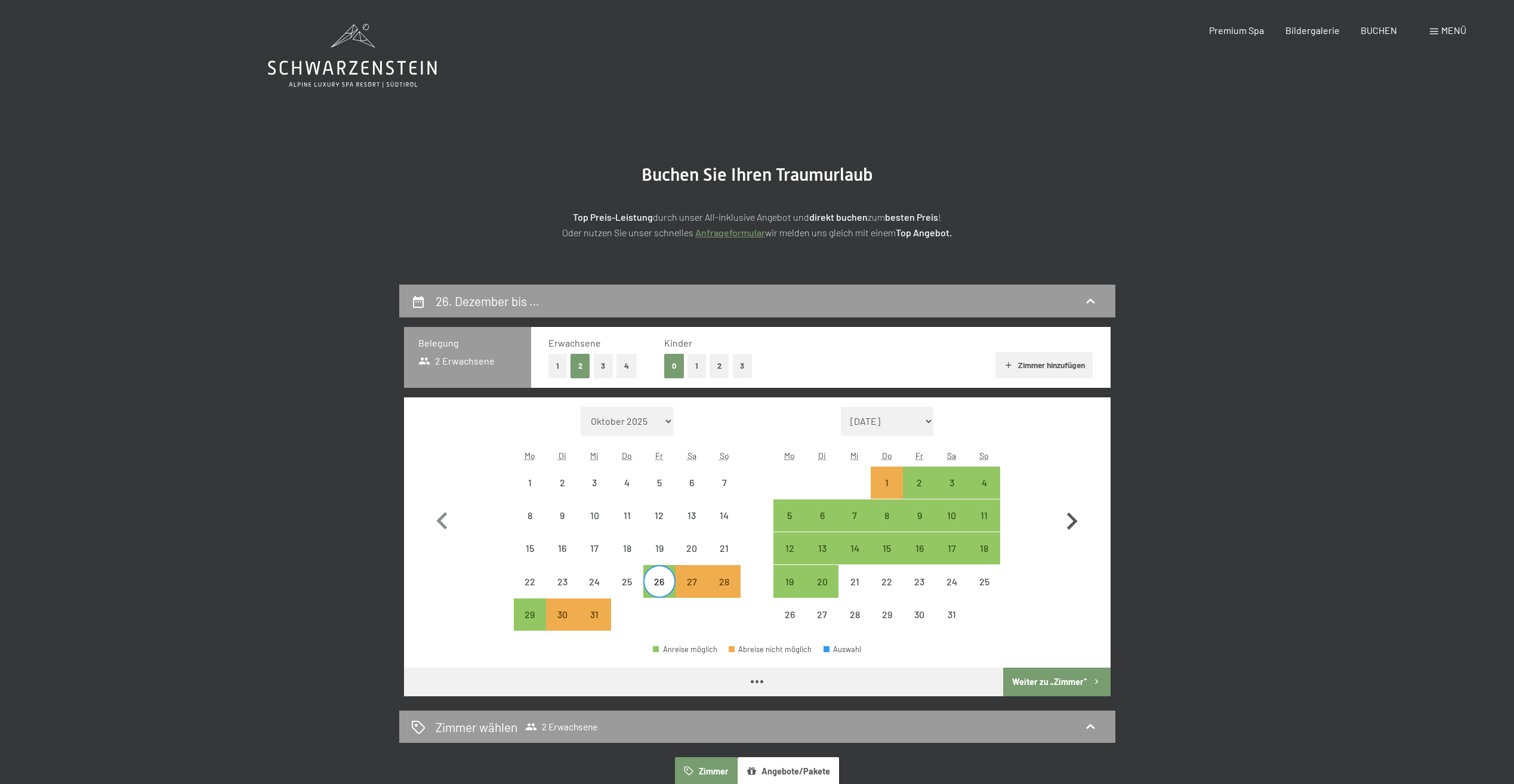
select select "[DATE]"
click at [431, 520] on icon "button" at bounding box center [442, 521] width 35 height 35
select select "[DATE]"
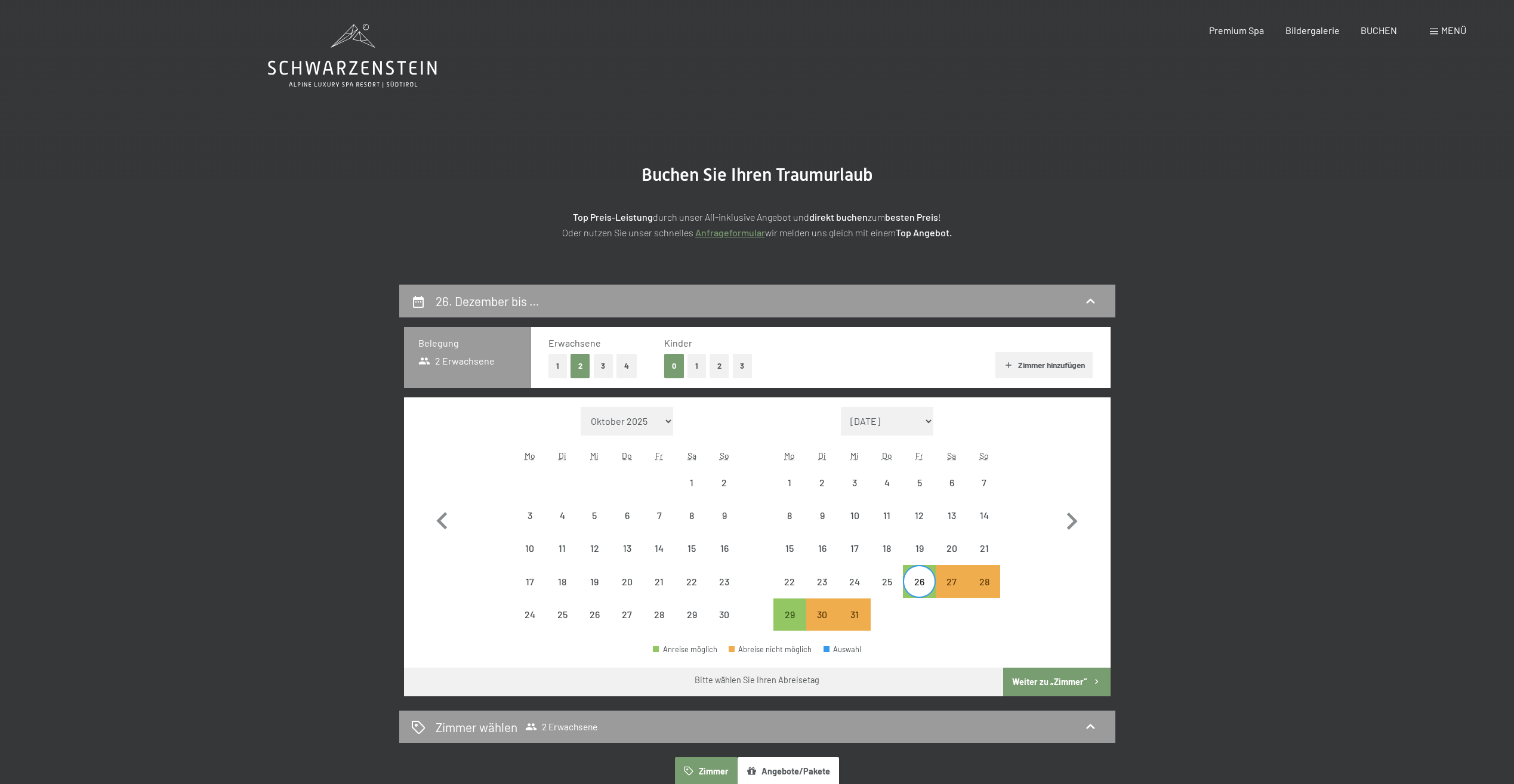
click at [927, 579] on div "26" at bounding box center [920, 592] width 30 height 30
select select "[DATE]"
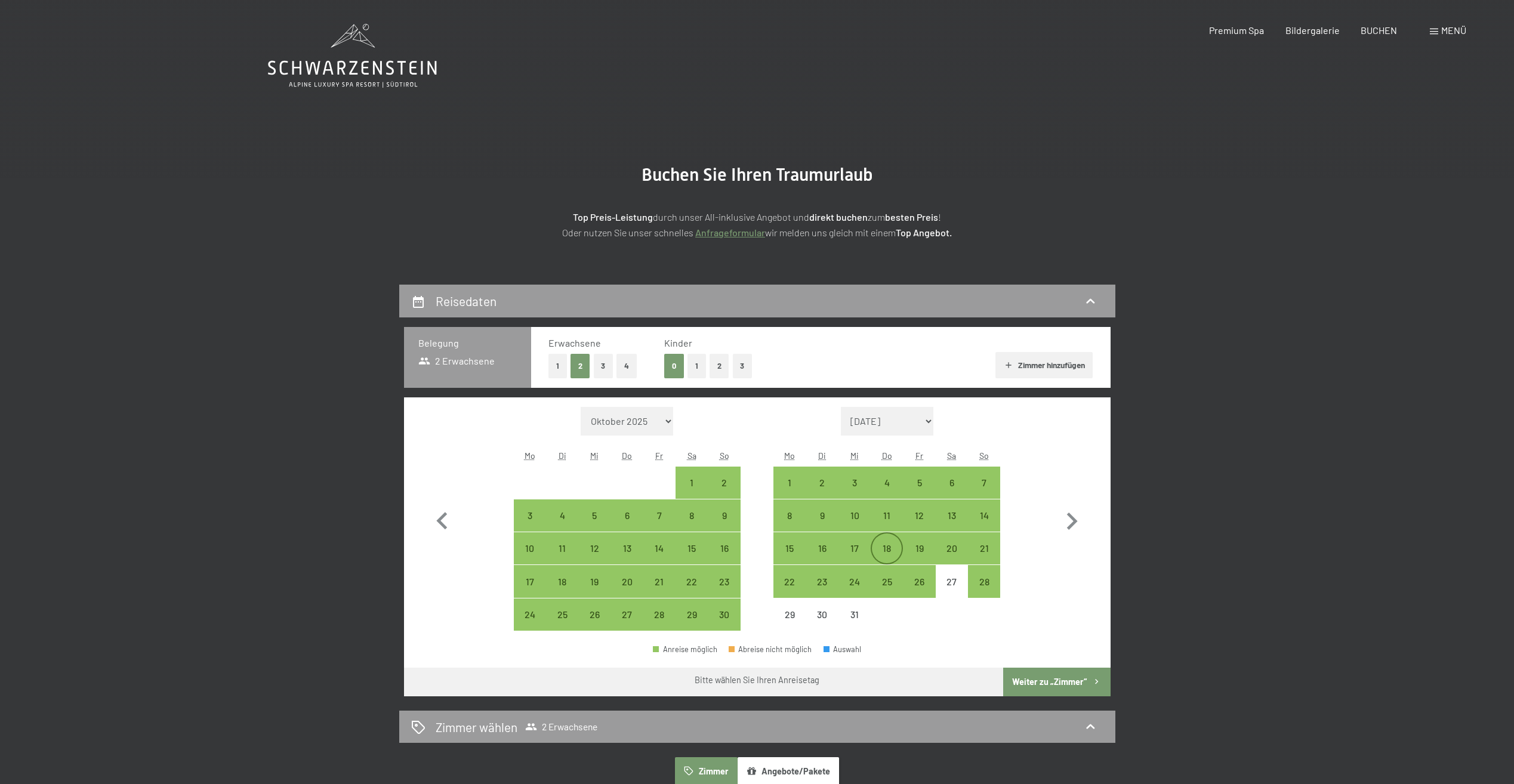
click at [888, 544] on div "18" at bounding box center [887, 559] width 30 height 30
select select "[DATE]"
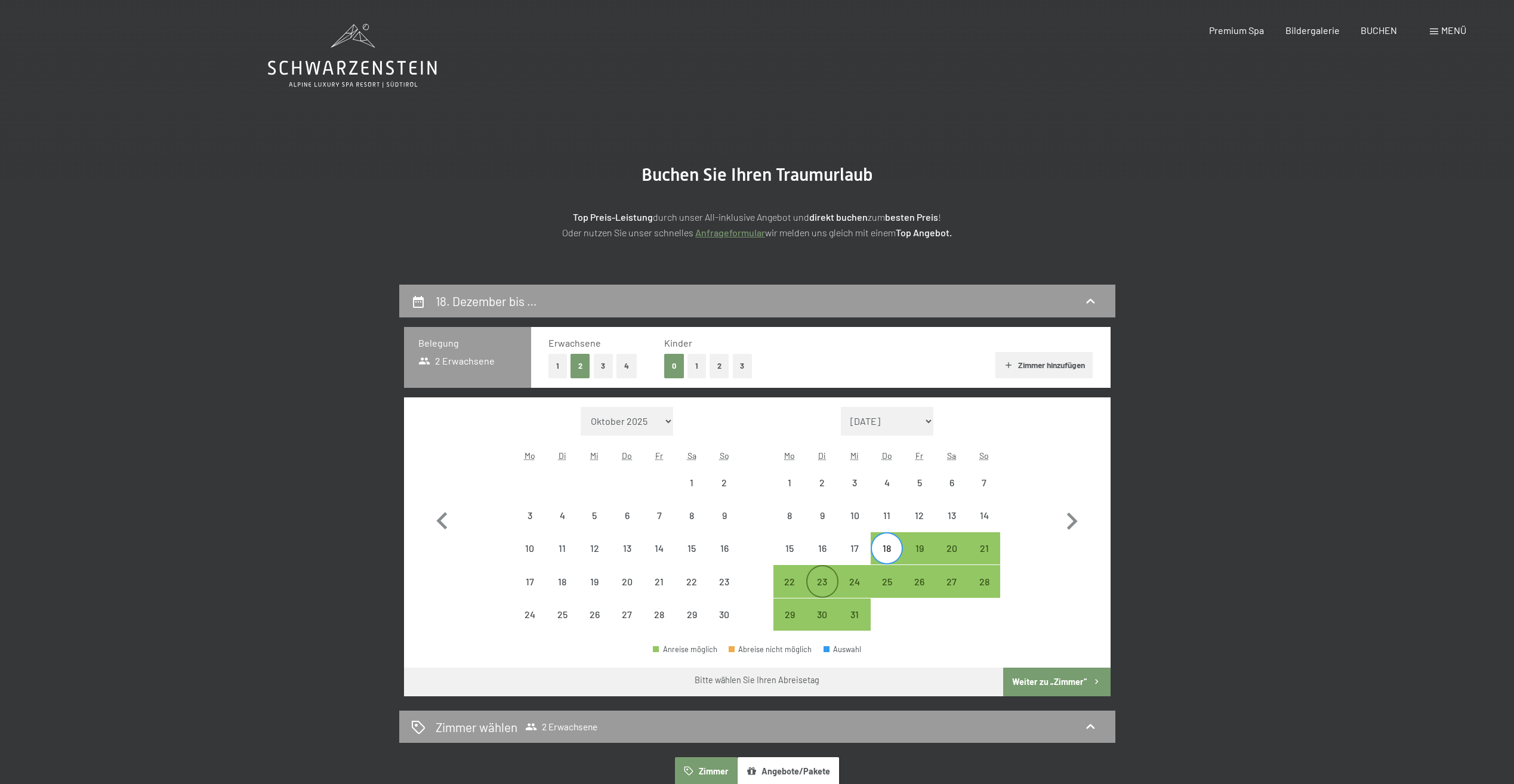
click at [829, 583] on div "23" at bounding box center [823, 592] width 30 height 30
select select "[DATE]"
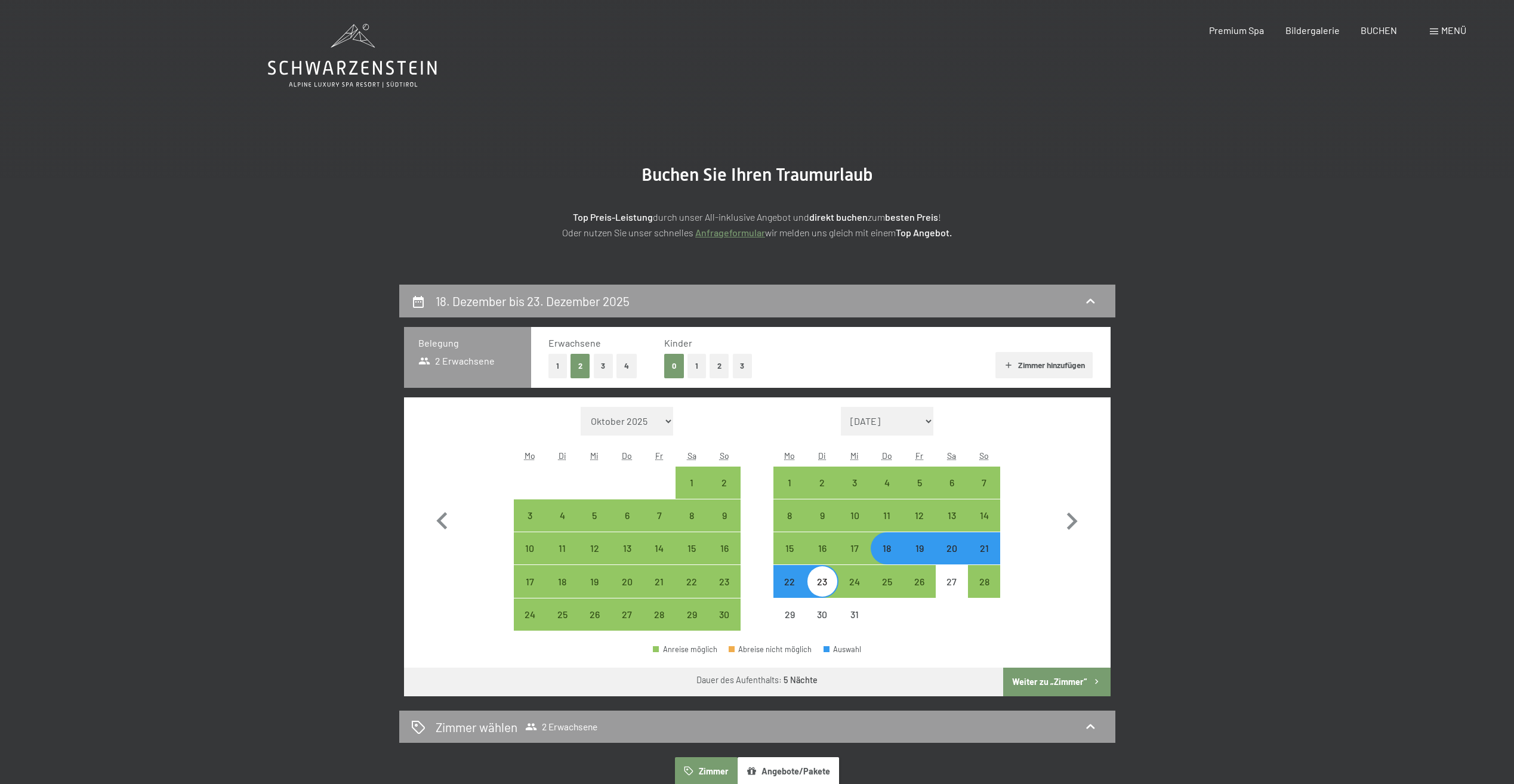
click at [1044, 685] on button "Weiter zu „Zimmer“" at bounding box center [1057, 682] width 107 height 28
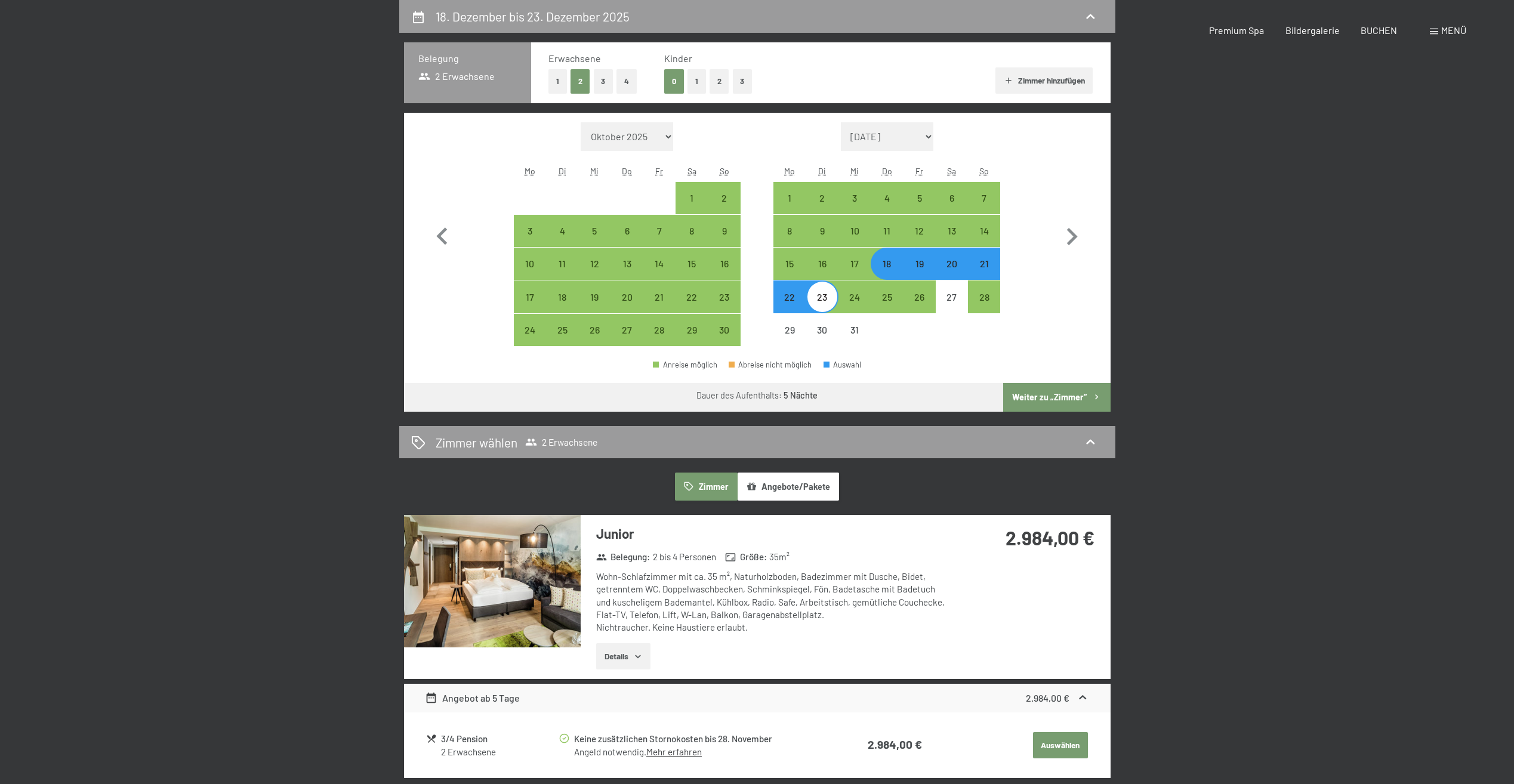
select select "[DATE]"
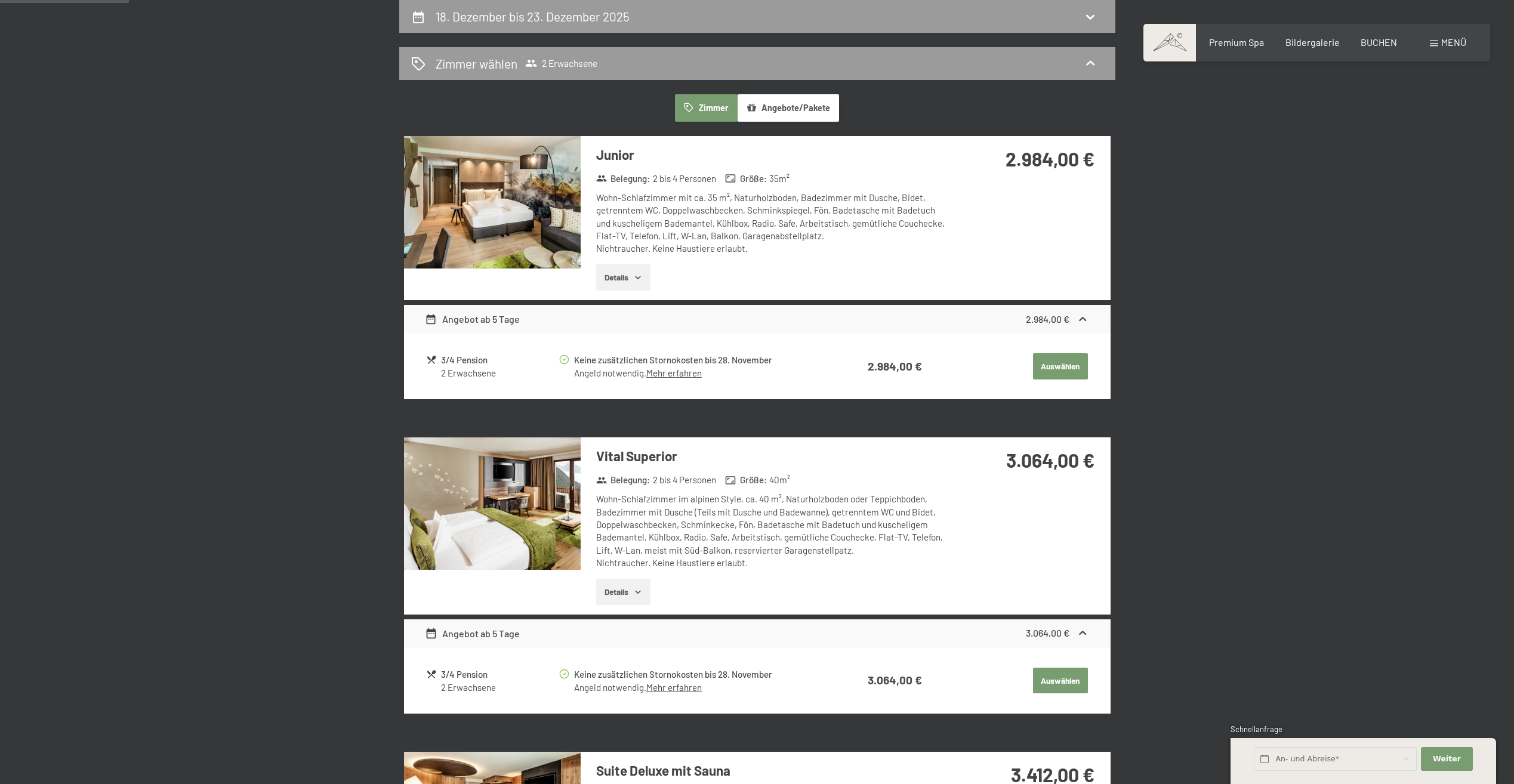
click at [1055, 675] on button "Auswählen" at bounding box center [1060, 681] width 55 height 27
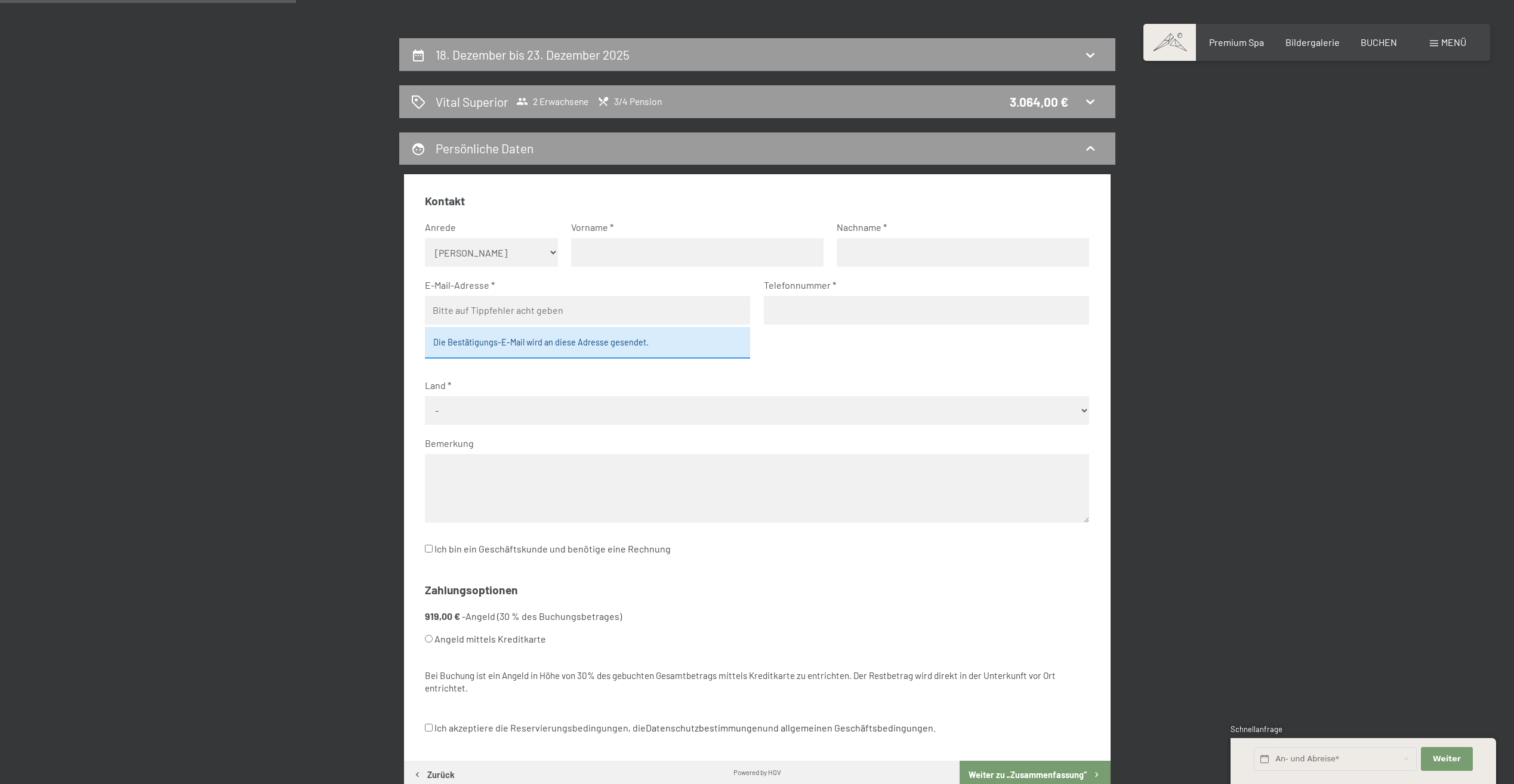
scroll to position [225, 0]
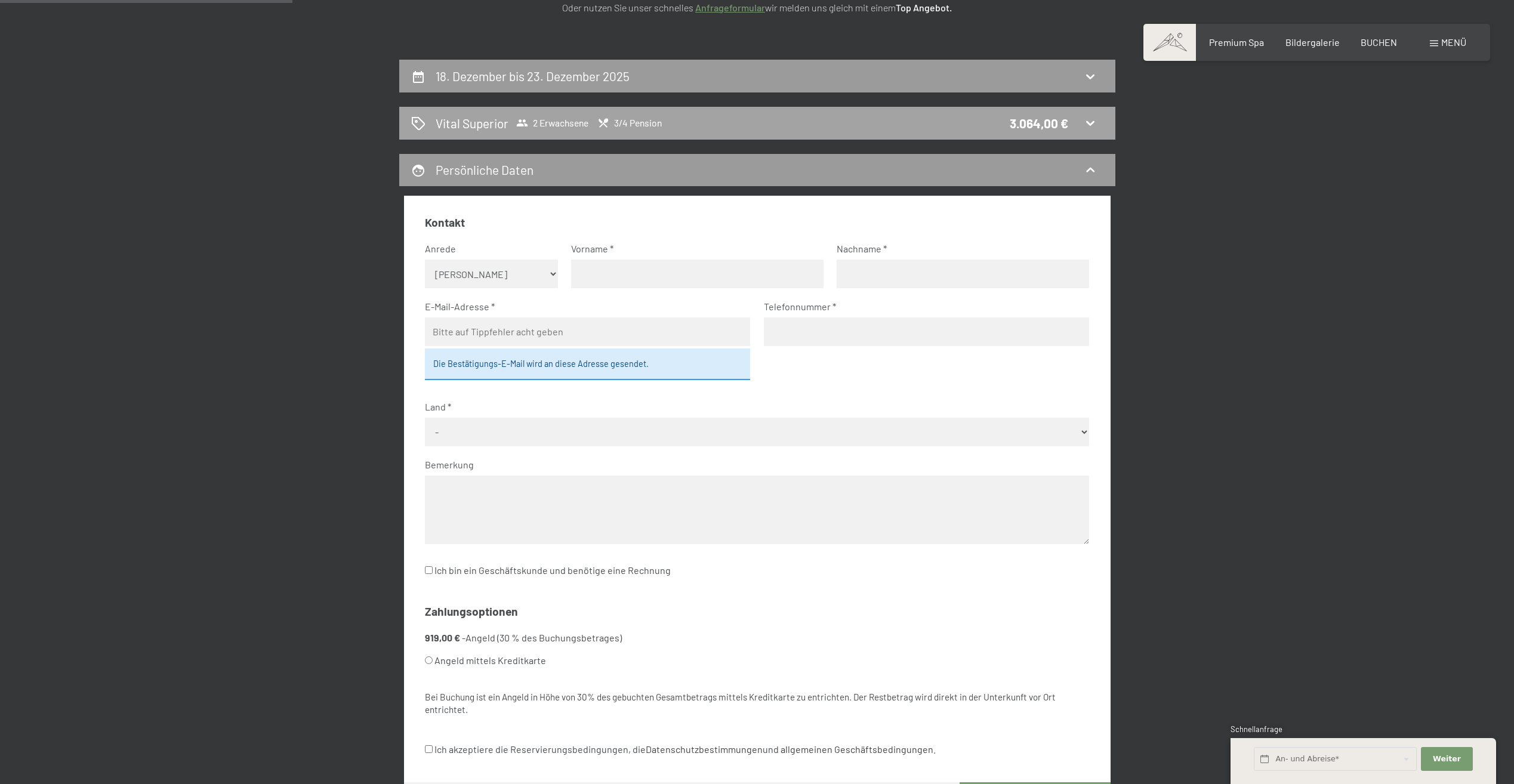
click at [693, 123] on div "Vital Superior 2 Erwachsene 3/4 Pension 3.064,00 €" at bounding box center [757, 123] width 693 height 18
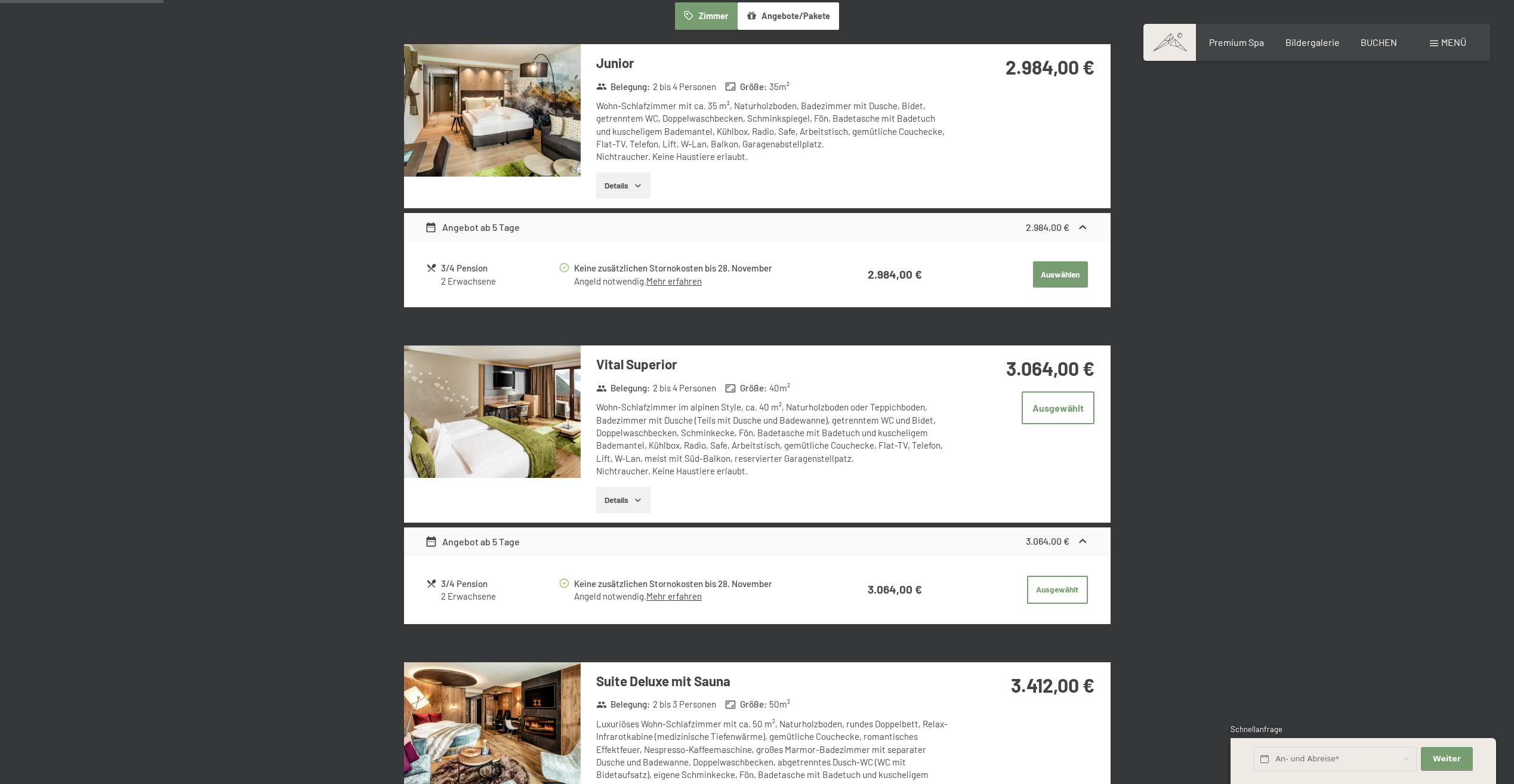
scroll to position [284, 0]
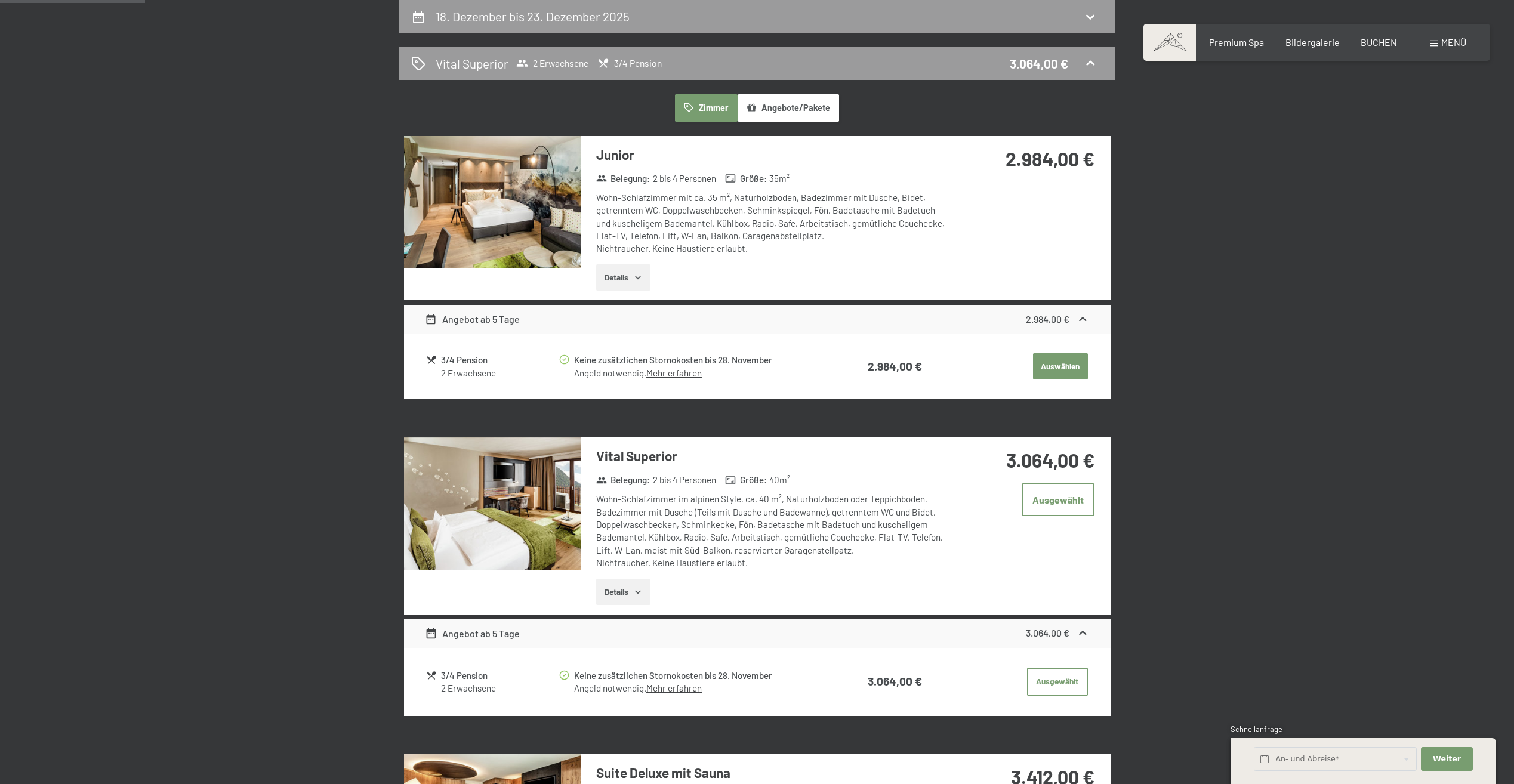
click at [623, 276] on button "Details" at bounding box center [623, 277] width 54 height 27
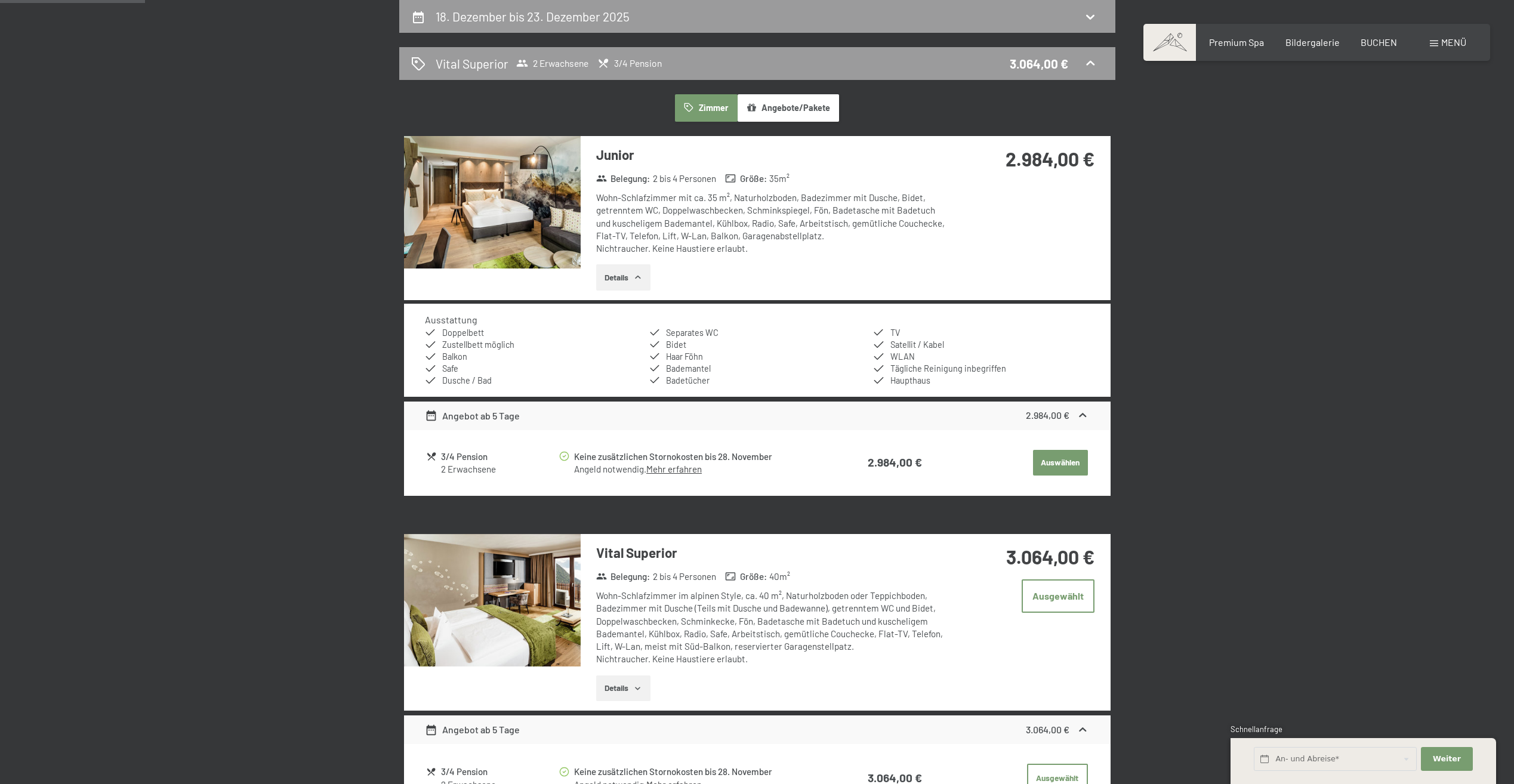
click at [623, 276] on button "Details" at bounding box center [623, 277] width 54 height 27
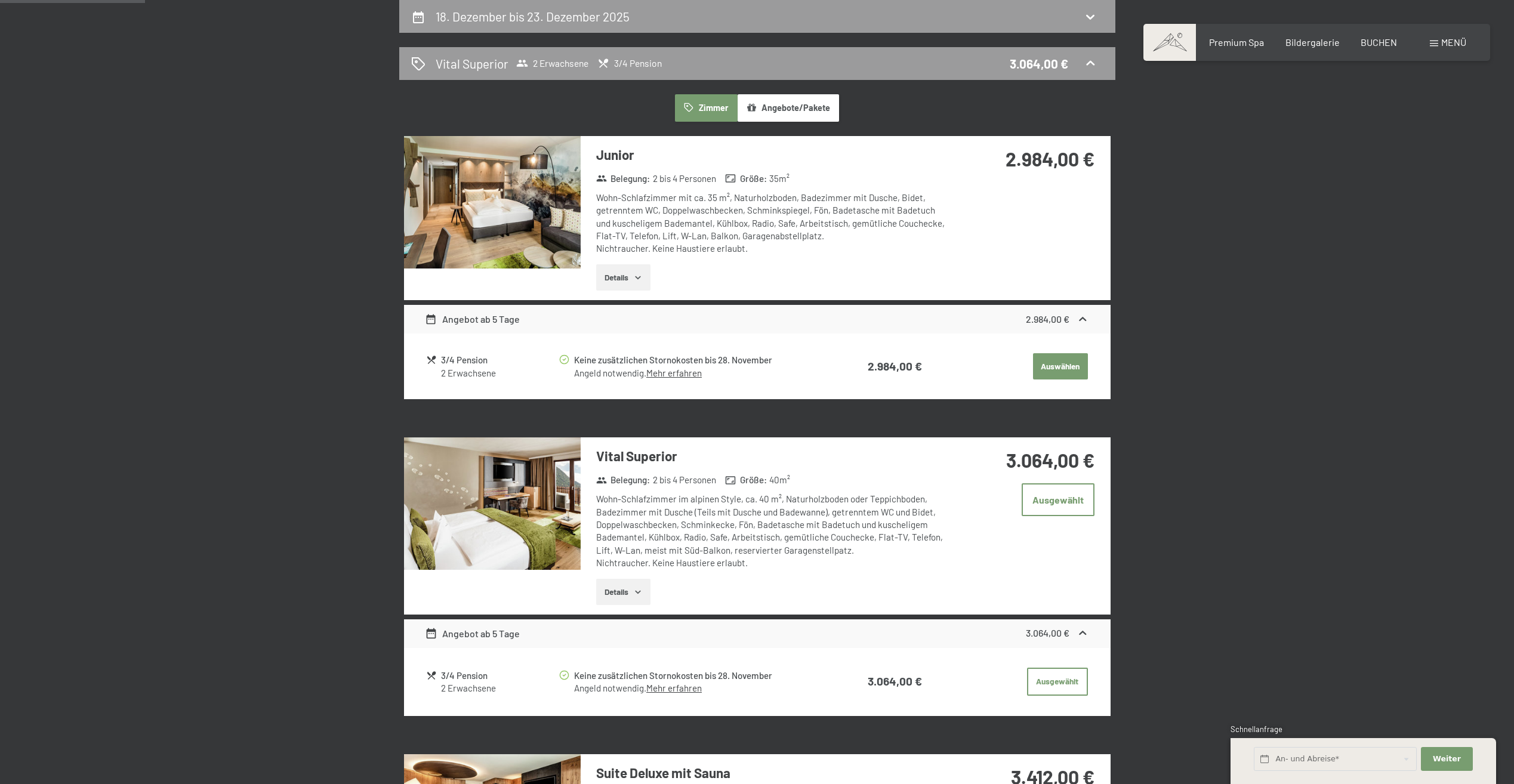
click at [529, 217] on img at bounding box center [492, 203] width 176 height 133
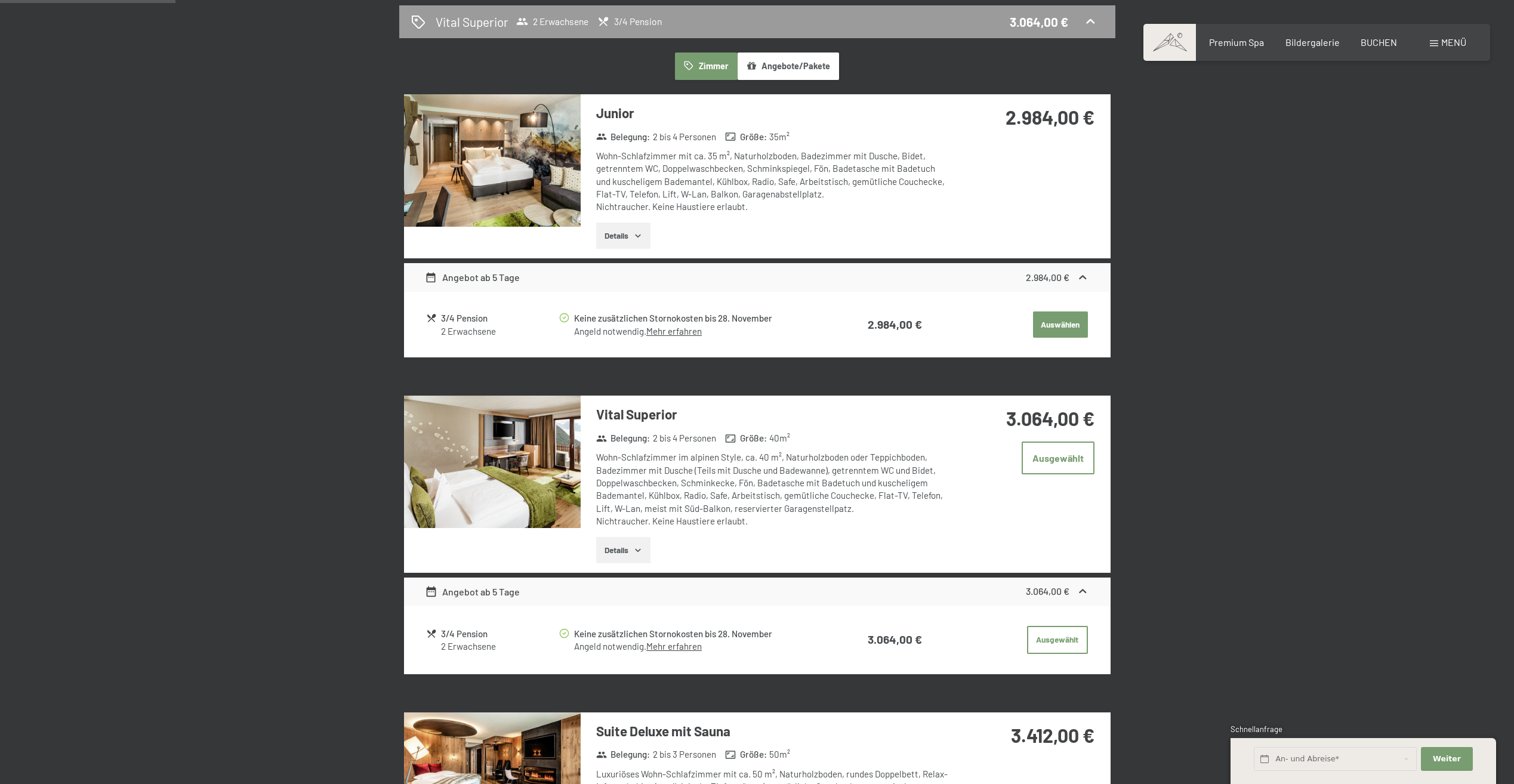
scroll to position [345, 0]
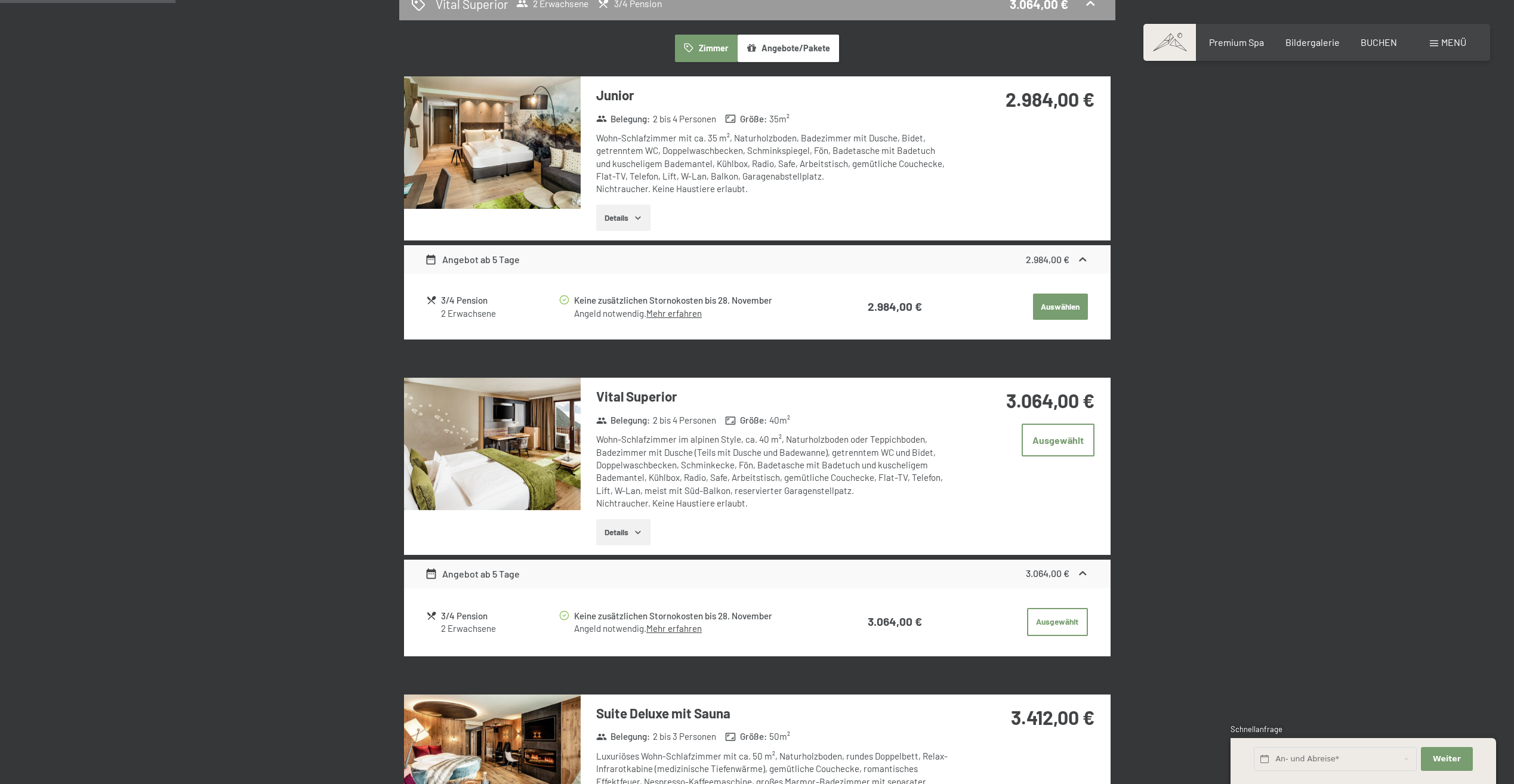
click at [485, 489] on img at bounding box center [492, 444] width 176 height 133
click at [617, 534] on button "Details" at bounding box center [623, 532] width 54 height 27
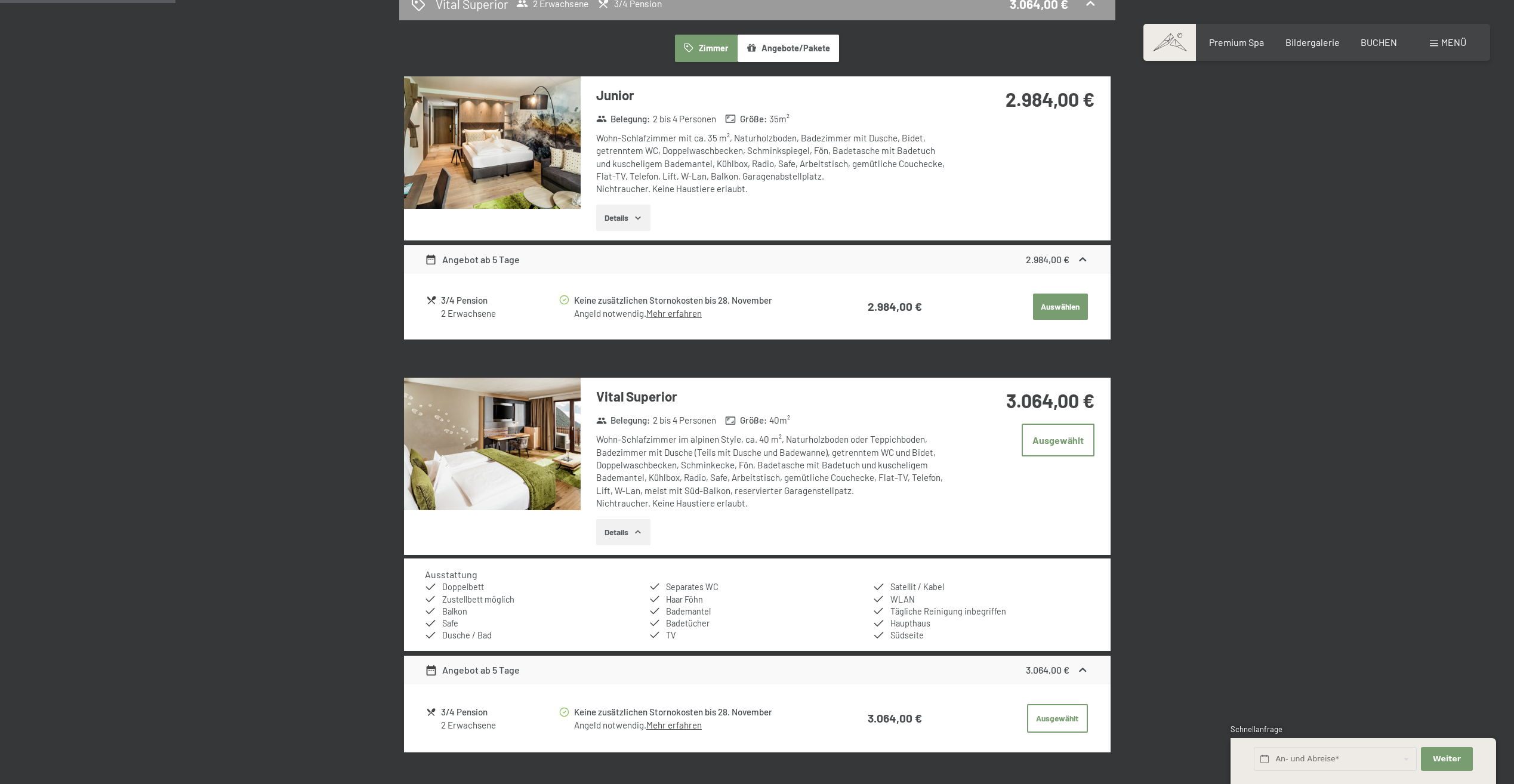
click at [617, 534] on button "Details" at bounding box center [623, 532] width 54 height 27
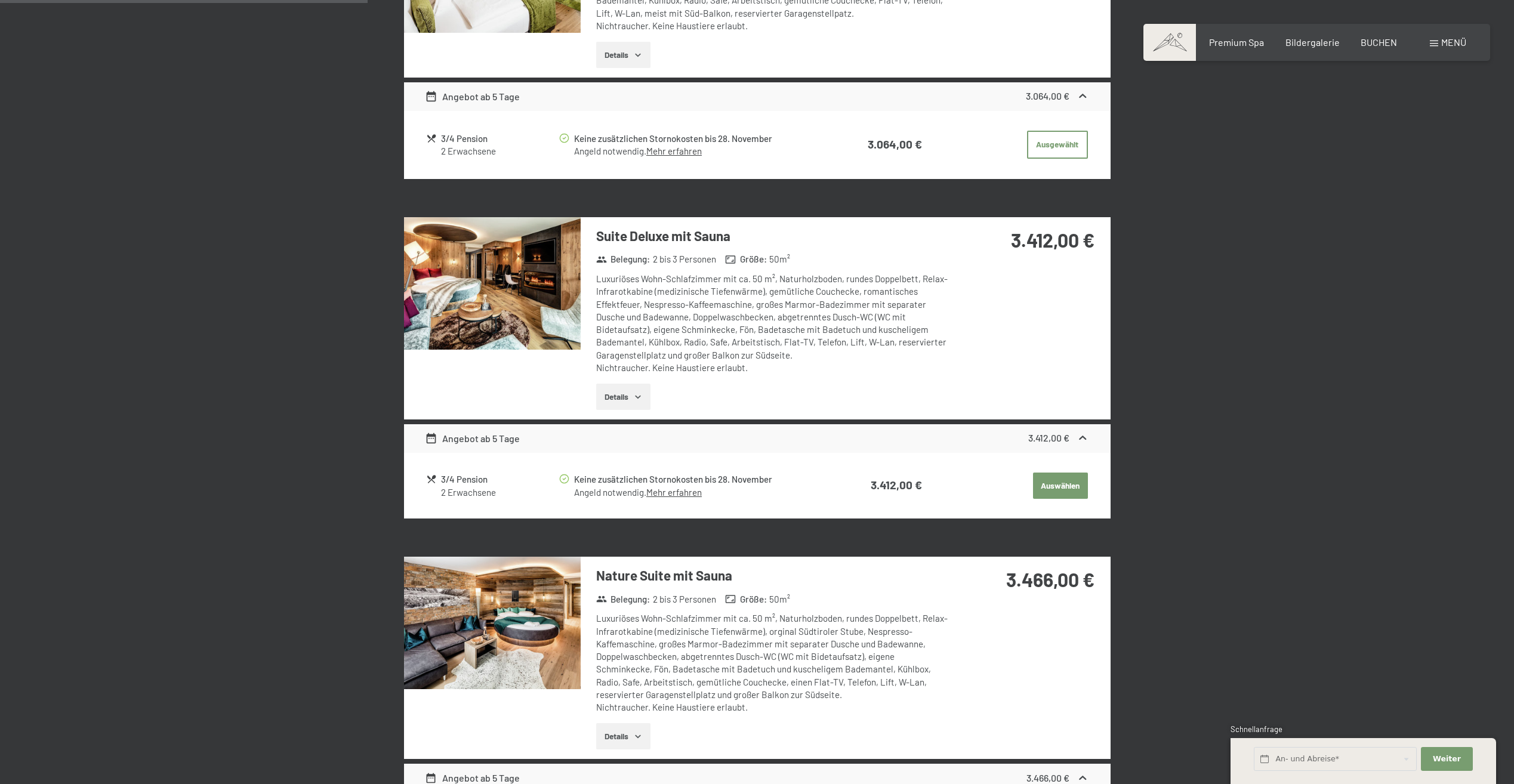
scroll to position [463, 0]
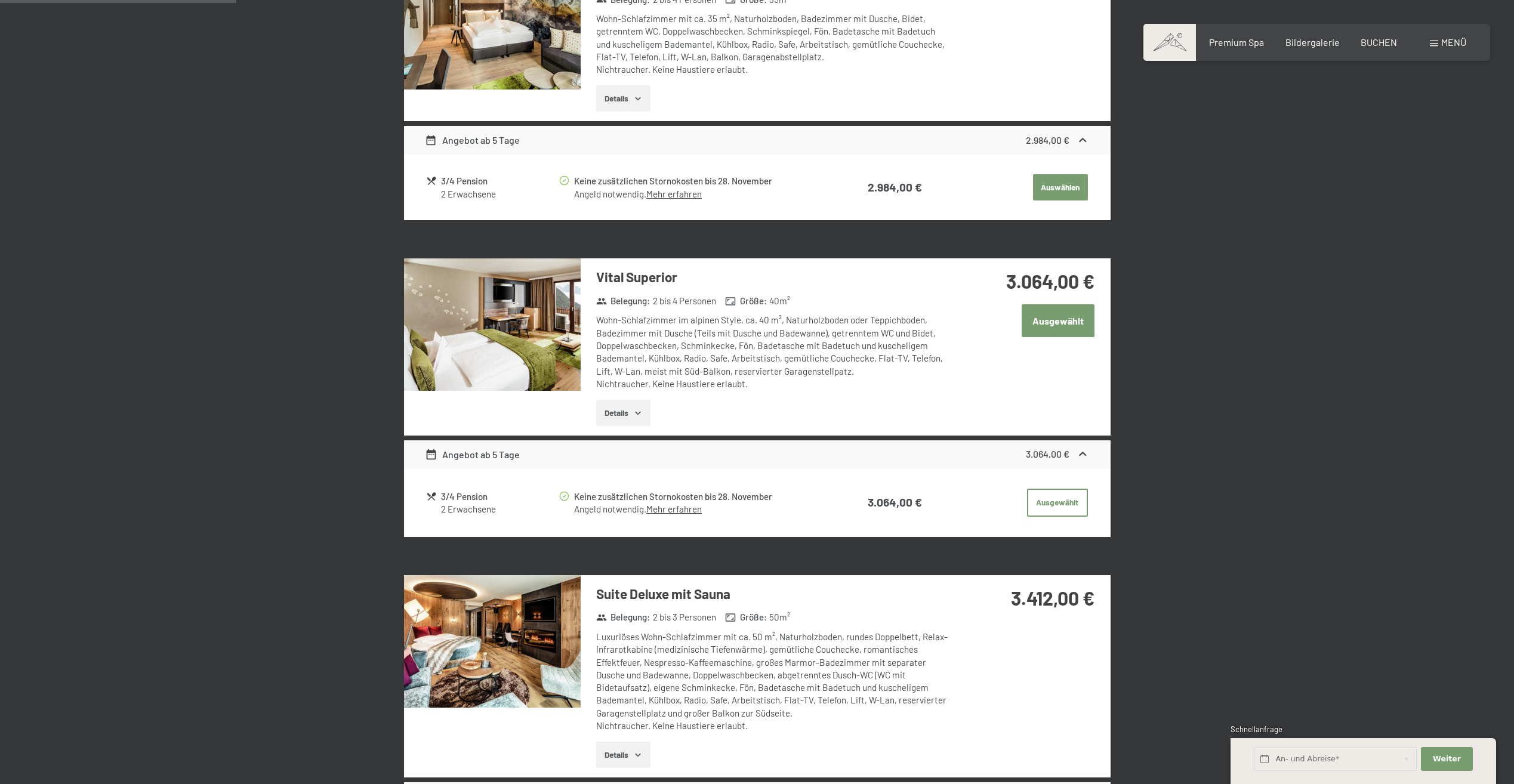
click at [1054, 320] on button "Ausgewählt" at bounding box center [1058, 321] width 73 height 33
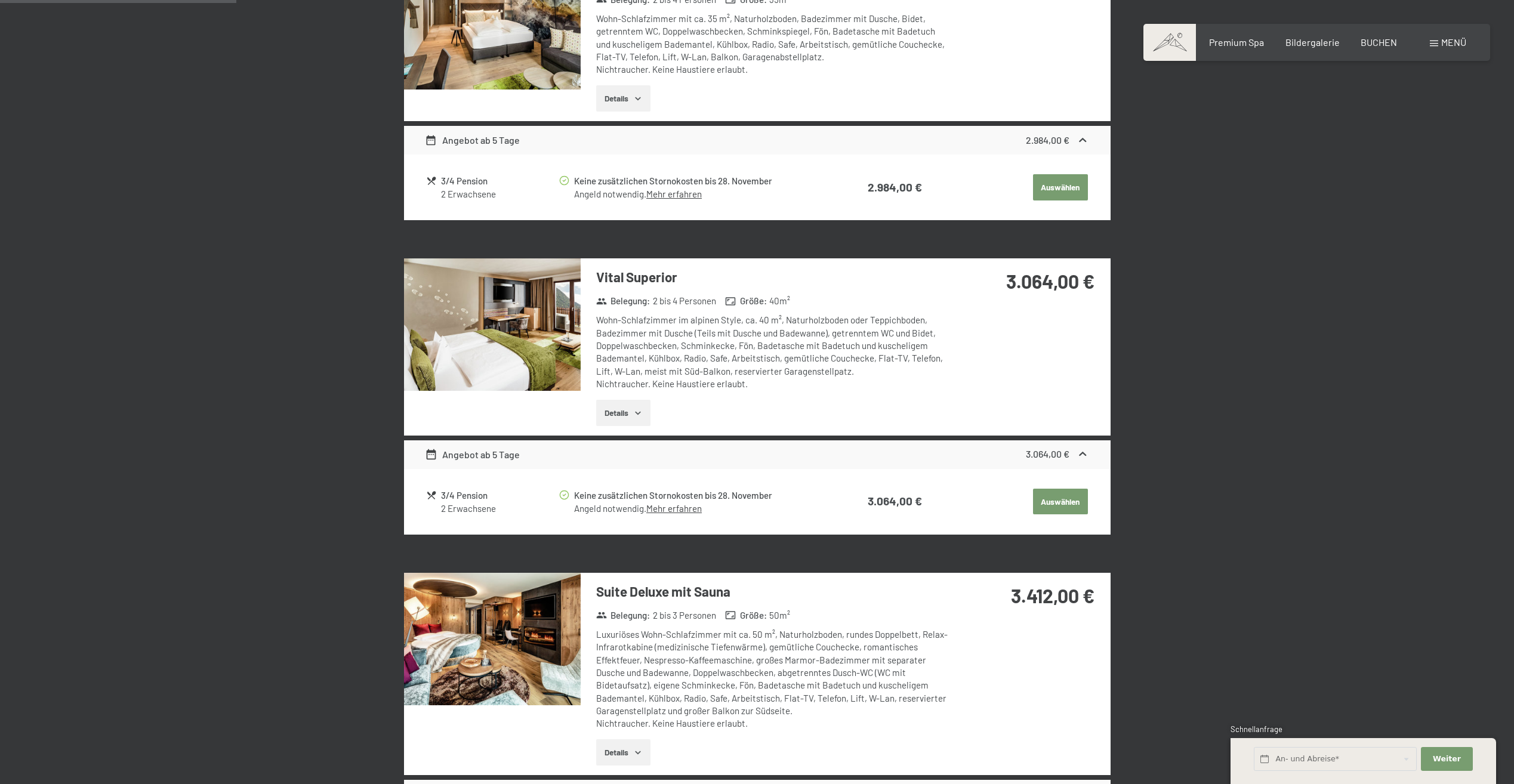
click at [1046, 508] on button "Auswählen" at bounding box center [1060, 502] width 55 height 27
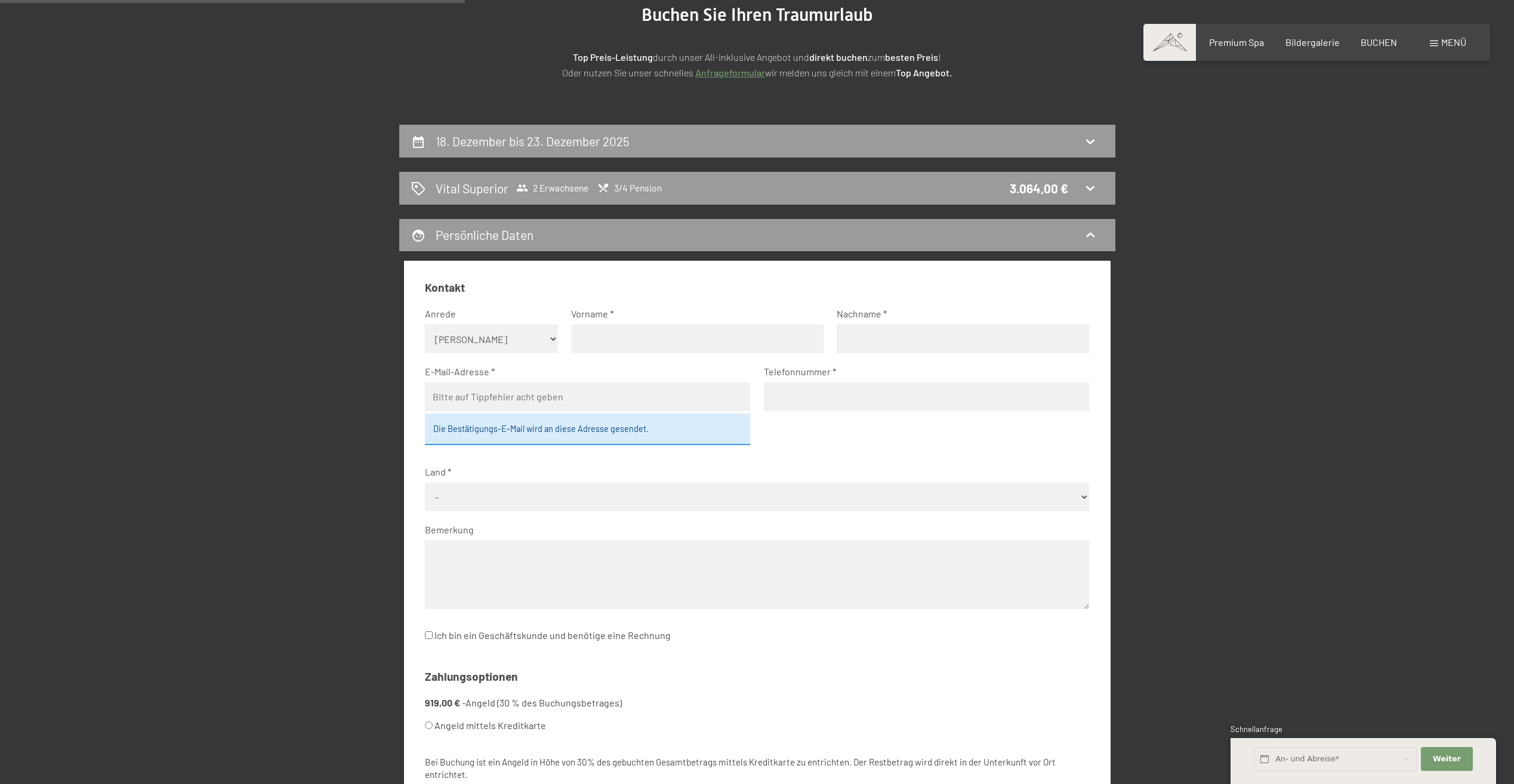
scroll to position [0, 0]
